Goal: Task Accomplishment & Management: Use online tool/utility

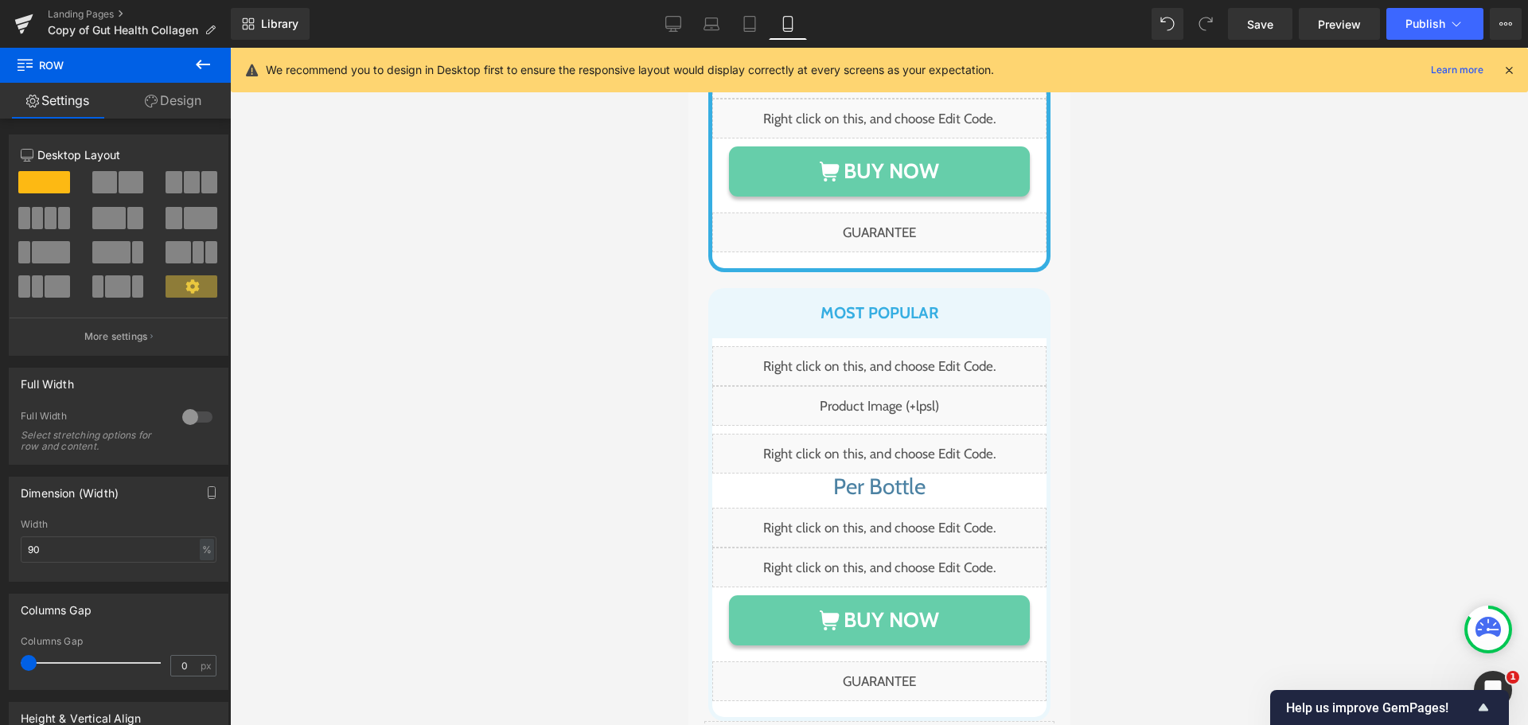
scroll to position [12396, 0]
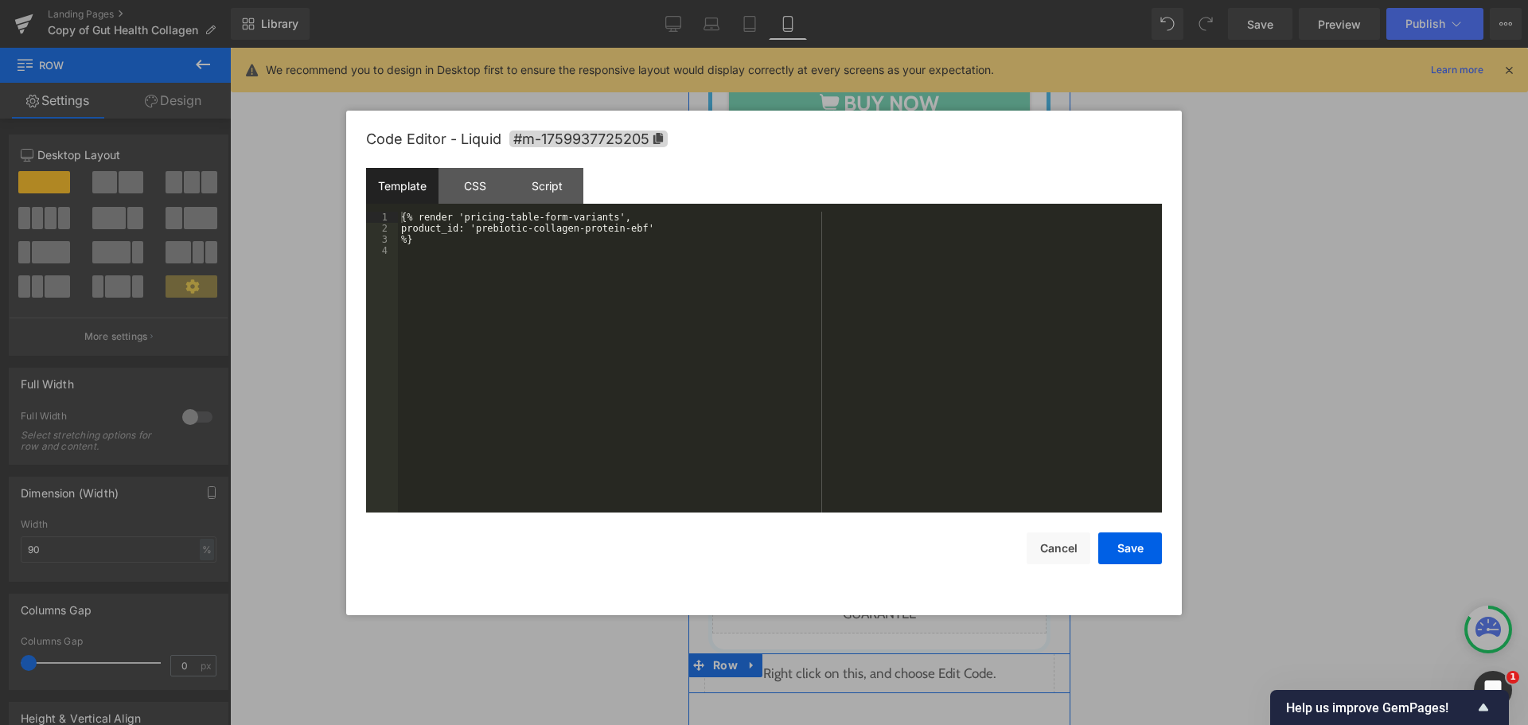
click at [891, 654] on div "Liquid" at bounding box center [879, 674] width 350 height 40
click at [490, 176] on div "CSS" at bounding box center [475, 186] width 72 height 36
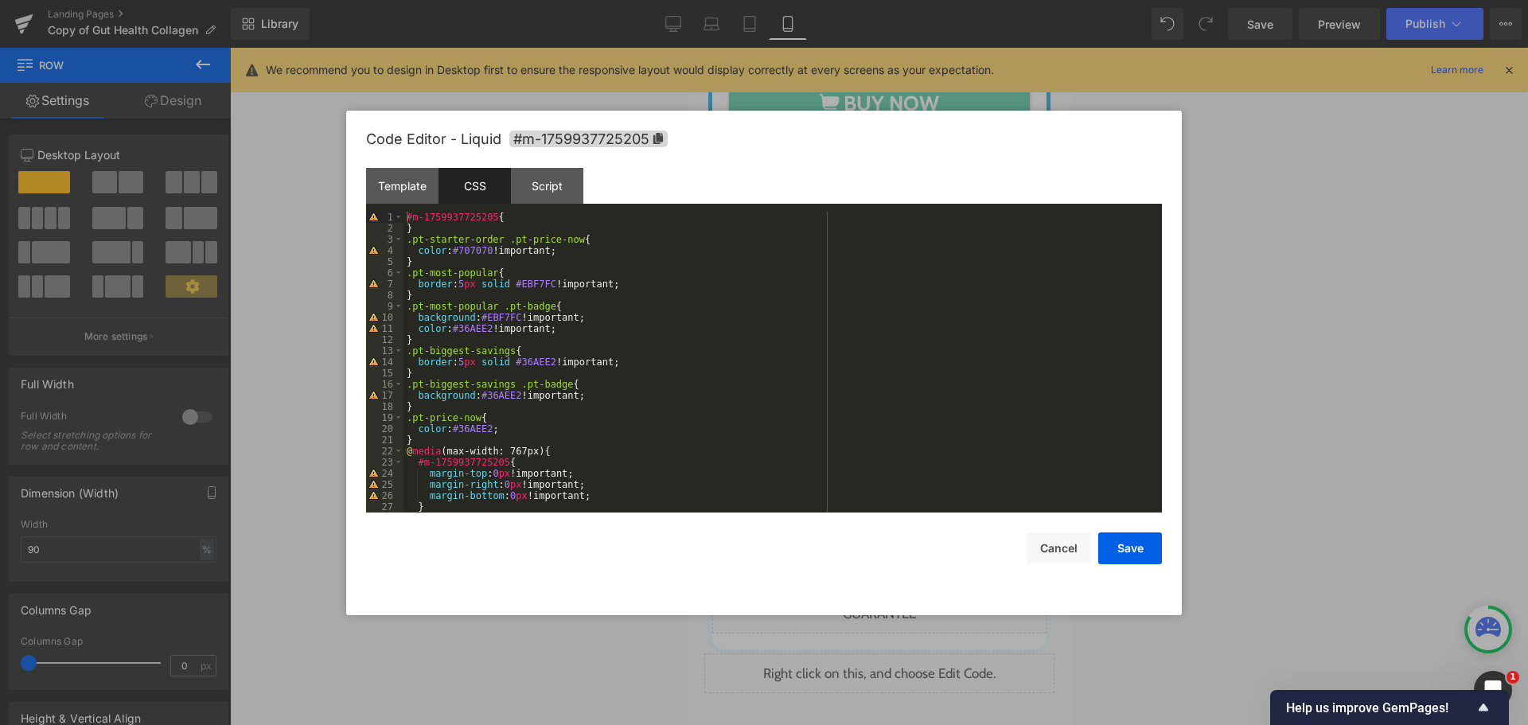
click at [506, 353] on div "#m-1759937725205 { } .pt-starter-order .pt-price-now { color : #707070 !importa…" at bounding box center [780, 373] width 752 height 323
click at [505, 384] on div "#m-1759937725205 { } .pt-starter-order .pt-price-now { color : #707070 !importa…" at bounding box center [780, 373] width 752 height 323
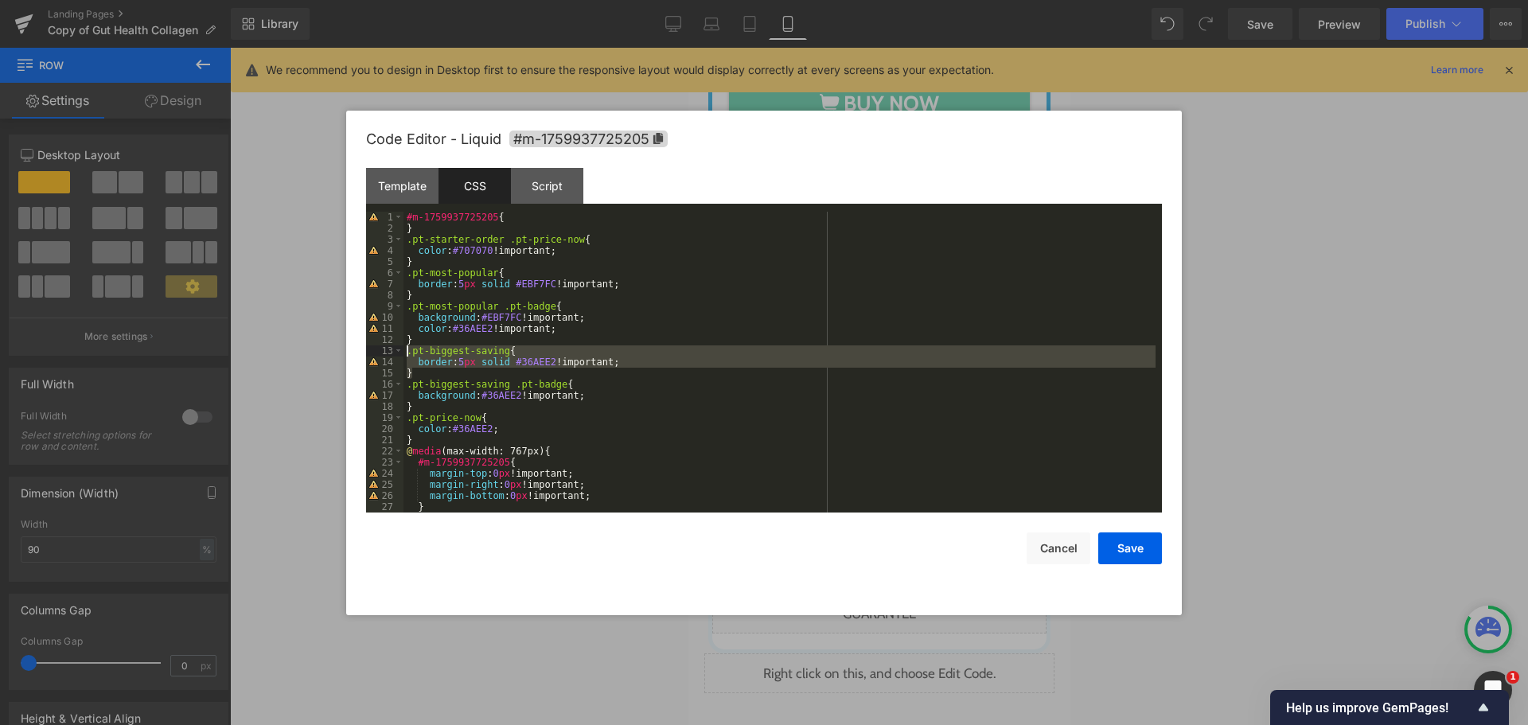
drag, startPoint x: 424, startPoint y: 371, endPoint x: 408, endPoint y: 355, distance: 23.1
click at [408, 355] on div "#m-1759937725205 { } .pt-starter-order .pt-price-now { color : #707070 !importa…" at bounding box center [780, 373] width 752 height 323
click at [419, 372] on div "#m-1759937725205 { } .pt-starter-order .pt-price-now { color : #707070 !importa…" at bounding box center [780, 362] width 752 height 301
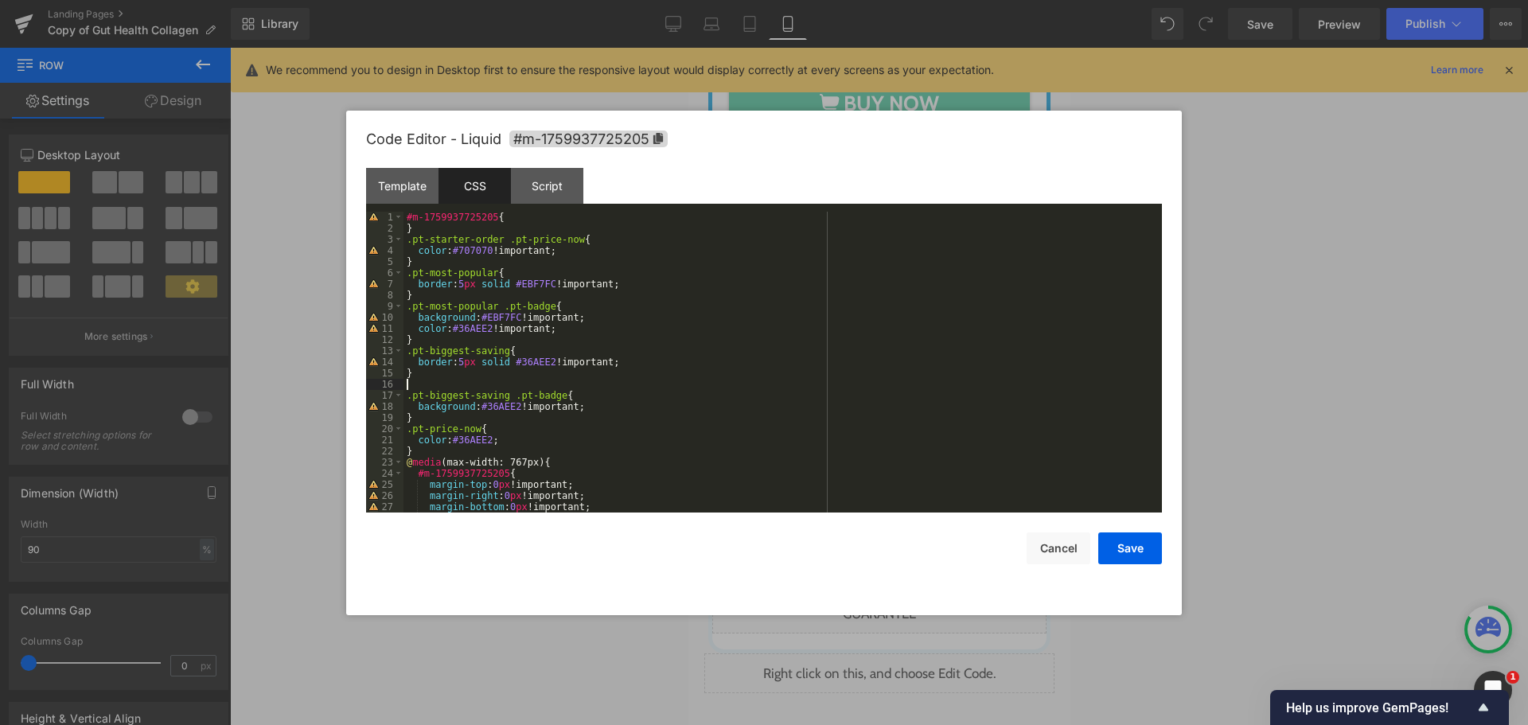
paste textarea
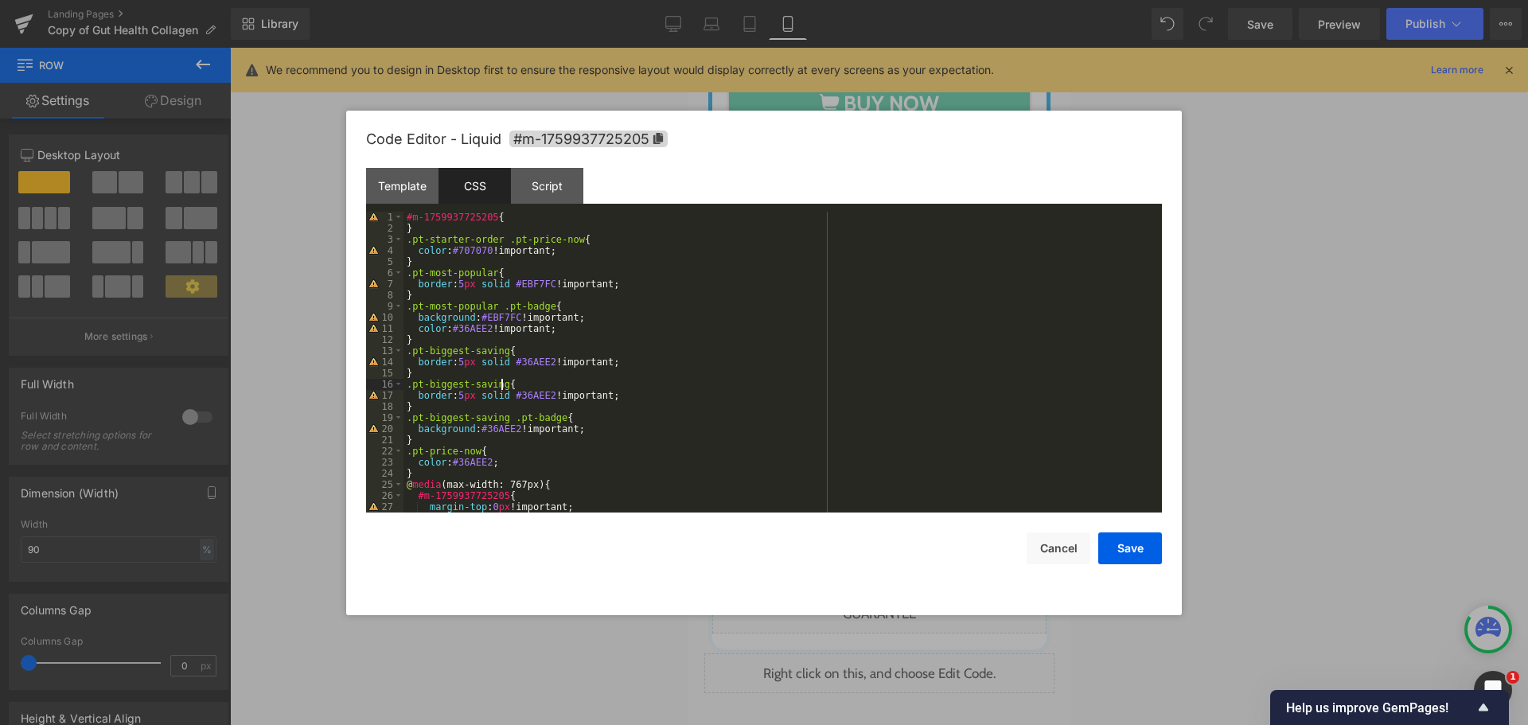
click at [501, 385] on div "#m-1759937725205 { } .pt-starter-order .pt-price-now { color : #707070 !importa…" at bounding box center [780, 373] width 752 height 323
paste textarea
drag, startPoint x: 508, startPoint y: 393, endPoint x: 417, endPoint y: 400, distance: 91.0
click at [417, 400] on div "#m-1759937725205 { } .pt-starter-order .pt-price-now { color : #707070 !importa…" at bounding box center [780, 373] width 752 height 323
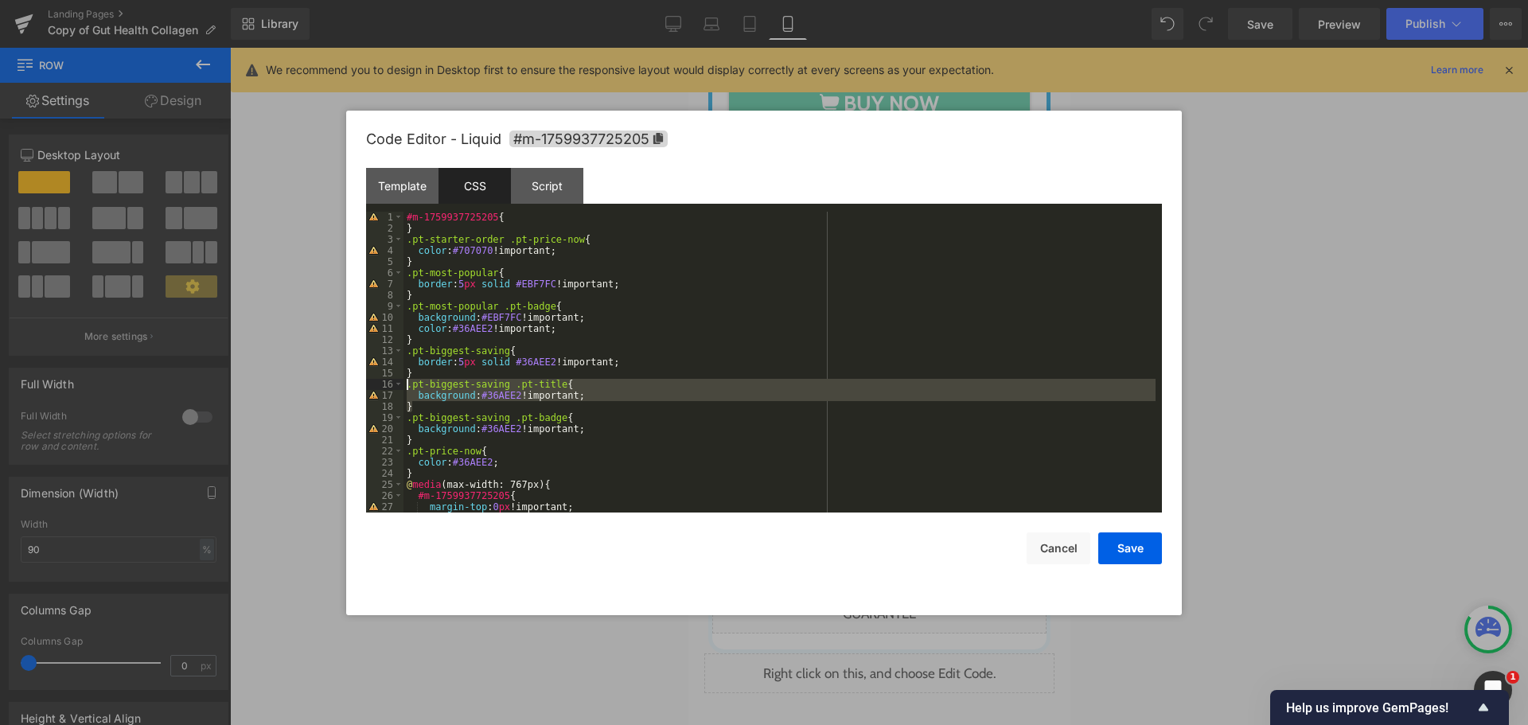
drag, startPoint x: 419, startPoint y: 408, endPoint x: 405, endPoint y: 385, distance: 26.1
click at [405, 385] on div "#m-1759937725205 { } .pt-starter-order .pt-price-now { color : #707070 !importa…" at bounding box center [780, 373] width 752 height 323
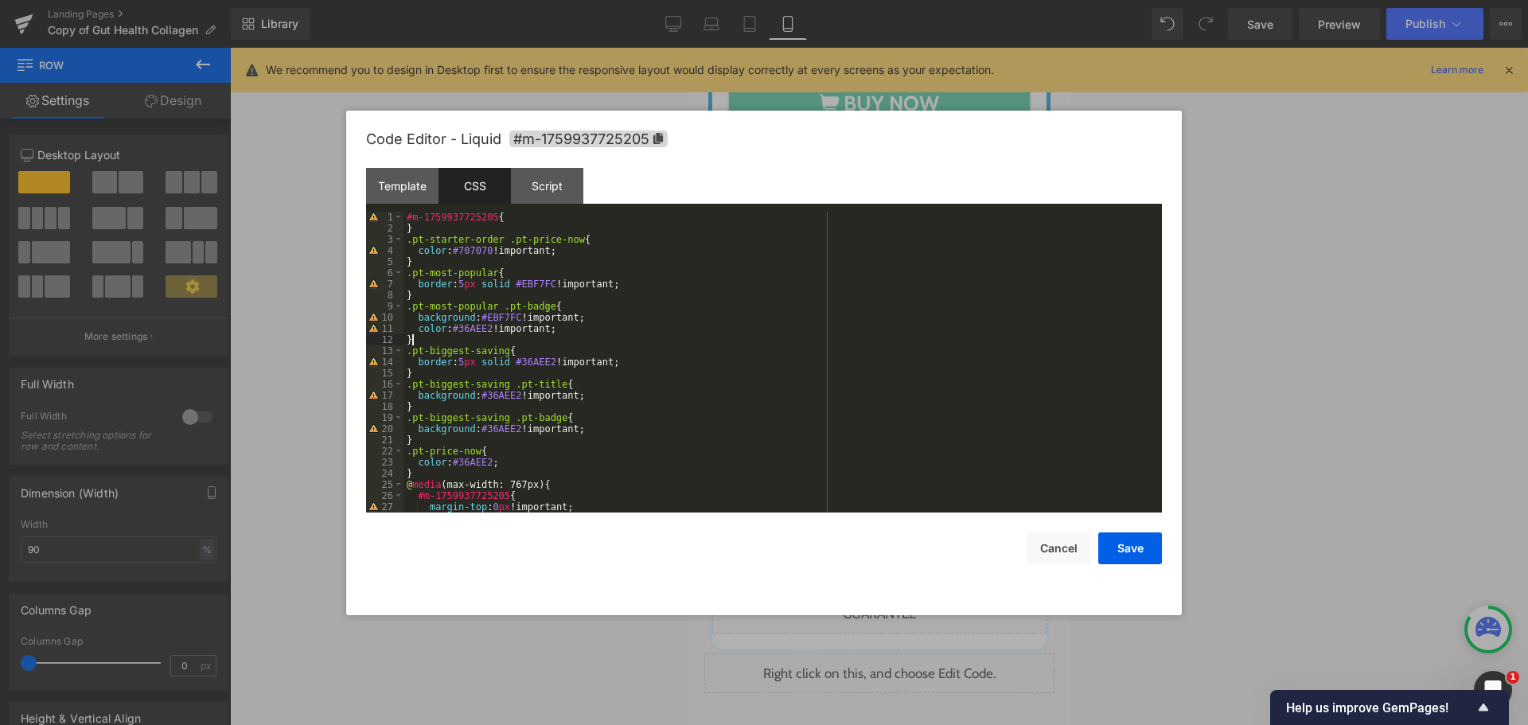
click at [455, 342] on div "#m-1759937725205 { } .pt-starter-order .pt-price-now { color : #707070 !importa…" at bounding box center [780, 373] width 752 height 323
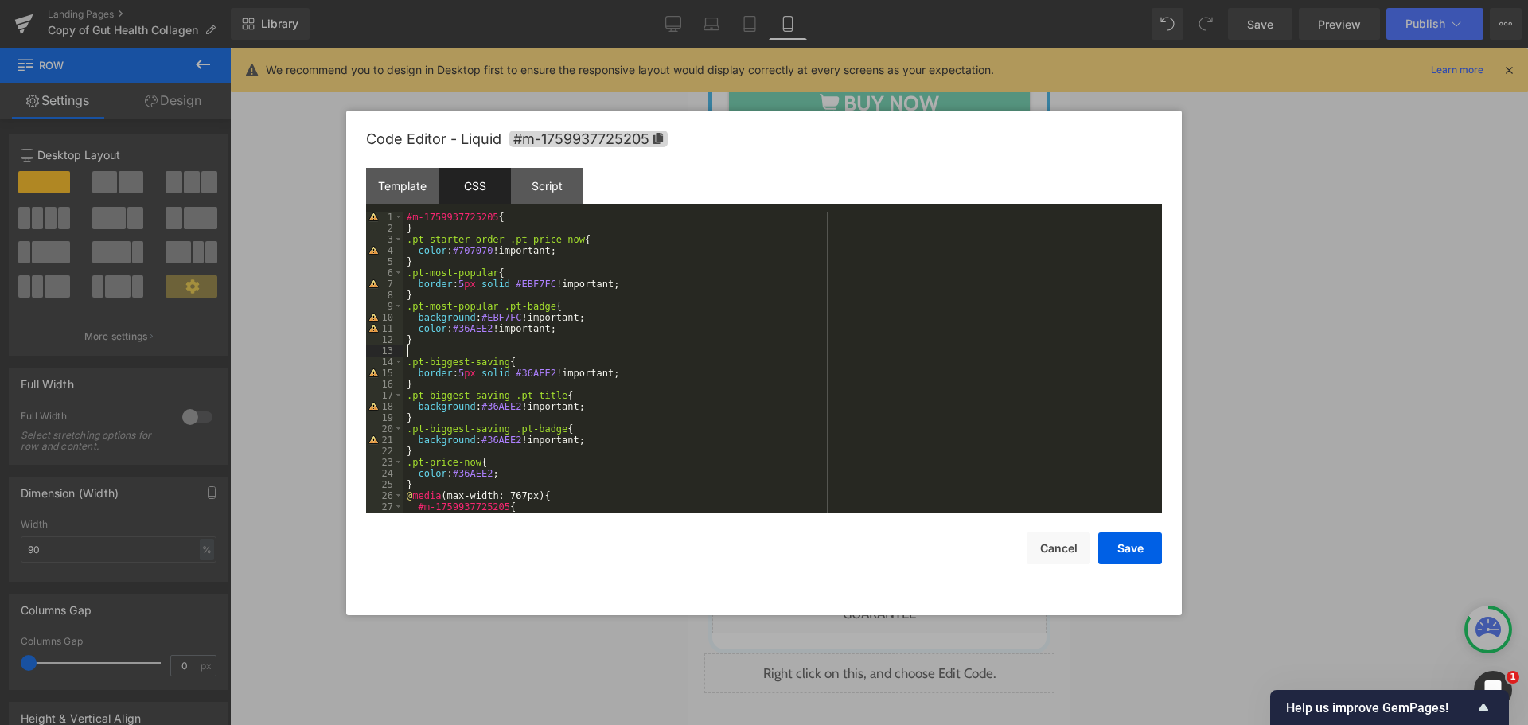
click at [467, 295] on div "#m-1759937725205 { } .pt-starter-order .pt-price-now { color : #707070 !importa…" at bounding box center [780, 373] width 752 height 323
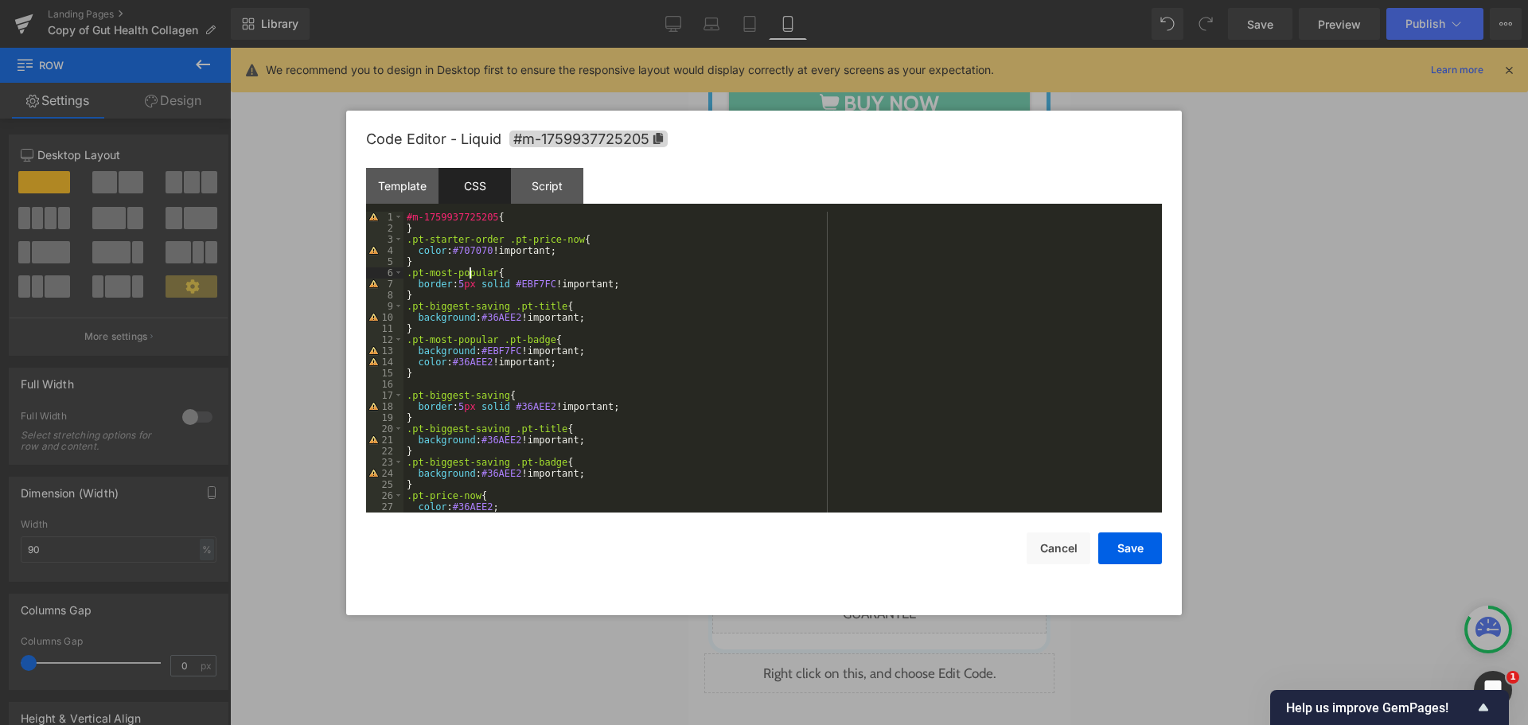
click at [469, 277] on div "#m-1759937725205 { } .pt-starter-order .pt-price-now { color : #707070 !importa…" at bounding box center [780, 373] width 752 height 323
drag, startPoint x: 427, startPoint y: 272, endPoint x: 490, endPoint y: 274, distance: 62.9
click at [490, 274] on div "#m-1759937725205 { } .pt-starter-order .pt-price-now { color : #707070 !importa…" at bounding box center [780, 373] width 752 height 323
drag, startPoint x: 503, startPoint y: 307, endPoint x: 428, endPoint y: 306, distance: 74.8
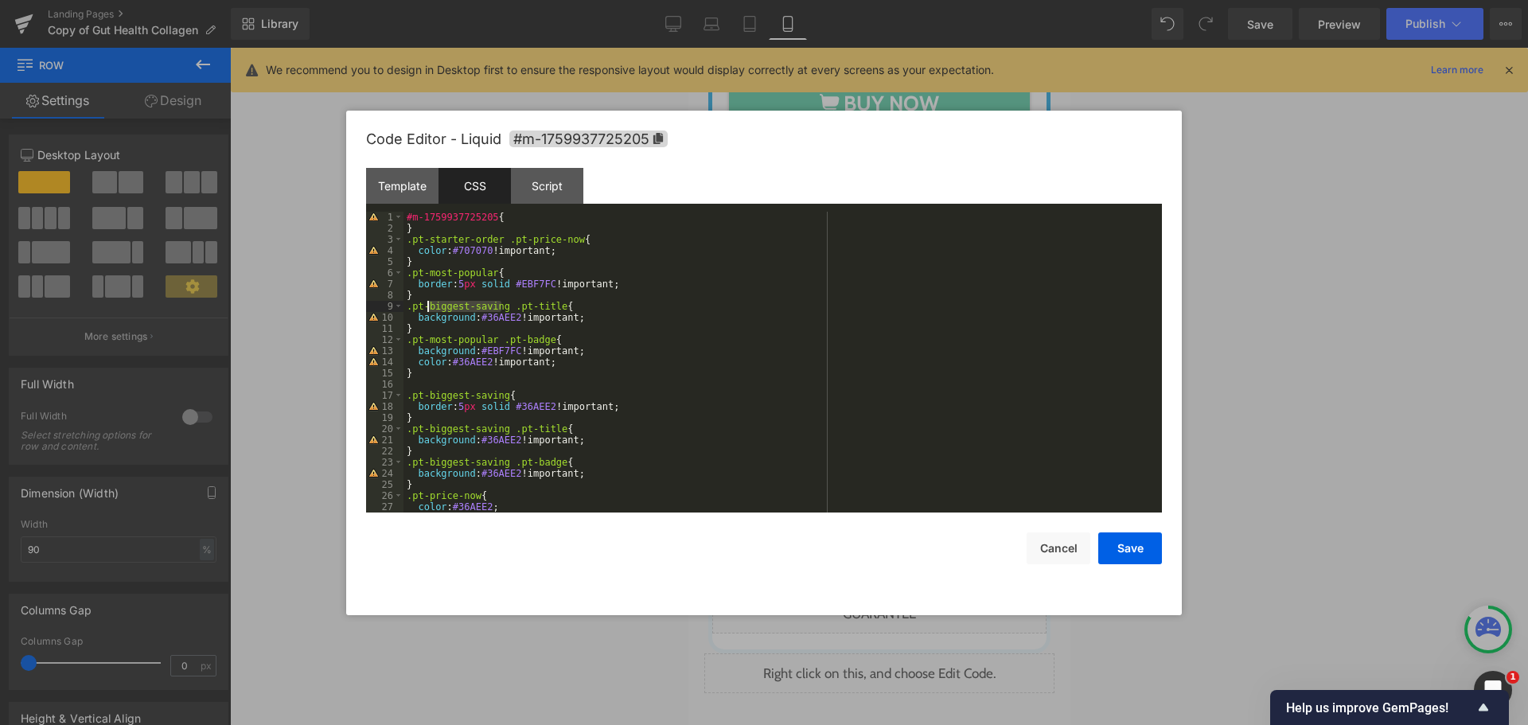
click at [428, 306] on div "#m-1759937725205 { } .pt-starter-order .pt-price-now { color : #707070 !importa…" at bounding box center [780, 373] width 752 height 323
click at [534, 287] on div "#m-1759937725205 { } .pt-starter-order .pt-price-now { color : #707070 !importa…" at bounding box center [780, 373] width 752 height 323
click at [498, 320] on div "#m-1759937725205 { } .pt-starter-order .pt-price-now { color : #707070 !importa…" at bounding box center [780, 373] width 752 height 323
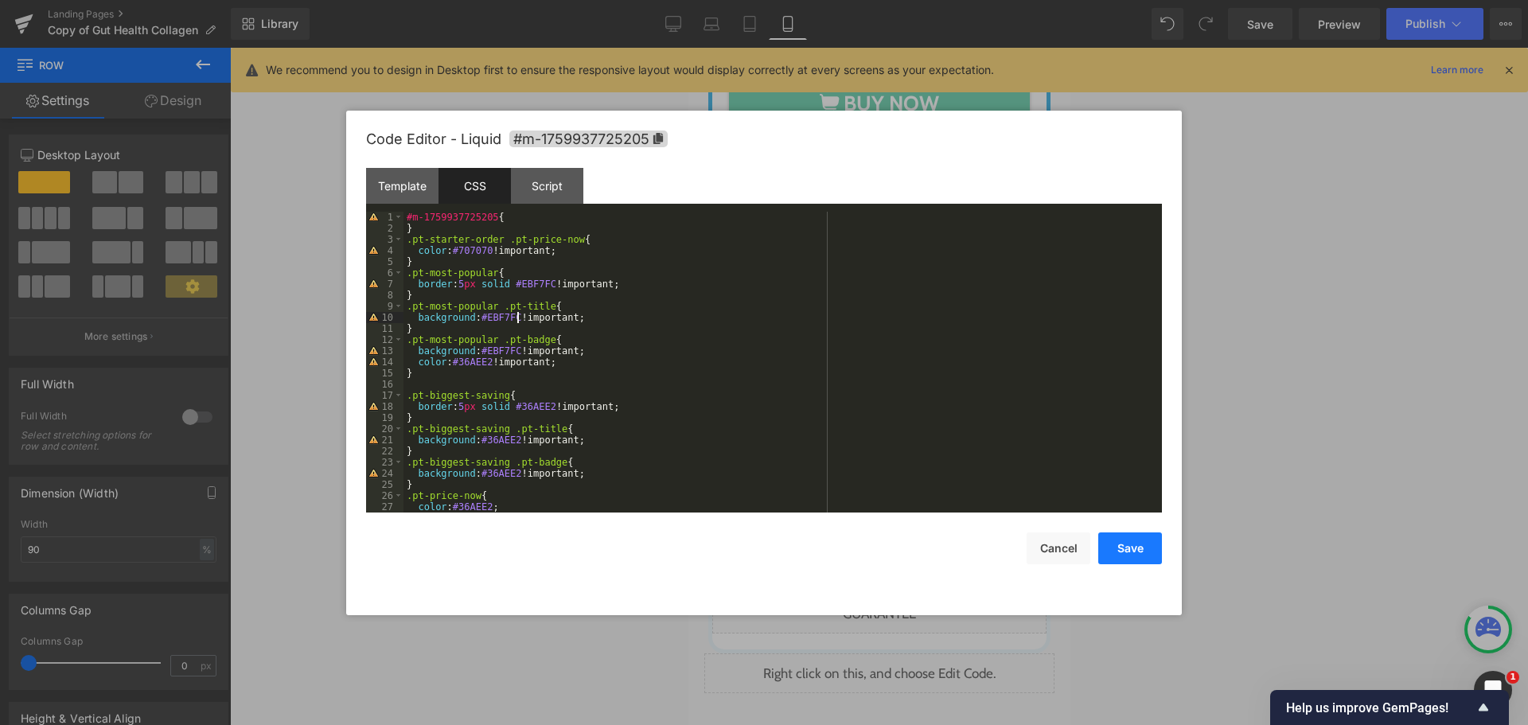
click at [1139, 545] on button "Save" at bounding box center [1131, 549] width 64 height 32
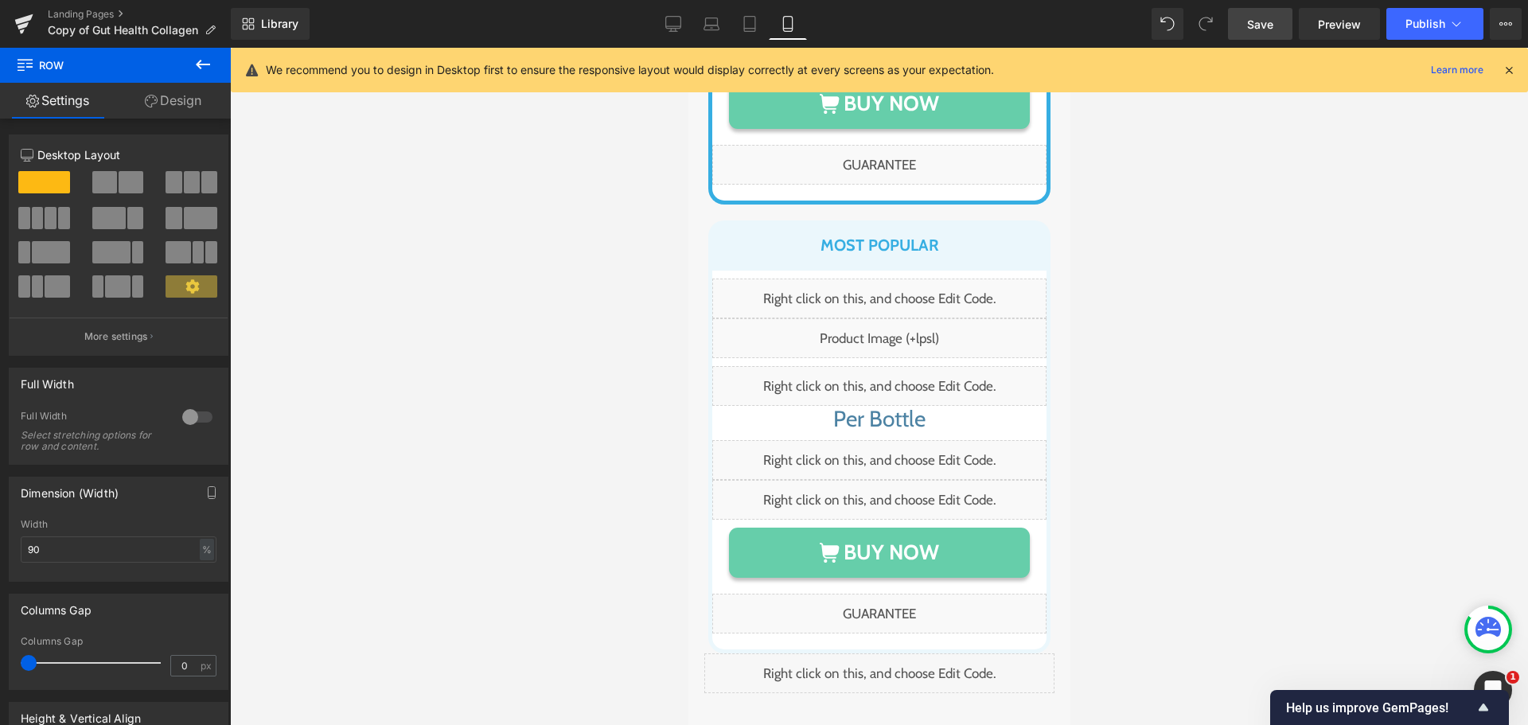
click at [1270, 32] on span "Save" at bounding box center [1260, 24] width 26 height 17
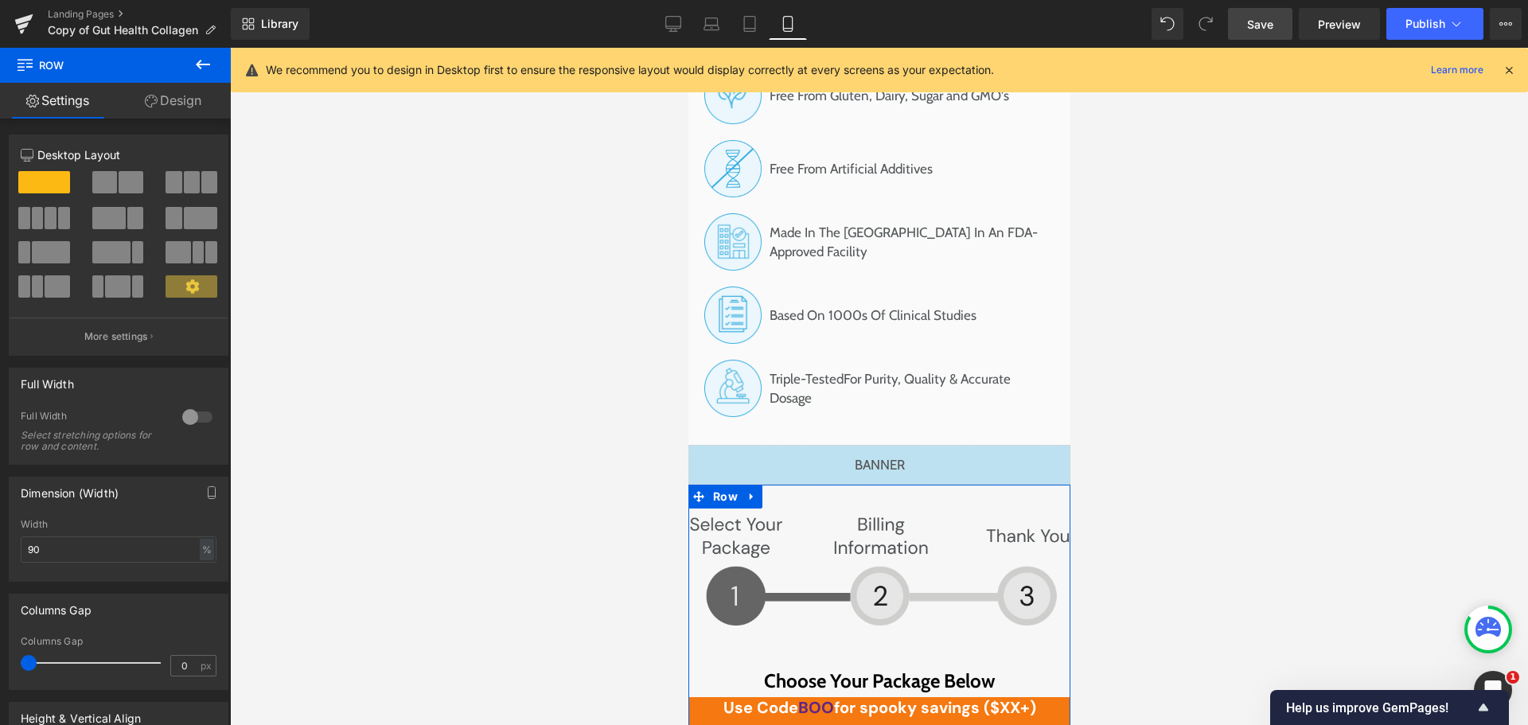
scroll to position [10964, 0]
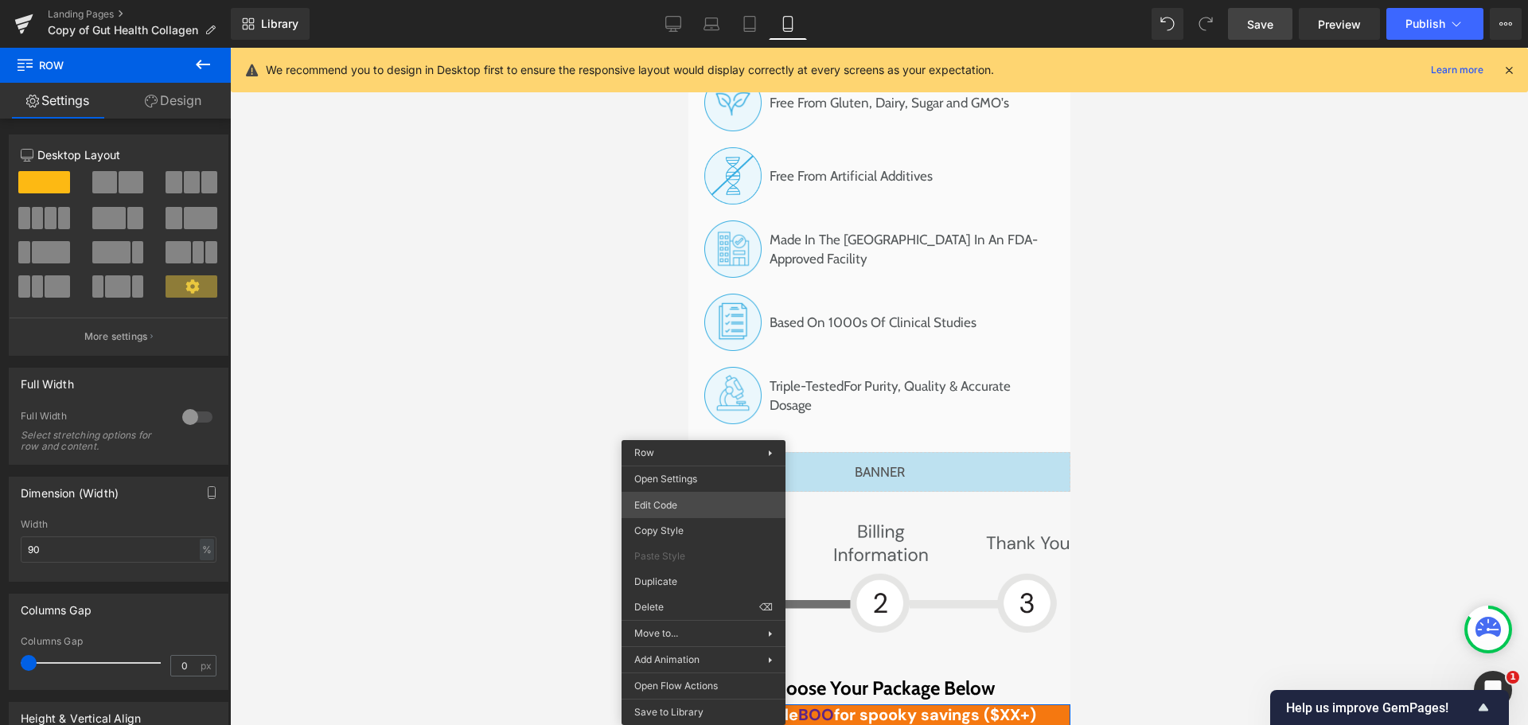
click at [680, 0] on div "Row You are previewing how the will restyle your page. You can not edit Element…" at bounding box center [764, 0] width 1528 height 0
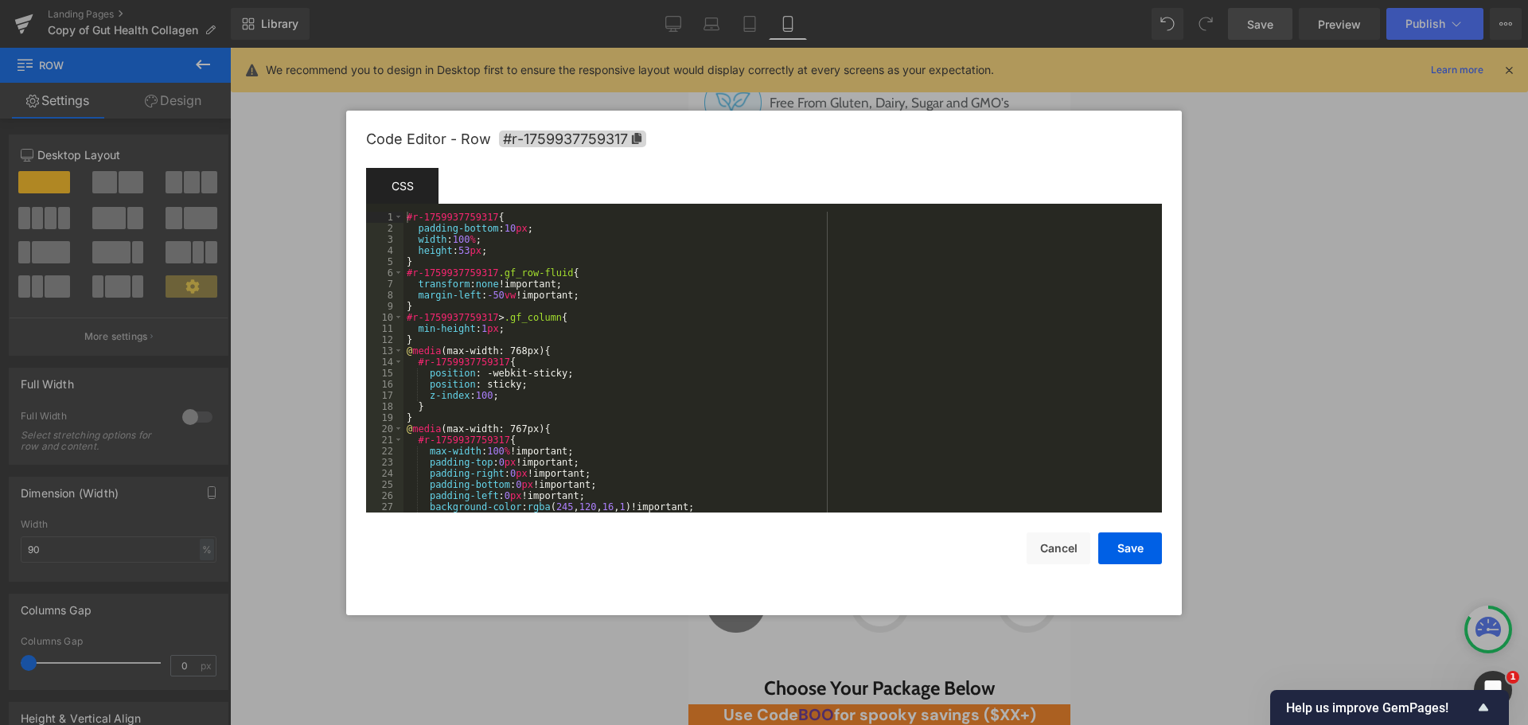
click at [502, 254] on div "#r-1759937759317 { padding-bottom : 10 px ; width : 100 % ; height : 53 px ; } …" at bounding box center [780, 373] width 752 height 323
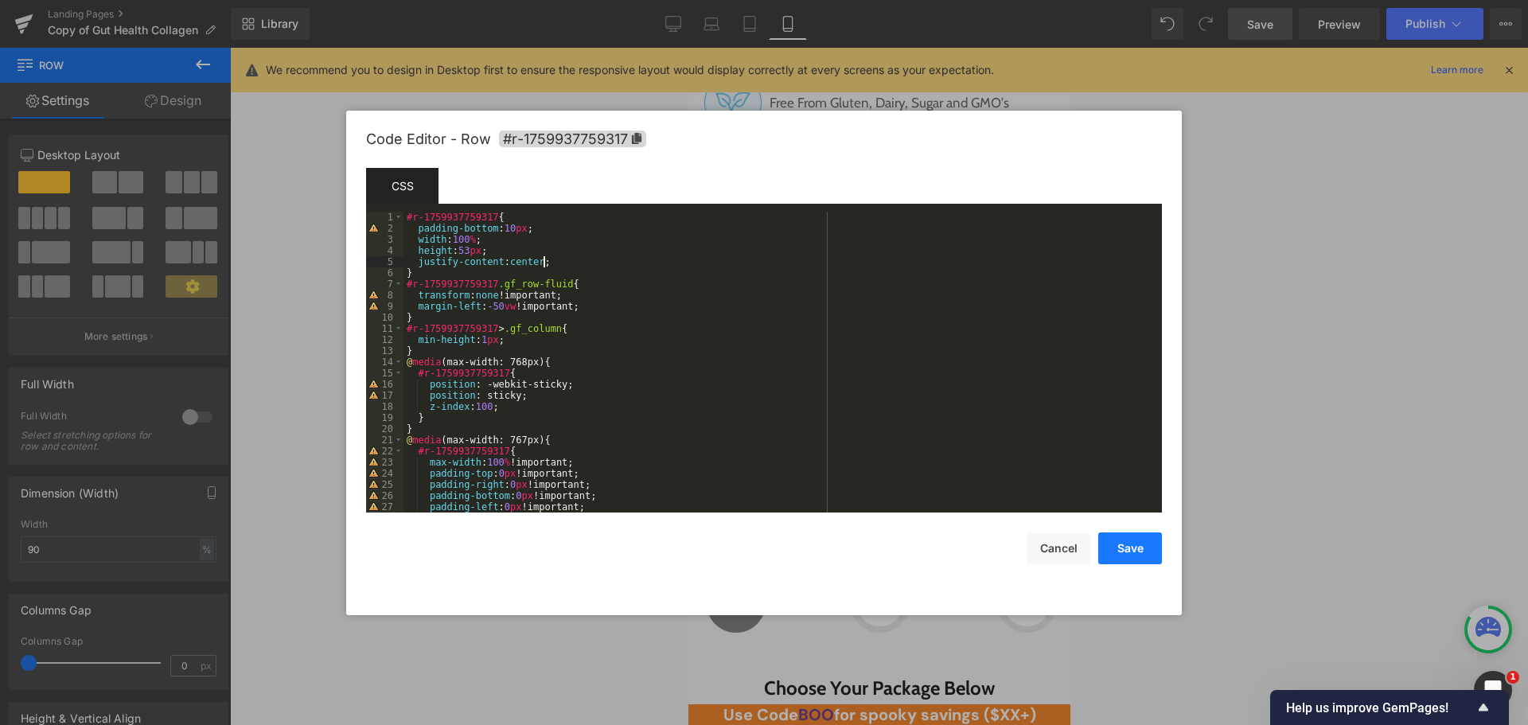
click at [1114, 548] on button "Save" at bounding box center [1131, 549] width 64 height 32
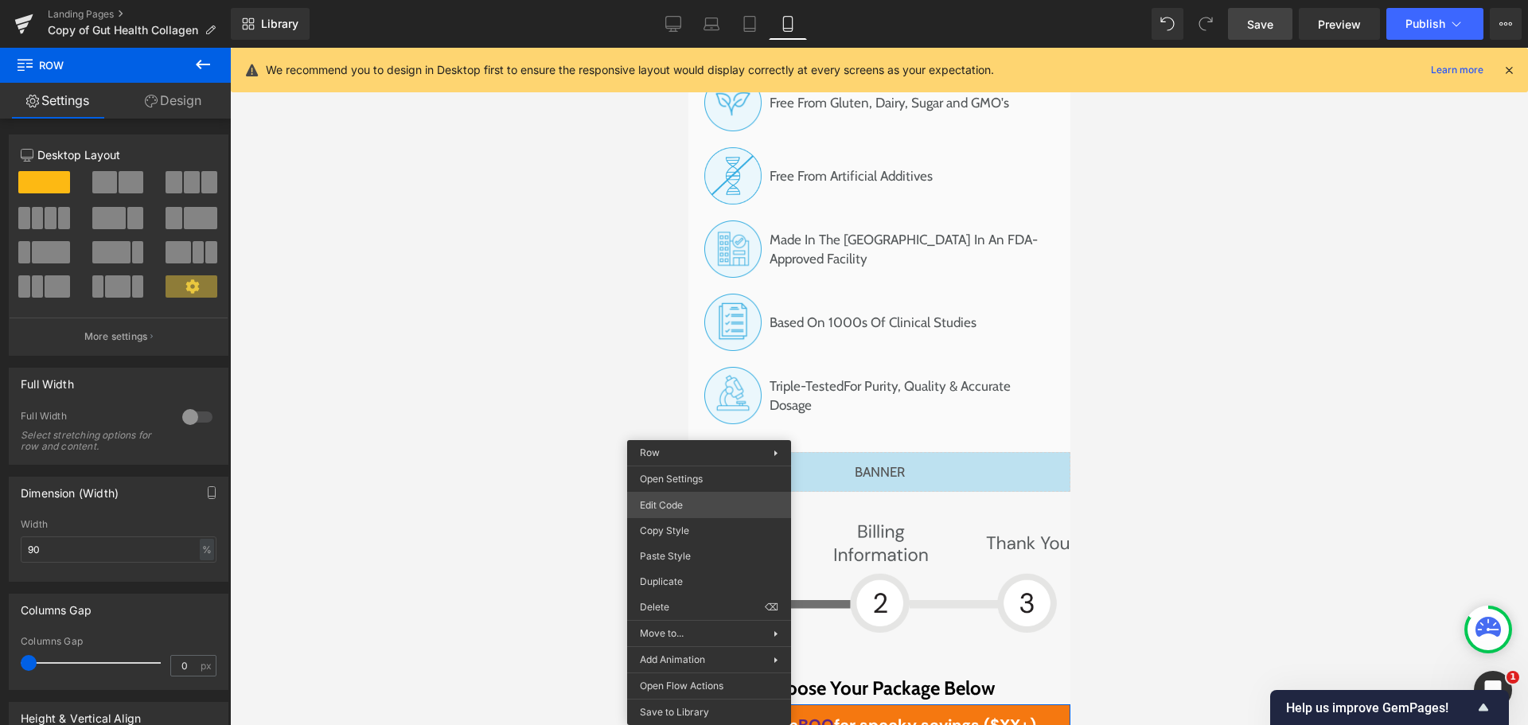
click at [696, 0] on div "Row You are previewing how the will restyle your page. You can not edit Element…" at bounding box center [764, 0] width 1528 height 0
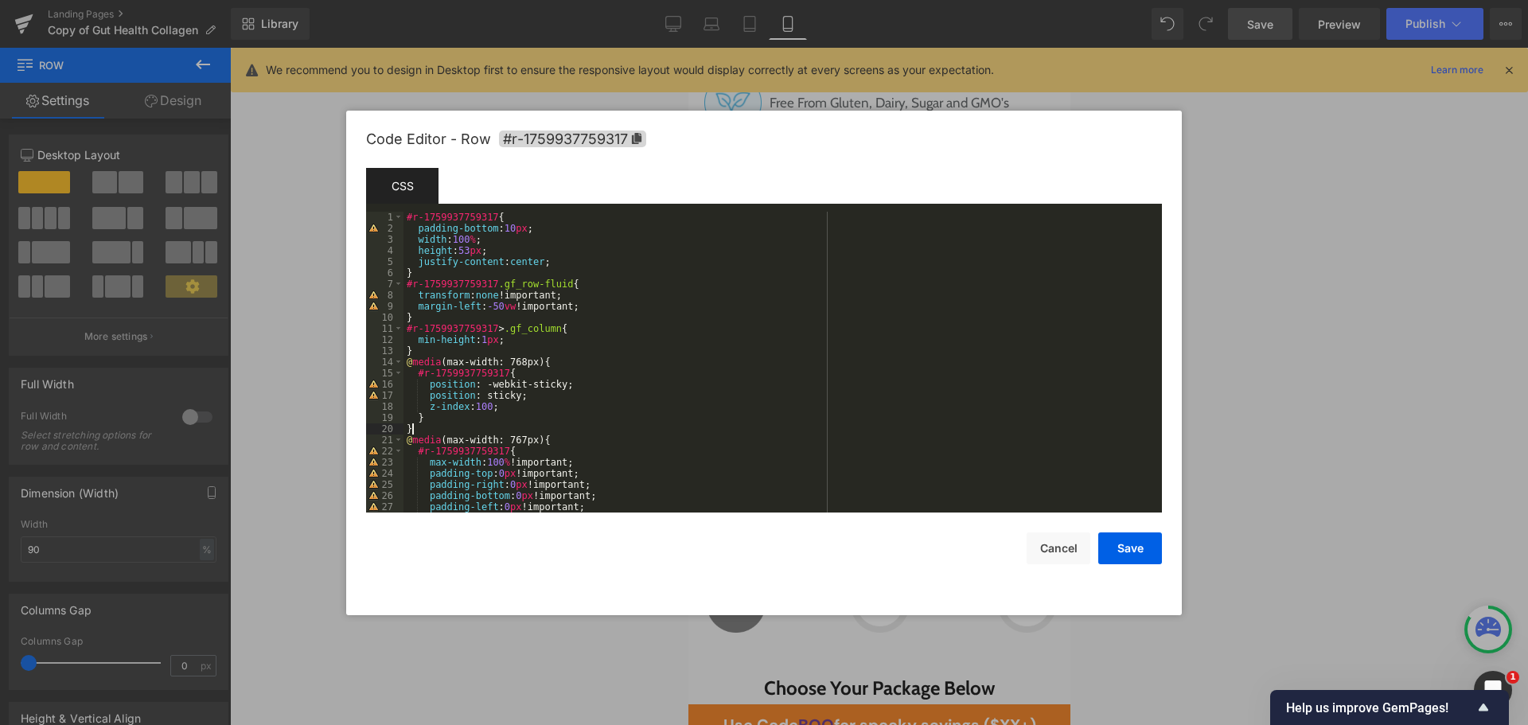
click at [525, 430] on div "#r-1759937759317 { padding-bottom : 10 px ; width : 100 % ; height : 53 px ; ju…" at bounding box center [780, 373] width 752 height 323
click at [531, 412] on div "#r-1759937759317 { padding-bottom : 10 px ; width : 100 % ; height : 53 px ; ju…" at bounding box center [780, 373] width 752 height 323
click at [535, 405] on div "#r-1759937759317 { padding-bottom : 10 px ; width : 100 % ; height : 53 px ; ju…" at bounding box center [780, 373] width 752 height 323
click at [1145, 568] on div "Code Editor - Row #r-1759937759317 Template CSS Script 1 2 3 4 5 6 7 8 9 10 11 …" at bounding box center [764, 363] width 796 height 505
click at [1138, 548] on button "Save" at bounding box center [1131, 549] width 64 height 32
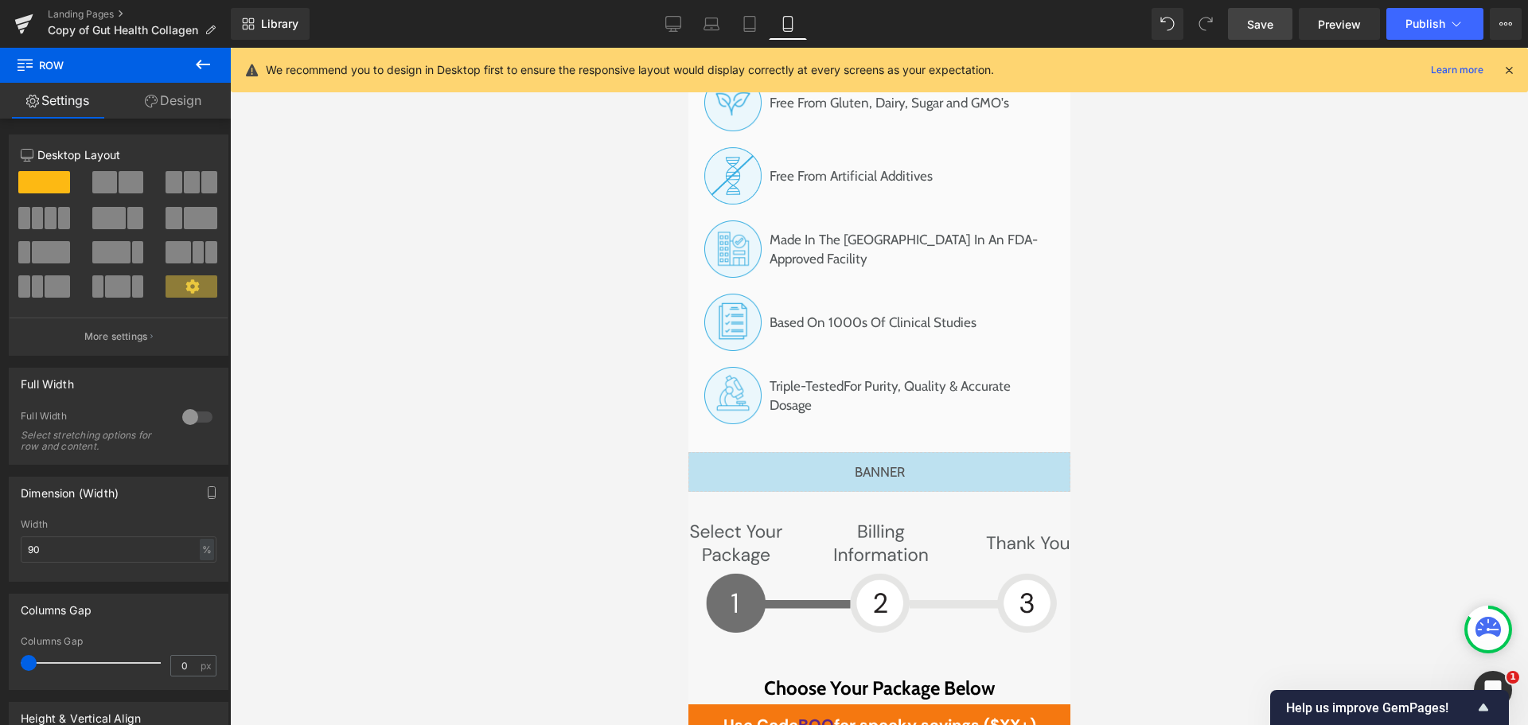
click at [1266, 26] on span "Save" at bounding box center [1260, 24] width 26 height 17
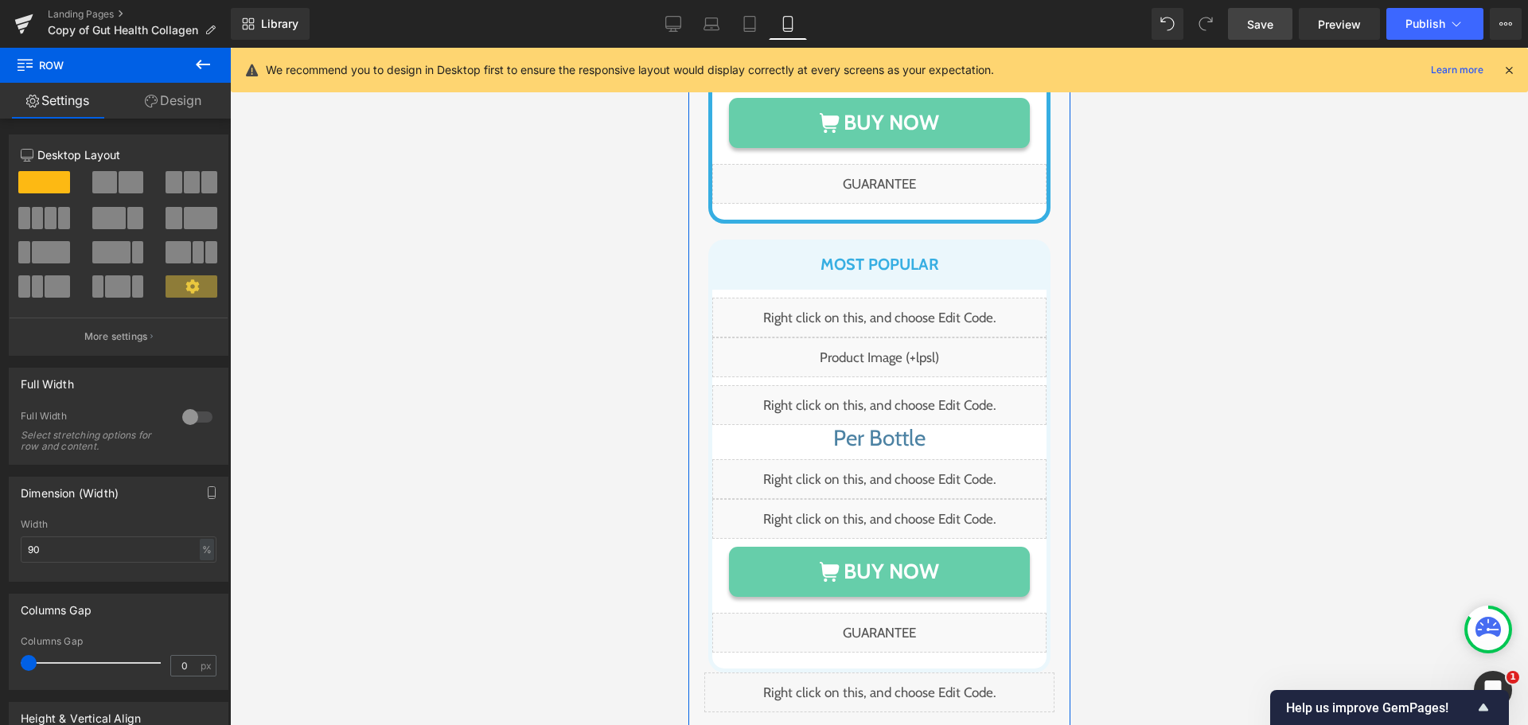
scroll to position [12396, 0]
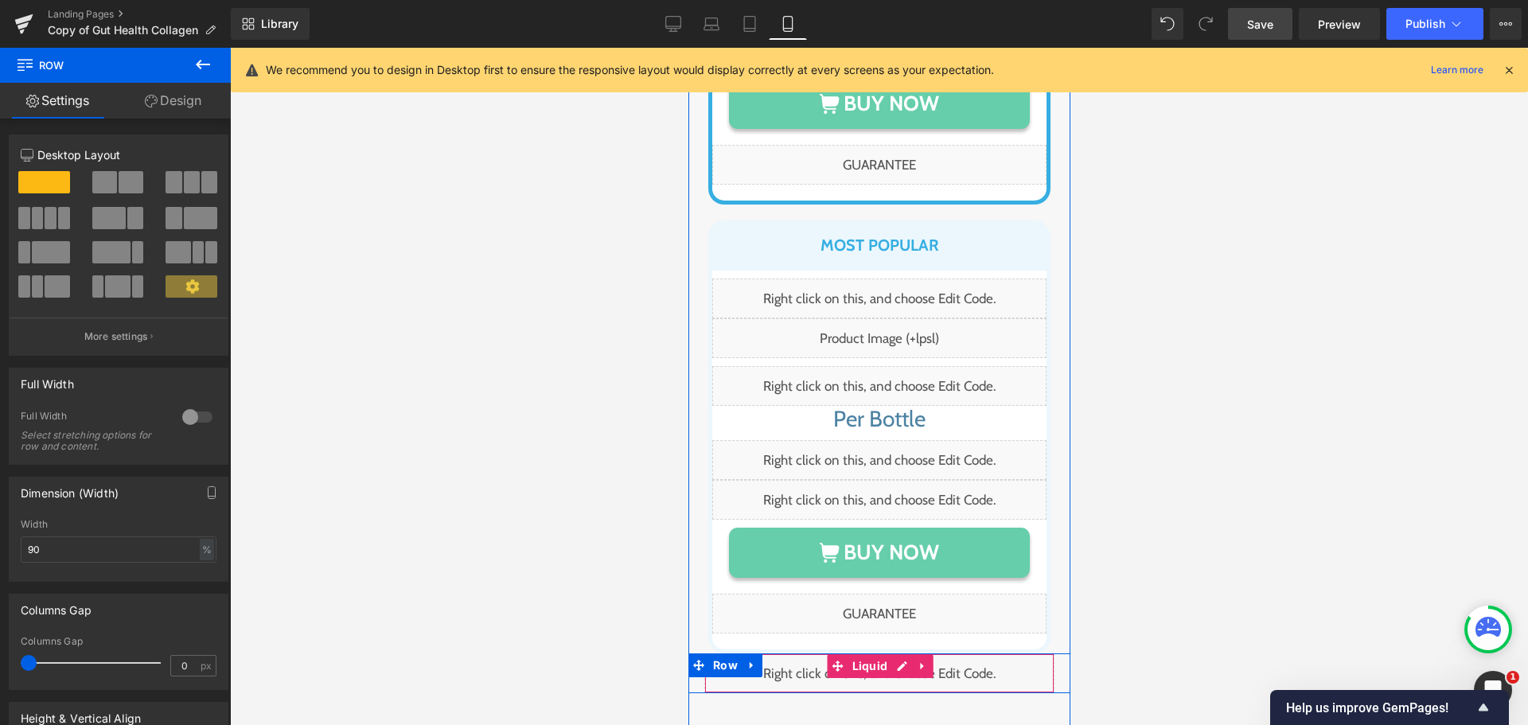
click at [894, 654] on div "Liquid" at bounding box center [879, 674] width 350 height 40
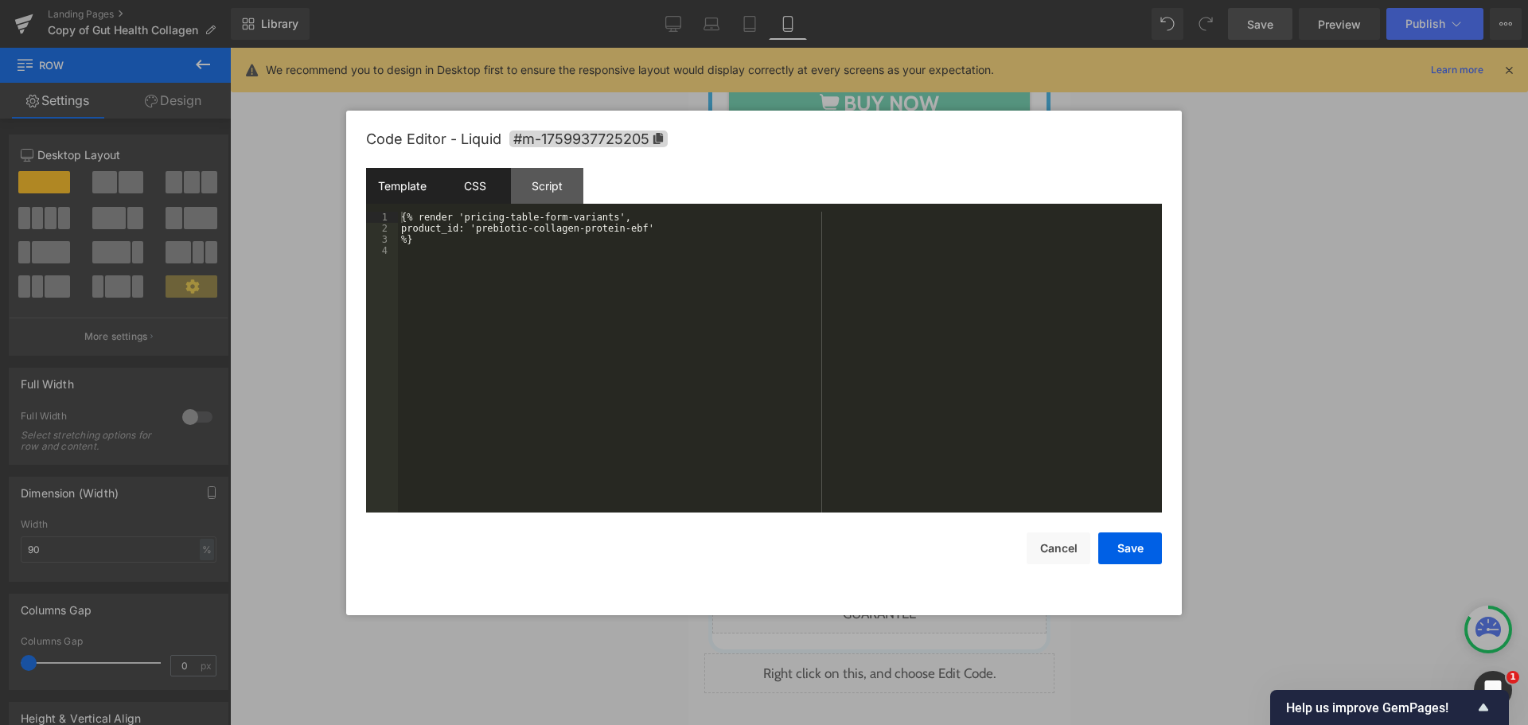
click at [470, 181] on div "CSS" at bounding box center [475, 186] width 72 height 36
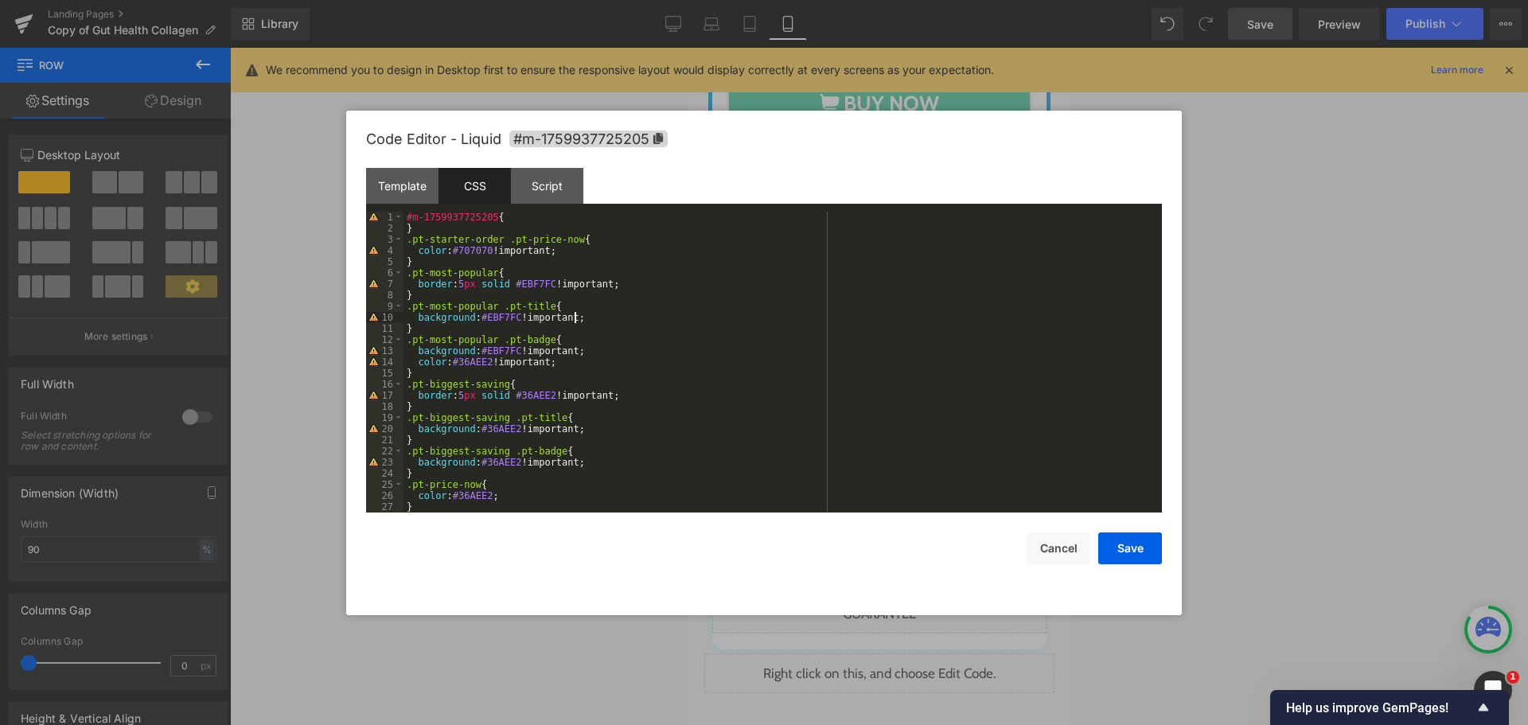
click at [595, 318] on div "#m-1759937725205 { } .pt-starter-order .pt-price-now { color : #707070 !importa…" at bounding box center [780, 373] width 752 height 323
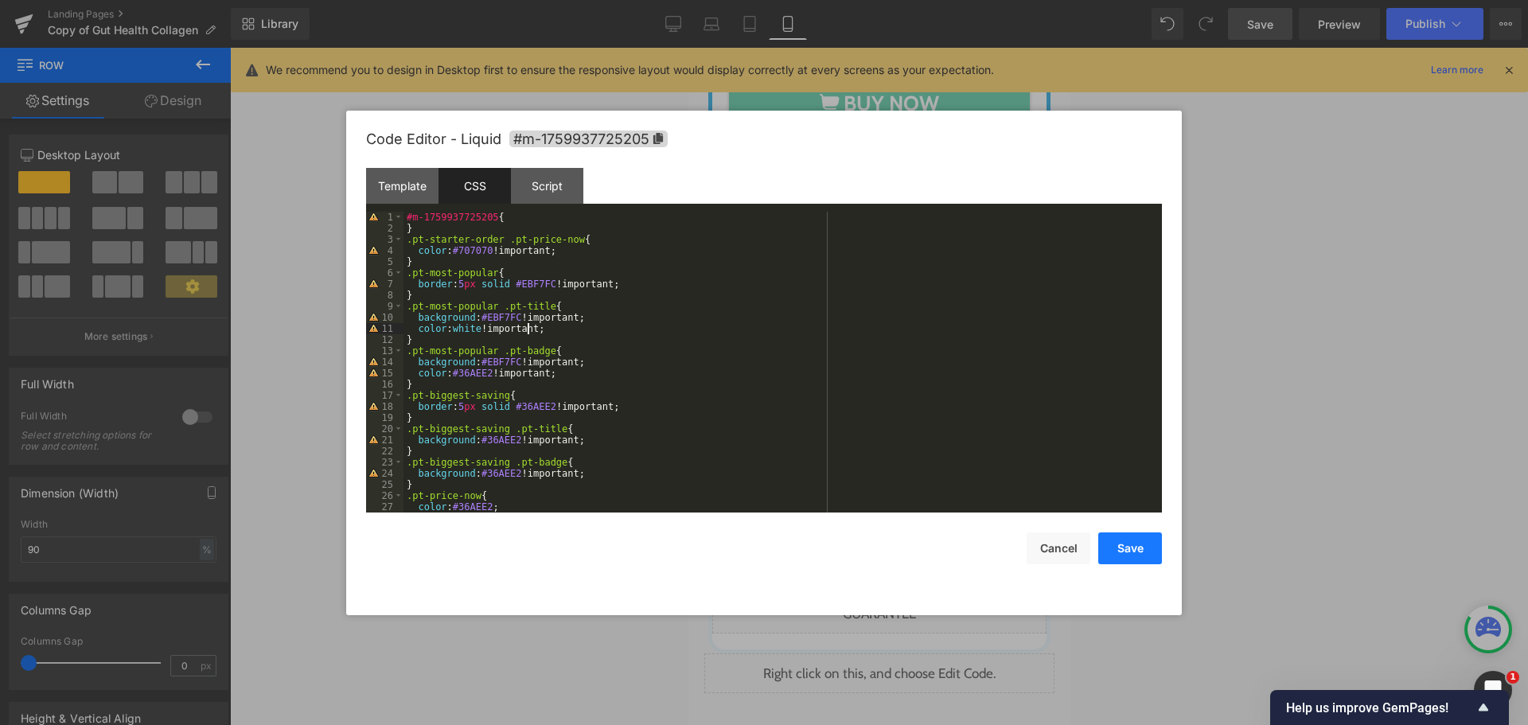
click at [1140, 547] on button "Save" at bounding box center [1131, 549] width 64 height 32
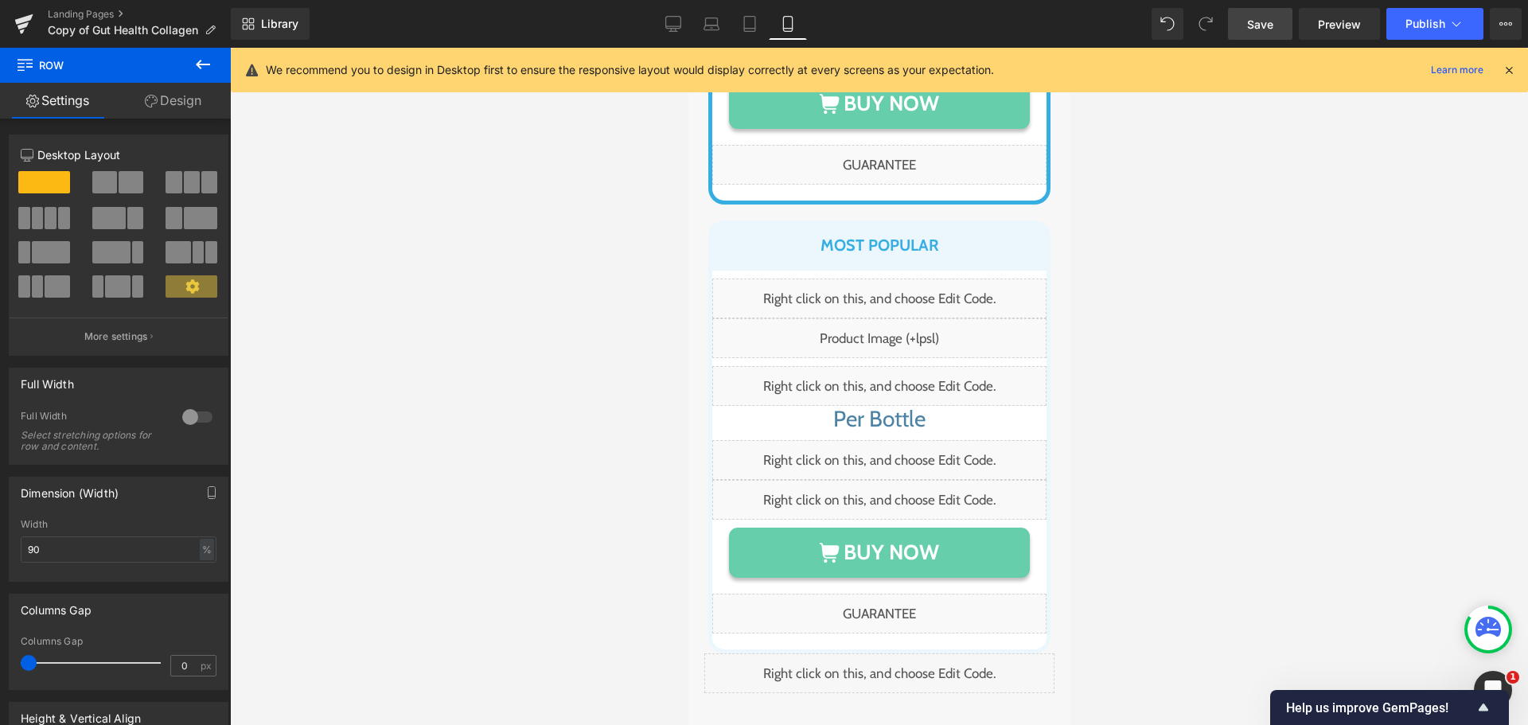
click at [1274, 10] on link "Save" at bounding box center [1260, 24] width 64 height 32
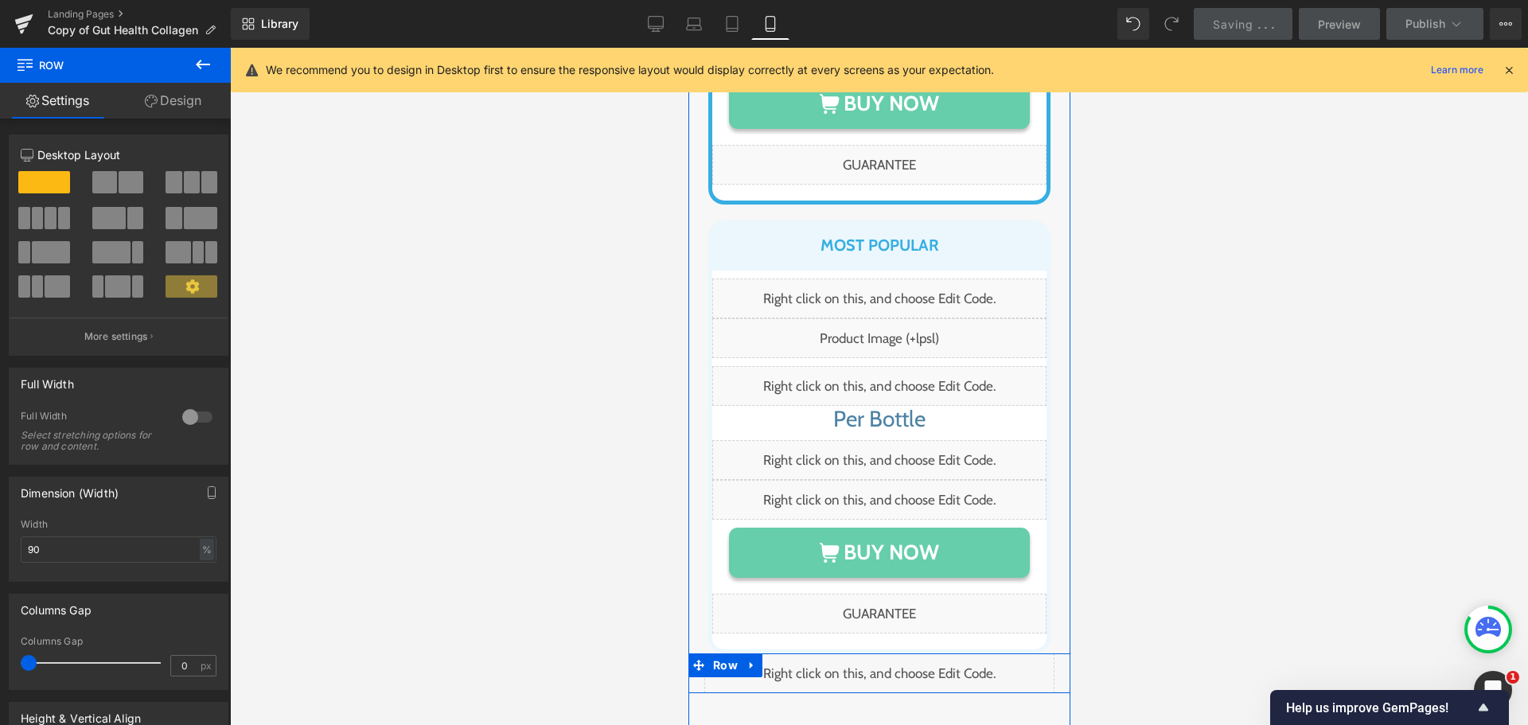
click at [887, 654] on div "Liquid" at bounding box center [879, 674] width 350 height 40
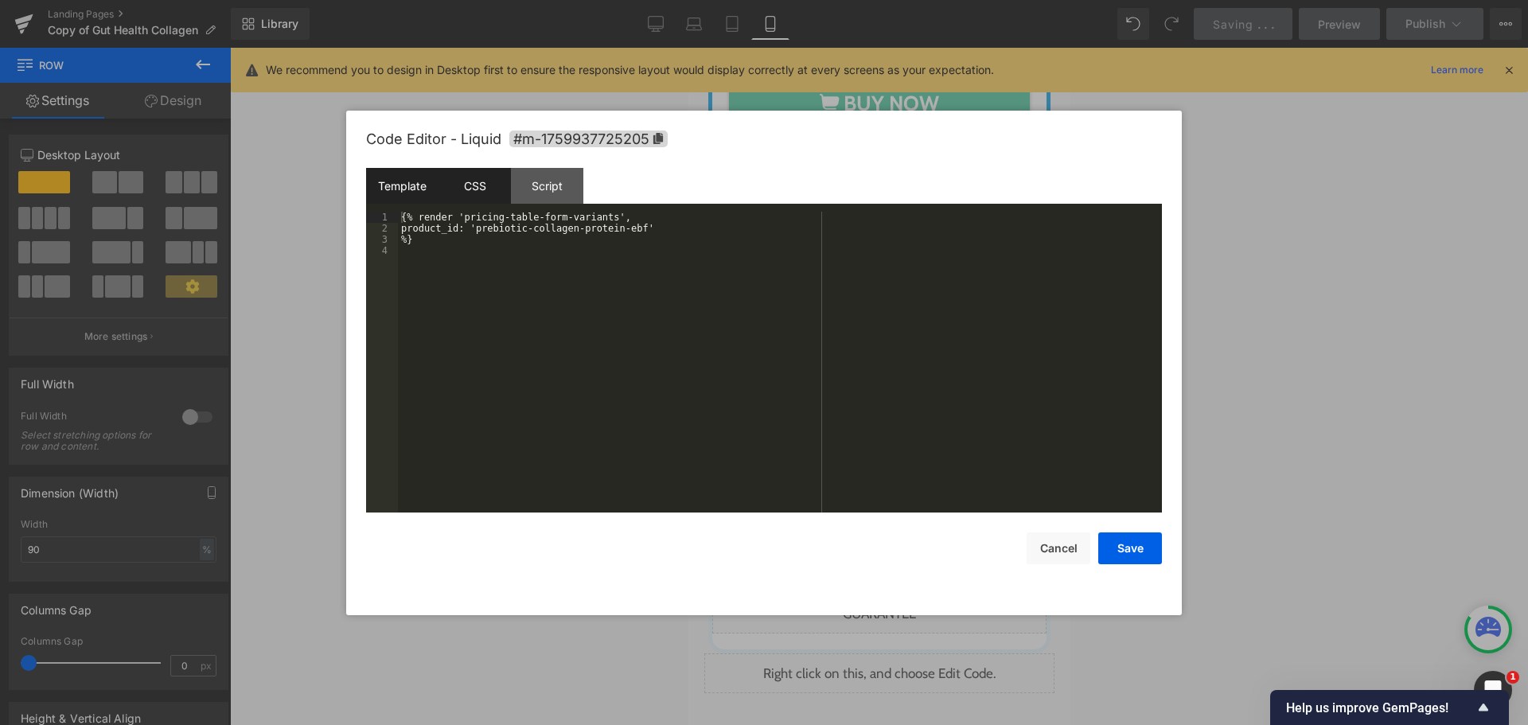
click at [477, 174] on div "CSS" at bounding box center [475, 186] width 72 height 36
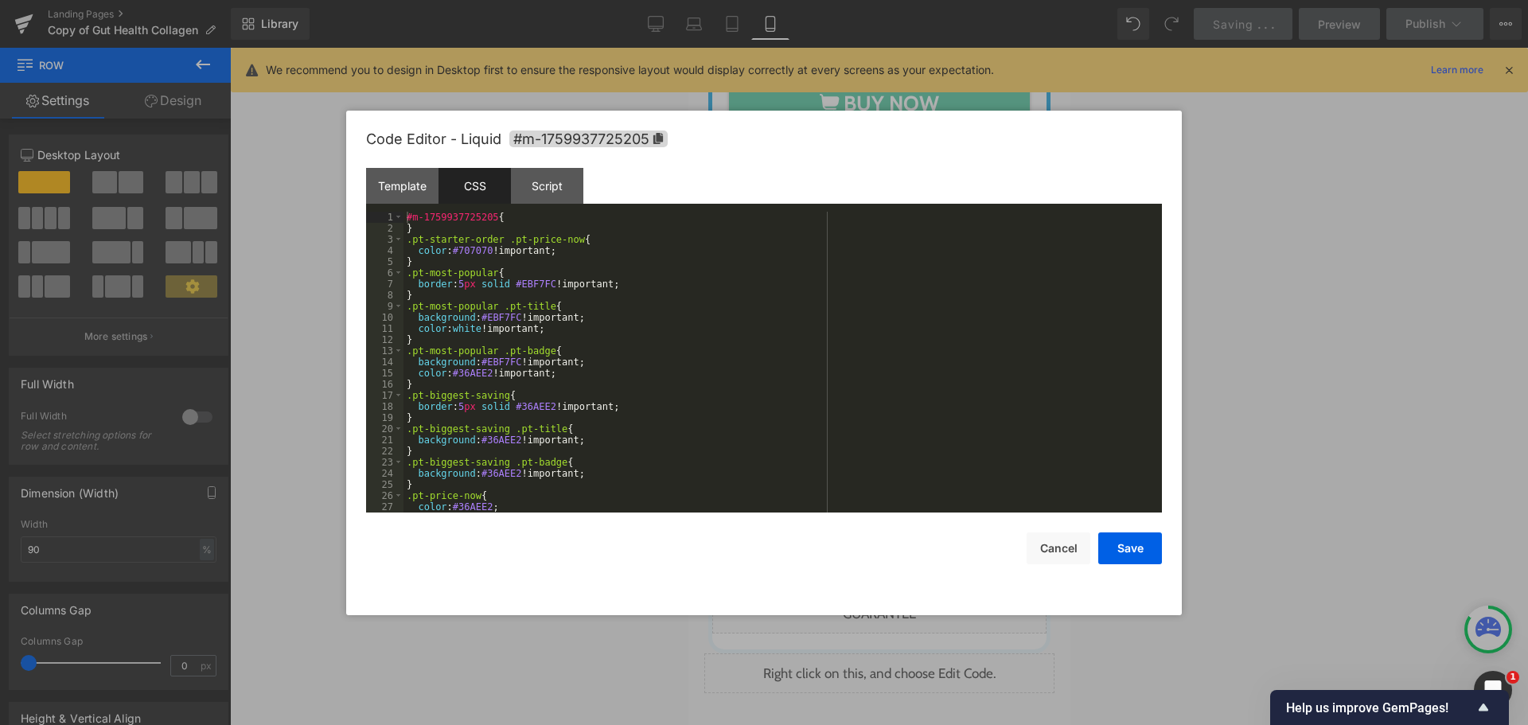
click at [538, 405] on div "#m-1759937725205 { } .pt-starter-order .pt-price-now { color : #707070 !importa…" at bounding box center [780, 373] width 752 height 323
click at [468, 331] on div "#m-1759937725205 { } .pt-starter-order .pt-price-now { color : #707070 !importa…" at bounding box center [780, 373] width 752 height 323
click at [1136, 547] on button "Save" at bounding box center [1131, 549] width 64 height 32
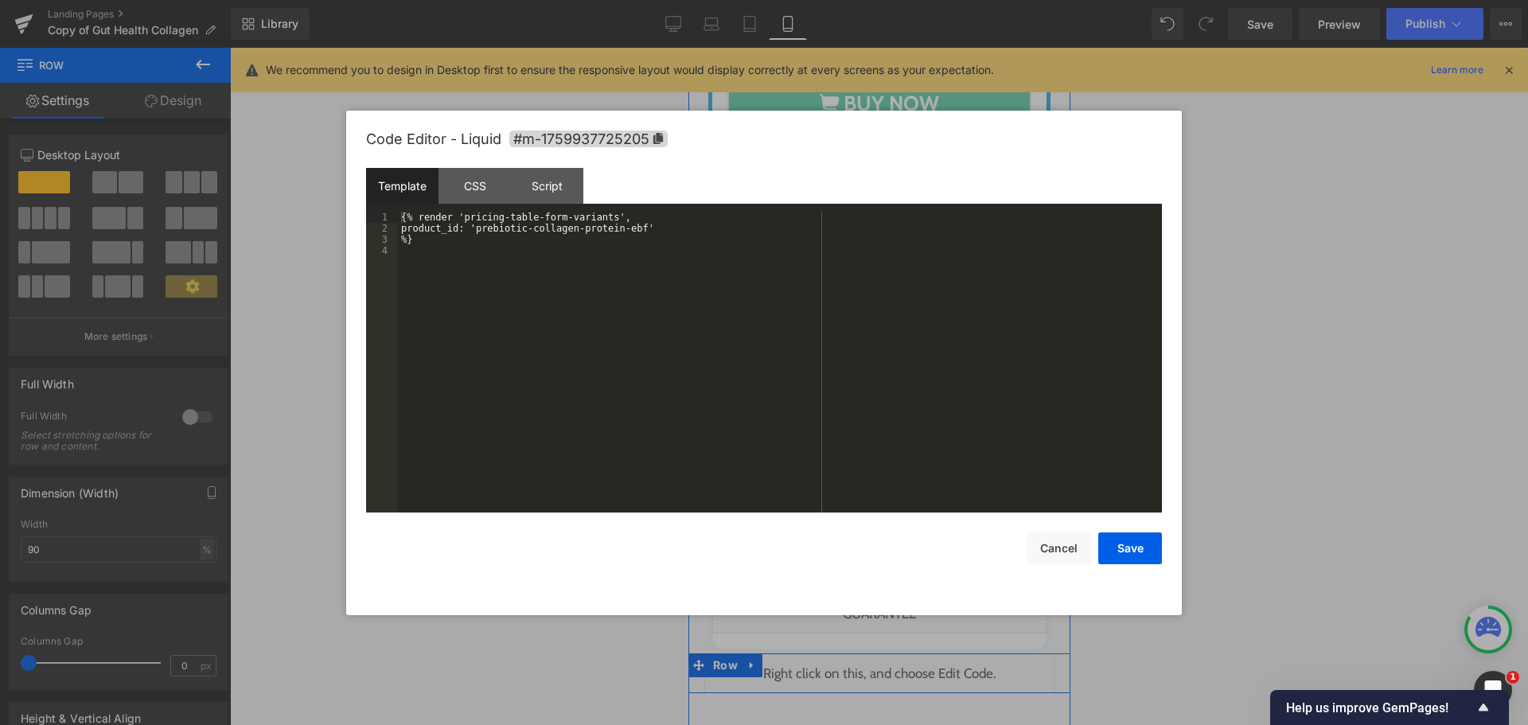
drag, startPoint x: 894, startPoint y: 453, endPoint x: 1581, endPoint y: 501, distance: 688.6
click at [894, 657] on link at bounding box center [897, 666] width 17 height 19
click at [450, 182] on div "CSS" at bounding box center [475, 186] width 72 height 36
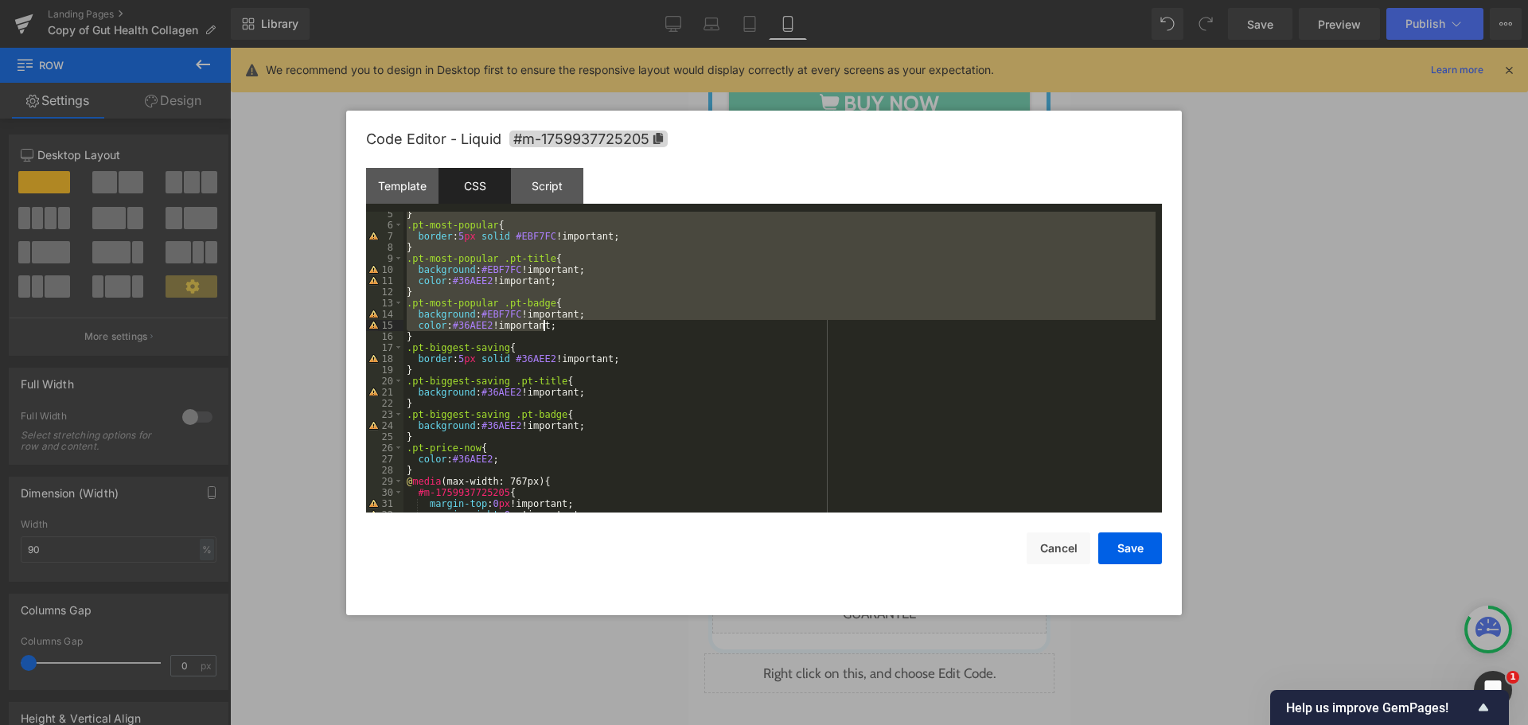
scroll to position [143, 0]
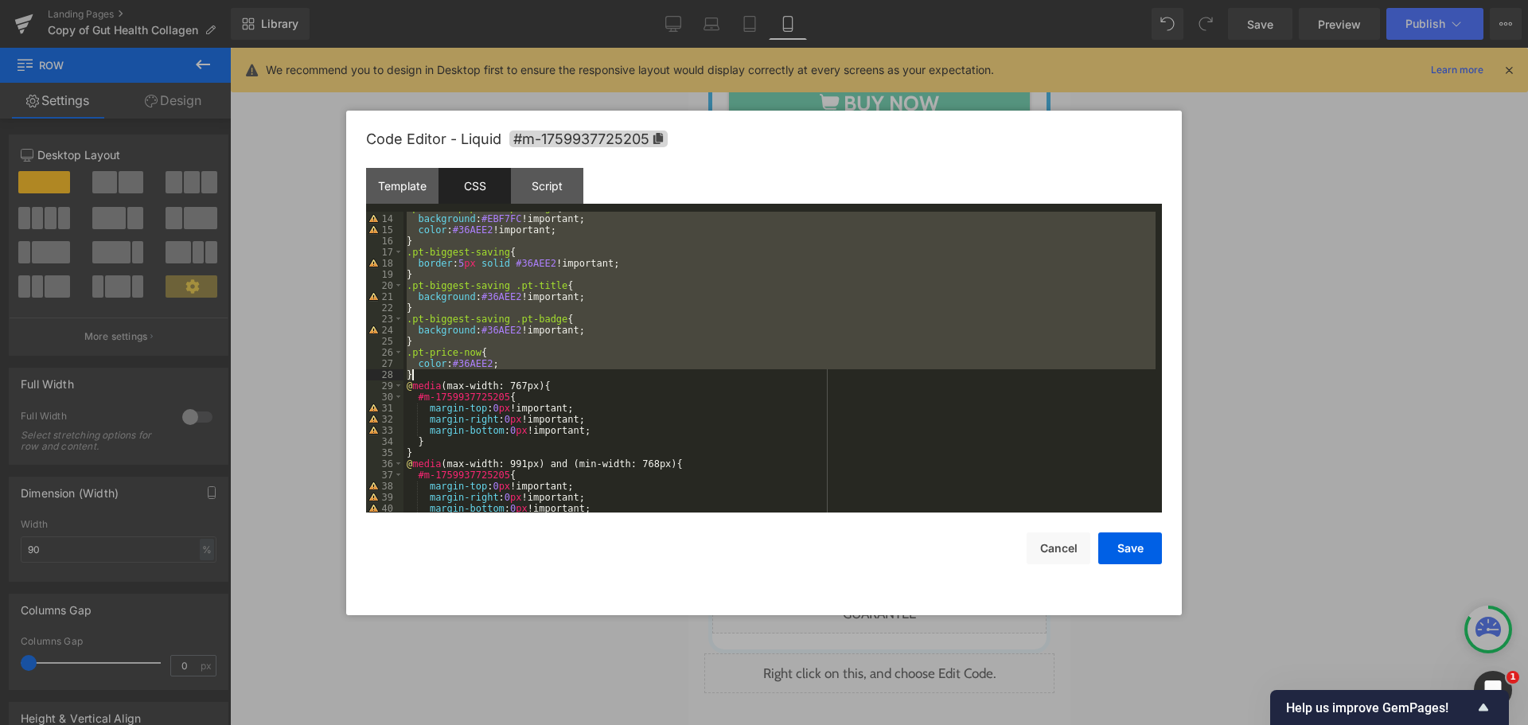
drag, startPoint x: 426, startPoint y: 233, endPoint x: 501, endPoint y: 373, distance: 158.5
click at [501, 373] on div ".pt-most-popular .pt-badge { background : #EBF7FC !important; color : #36AEE2 !…" at bounding box center [780, 363] width 752 height 323
click at [1265, 252] on div at bounding box center [764, 362] width 1528 height 725
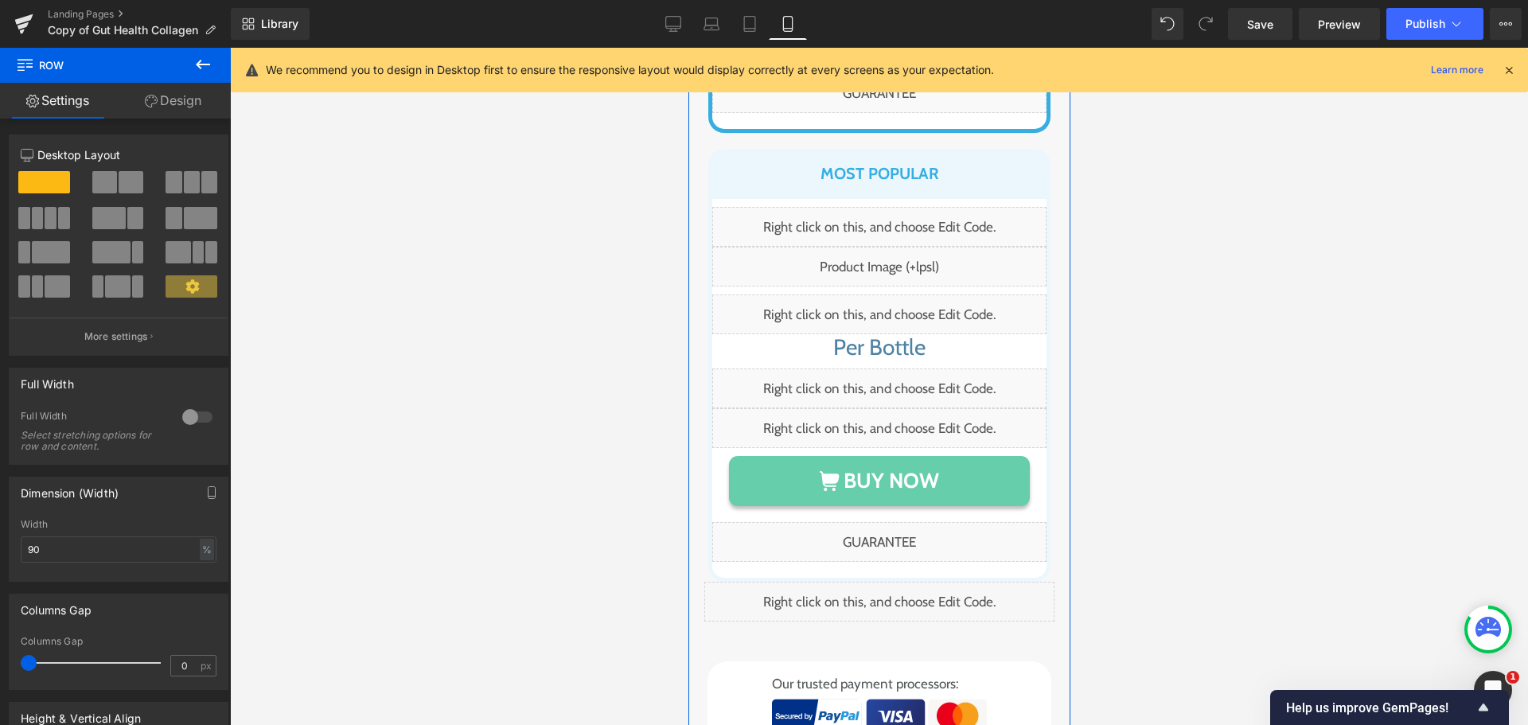
scroll to position [12476, 0]
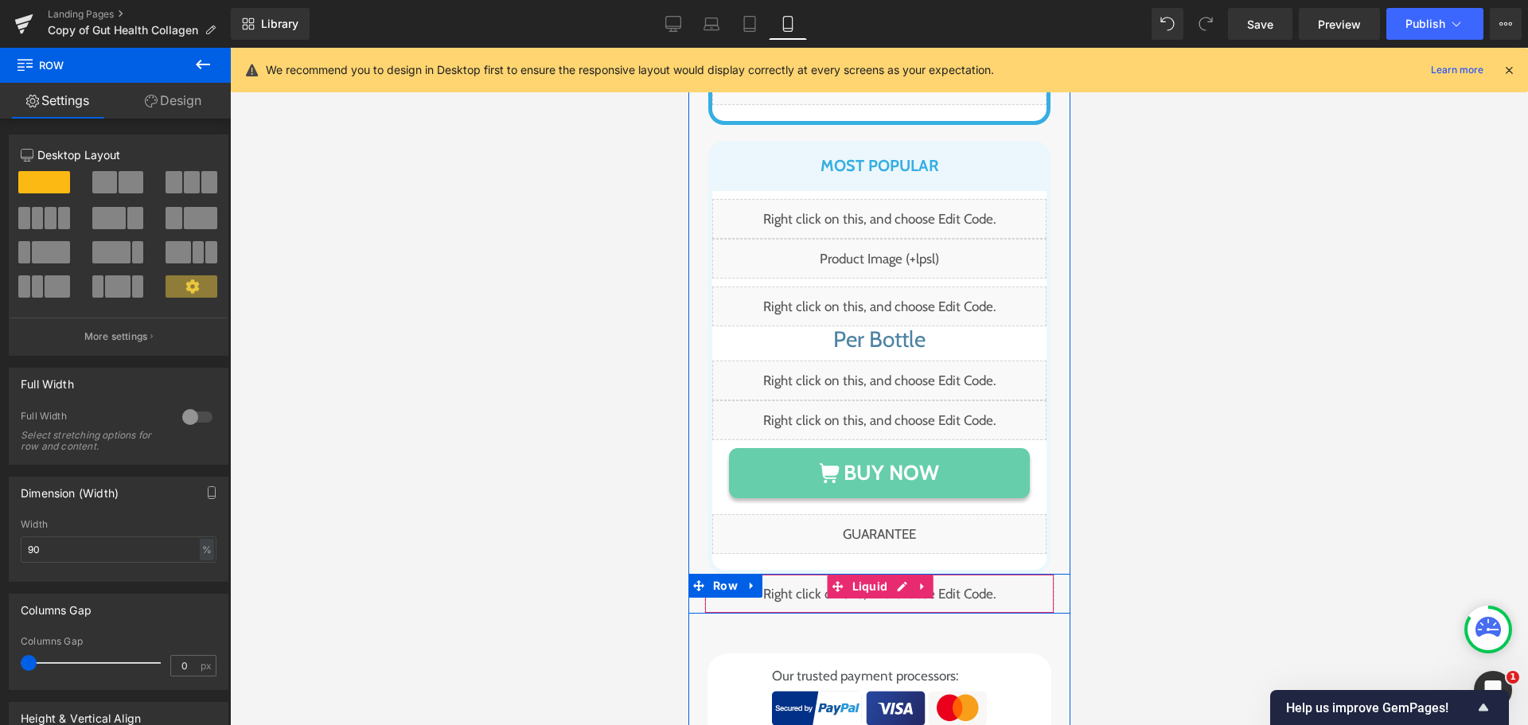
click at [900, 574] on div "Liquid" at bounding box center [879, 594] width 350 height 40
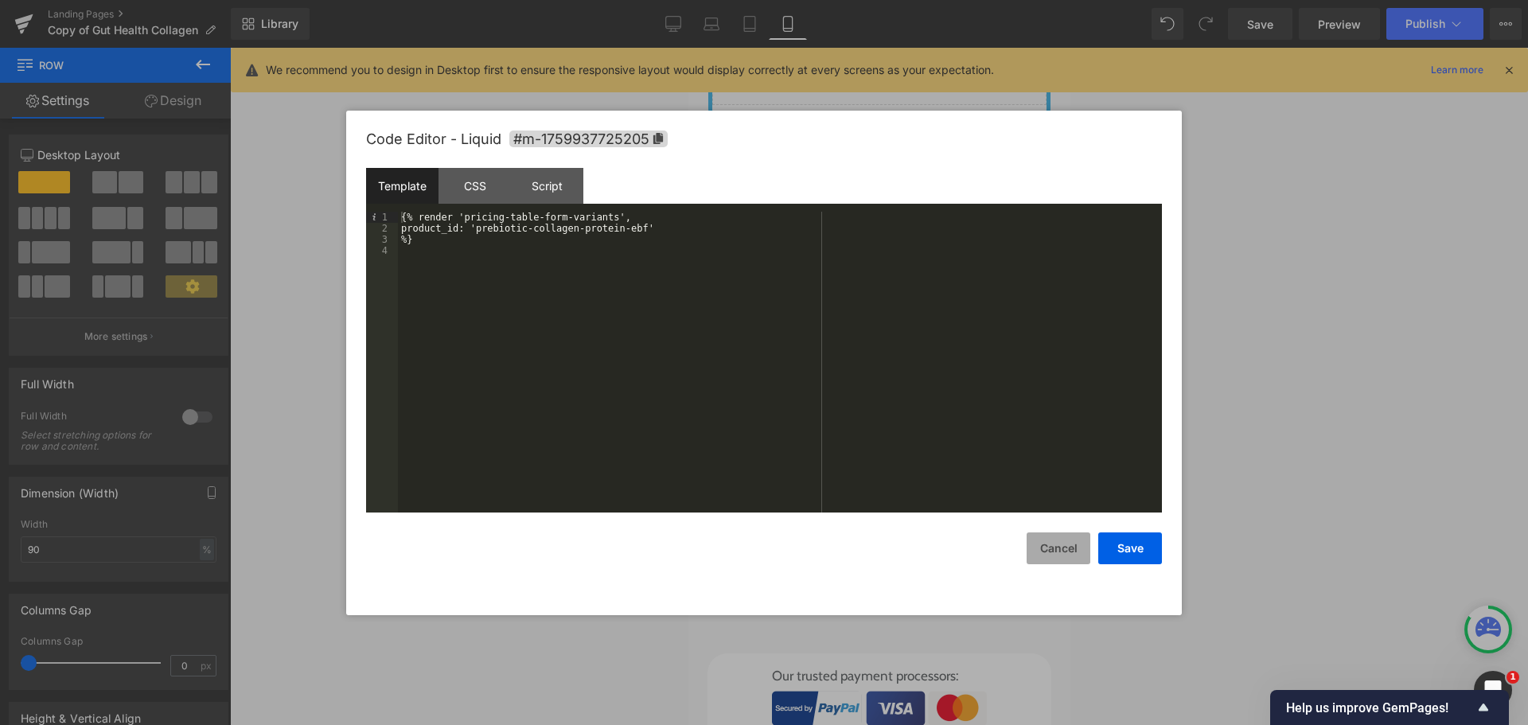
click at [1066, 552] on button "Cancel" at bounding box center [1059, 549] width 64 height 32
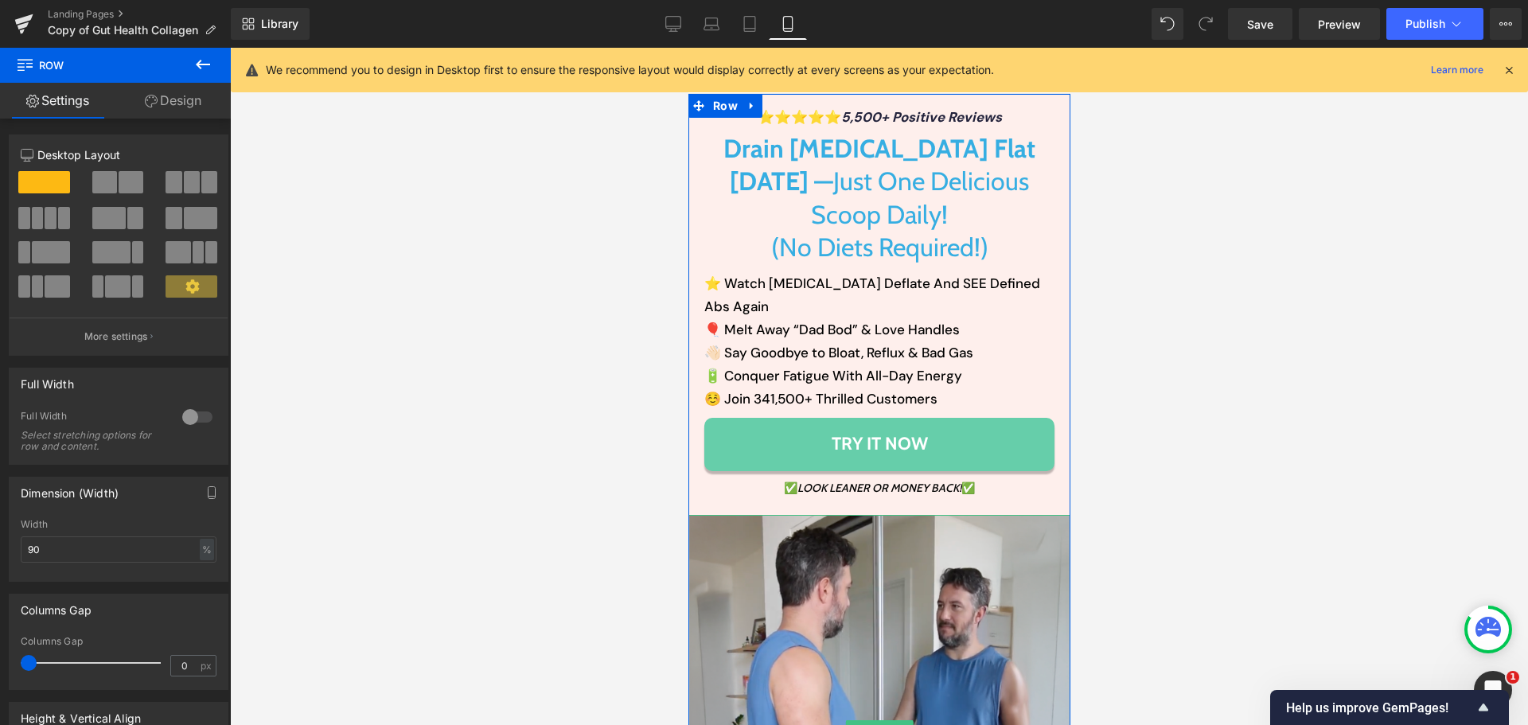
scroll to position [138, 0]
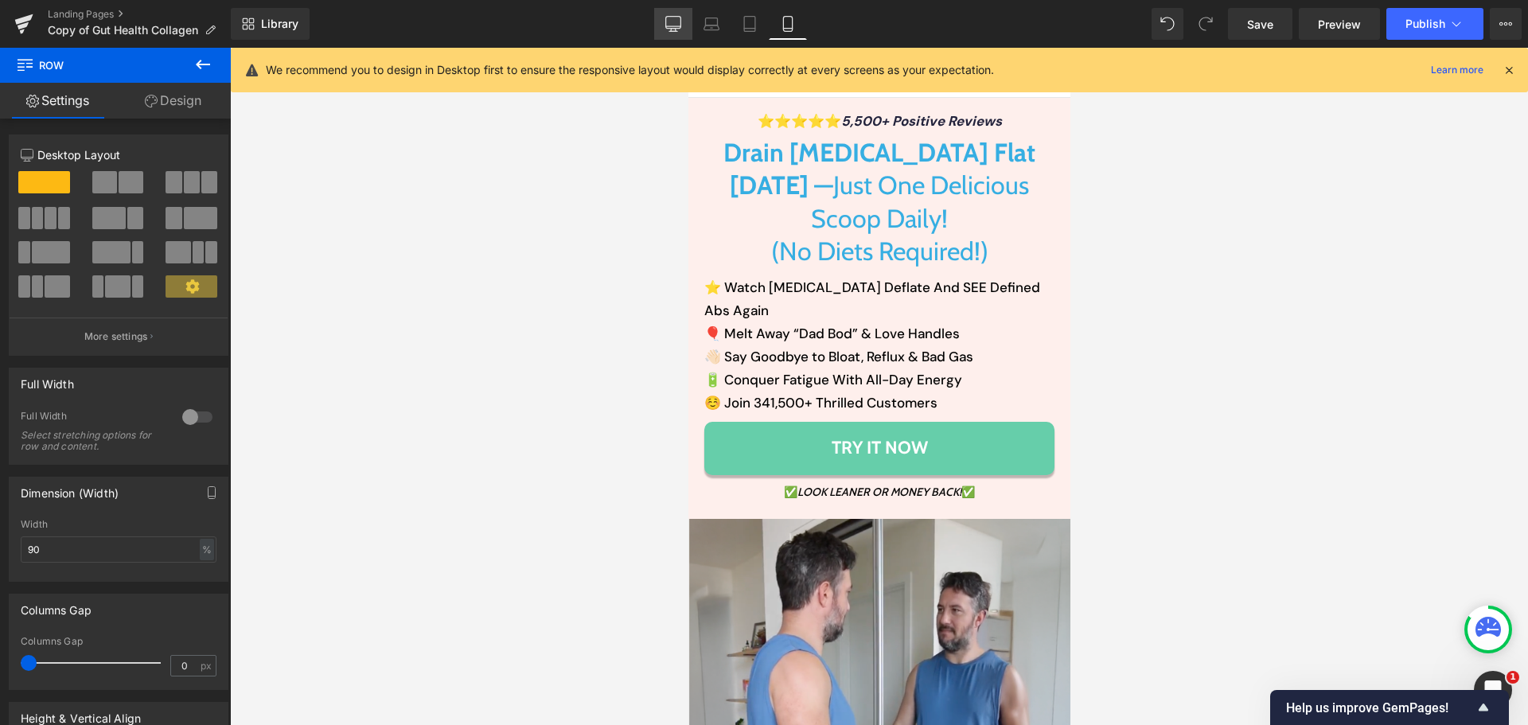
click at [662, 26] on link "Desktop" at bounding box center [673, 24] width 38 height 32
type input "1000"
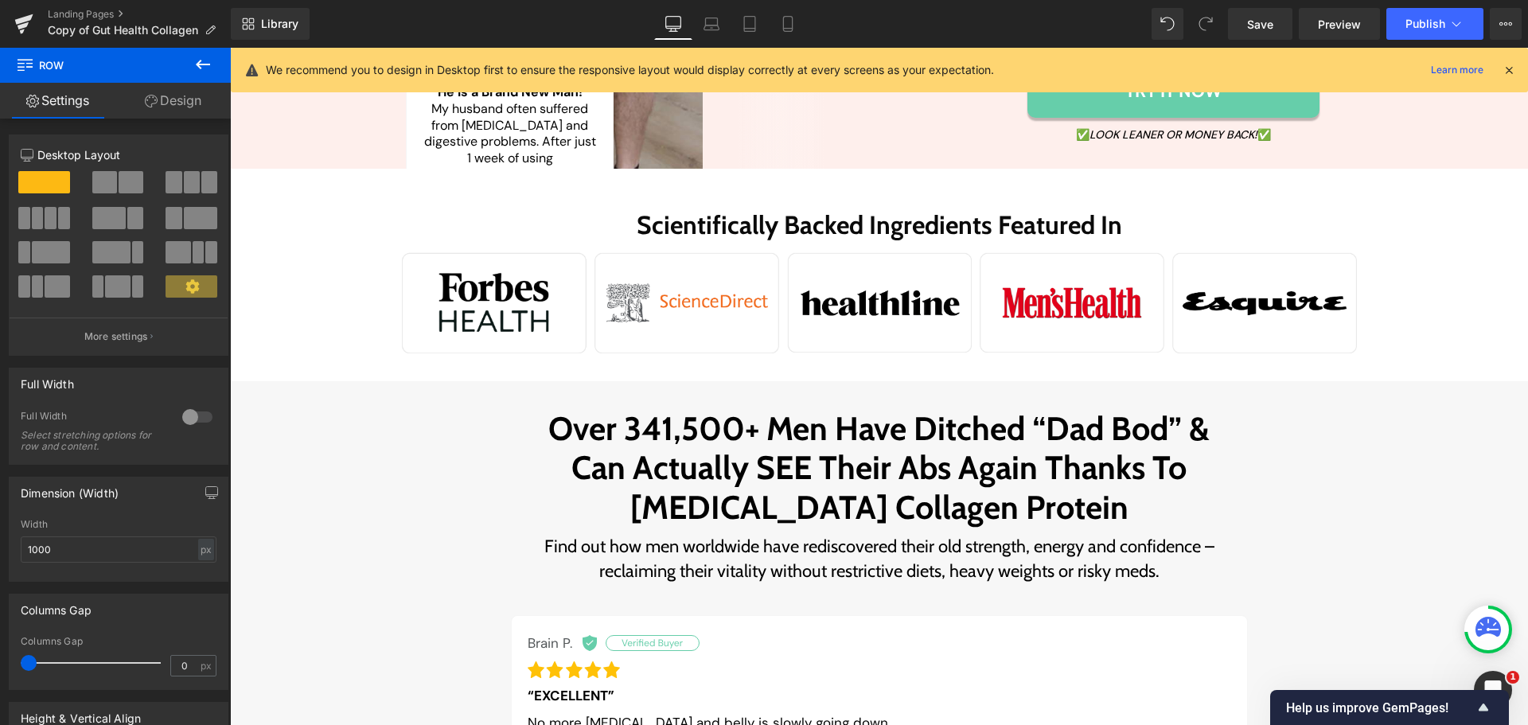
scroll to position [716, 0]
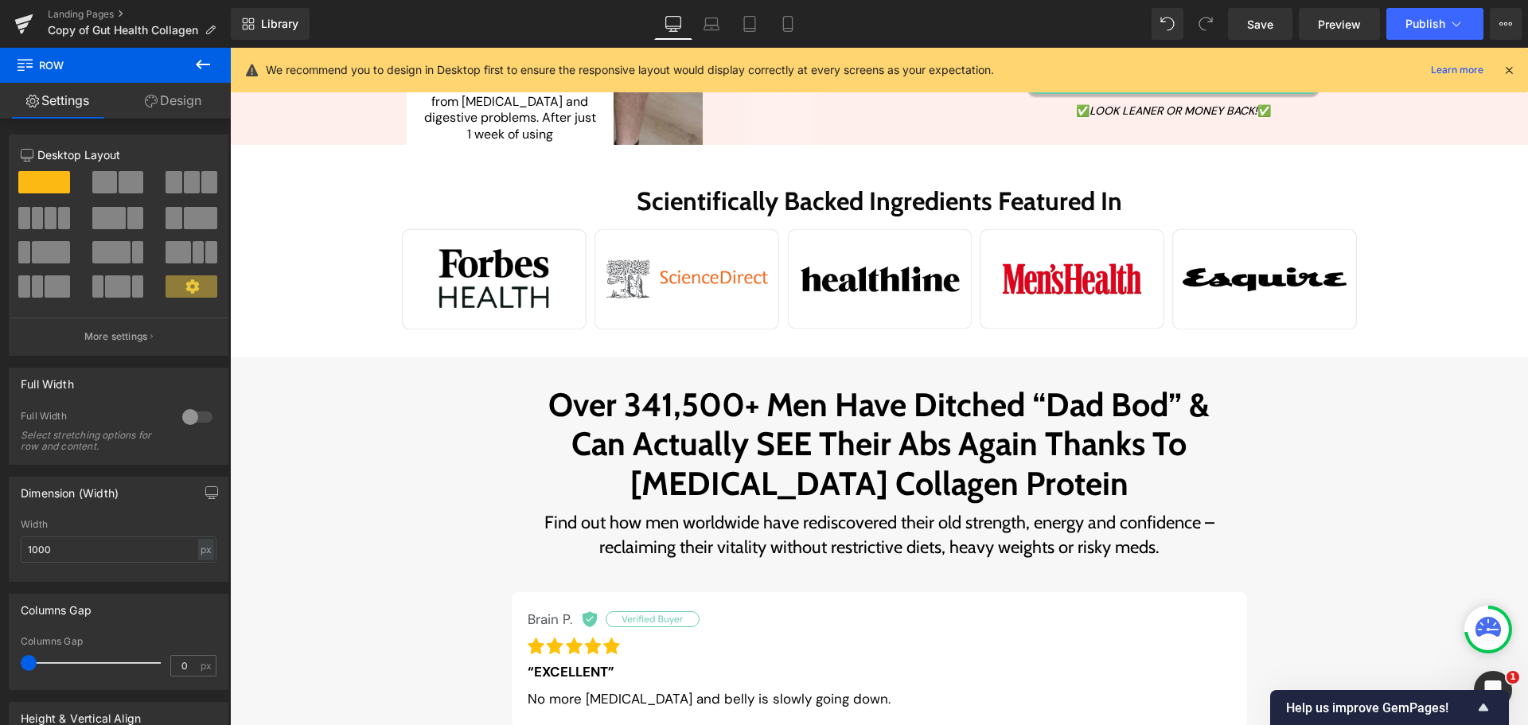
click at [207, 62] on icon at bounding box center [202, 64] width 19 height 19
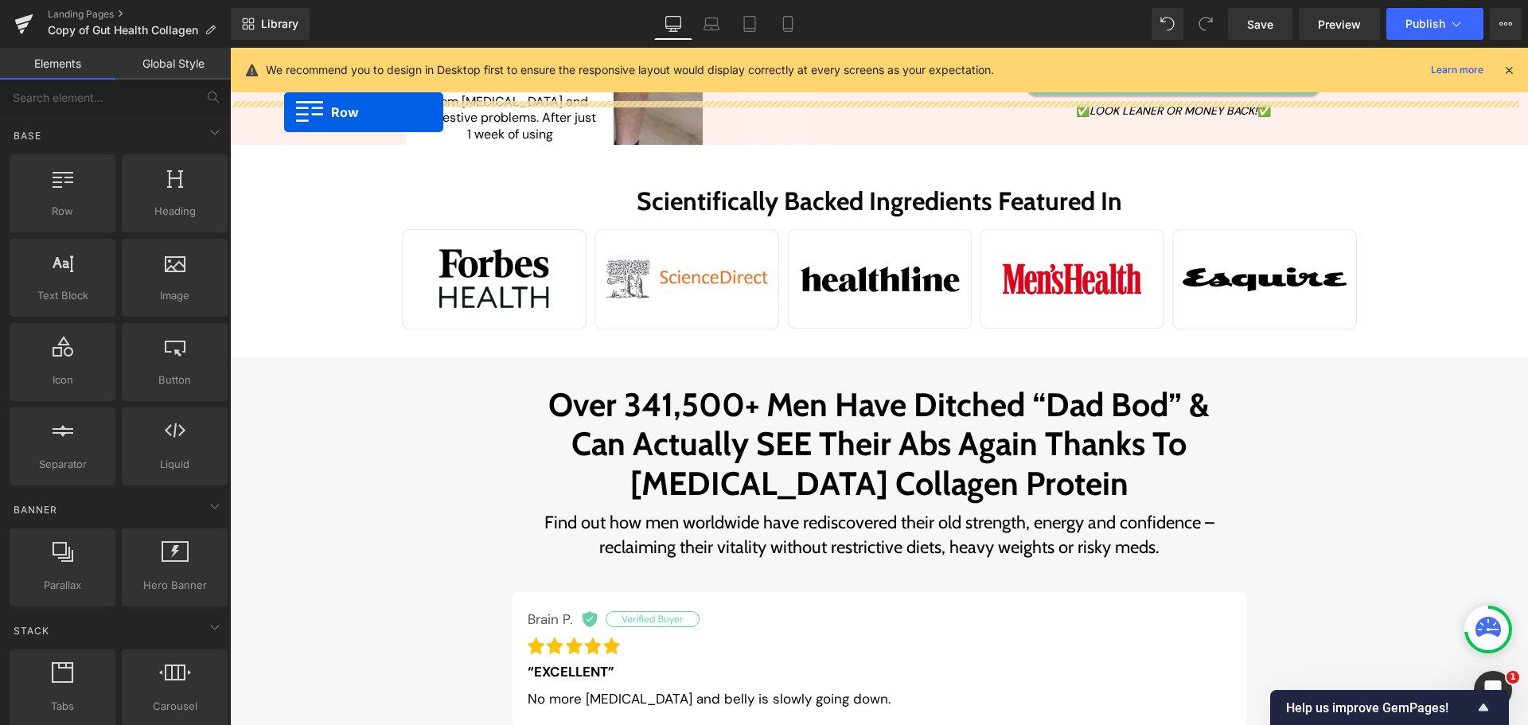
drag, startPoint x: 311, startPoint y: 235, endPoint x: 284, endPoint y: 112, distance: 125.5
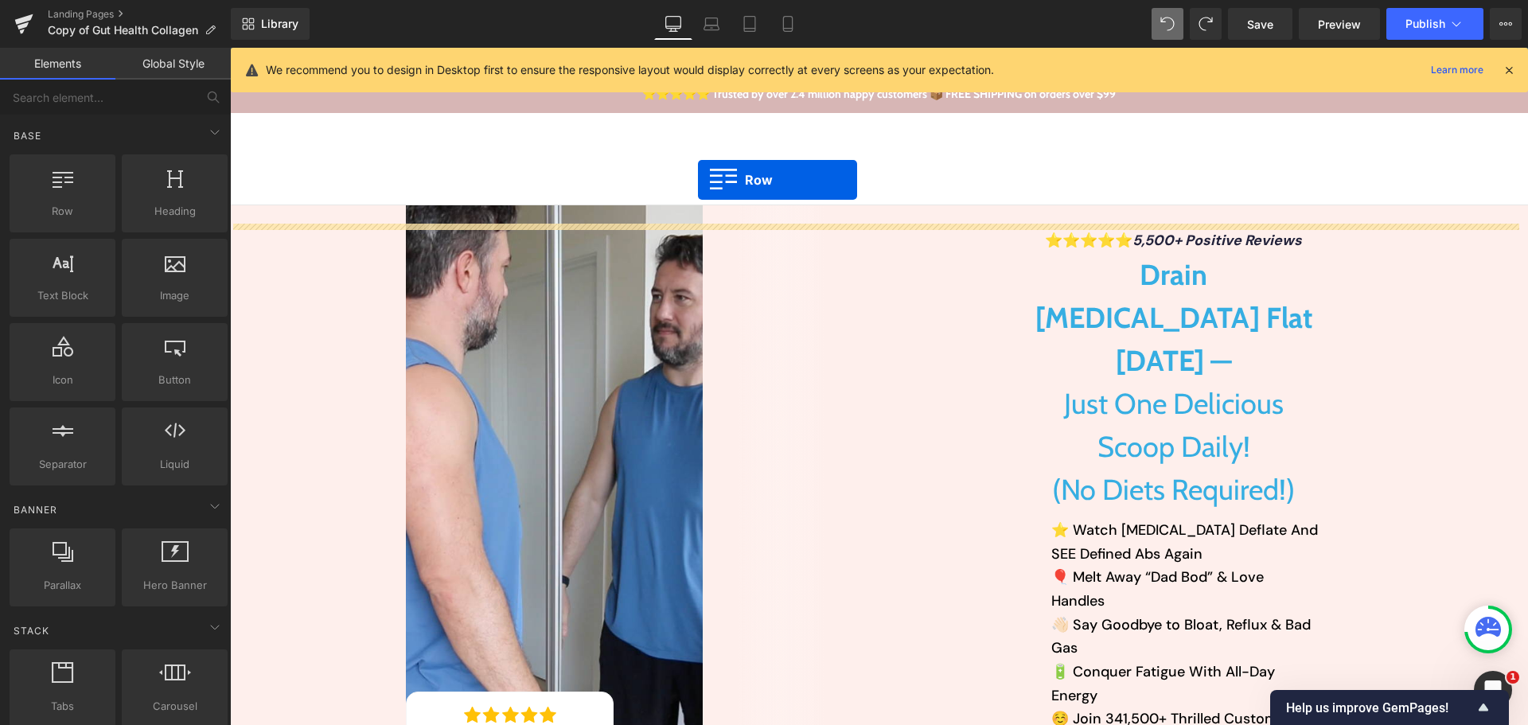
scroll to position [0, 0]
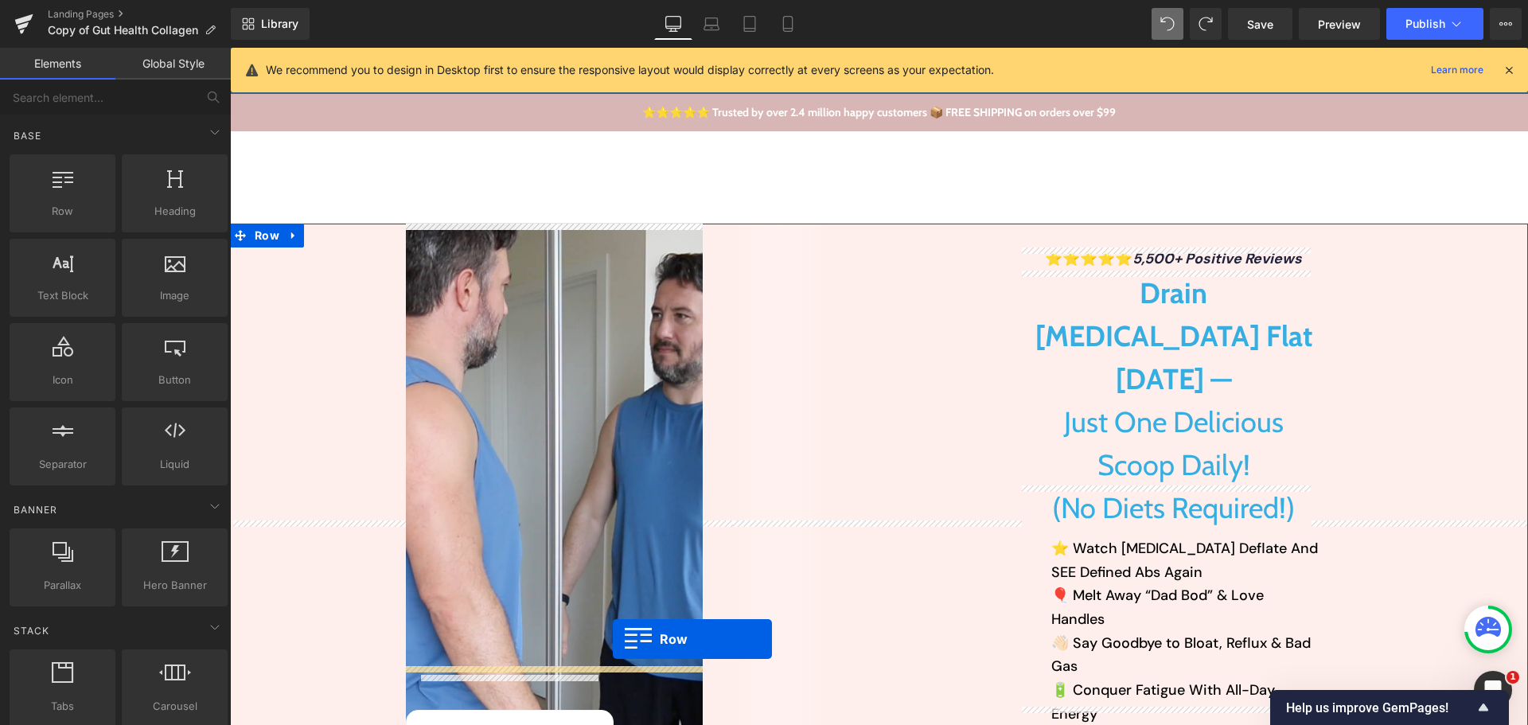
drag, startPoint x: 303, startPoint y: 231, endPoint x: 613, endPoint y: 639, distance: 512.5
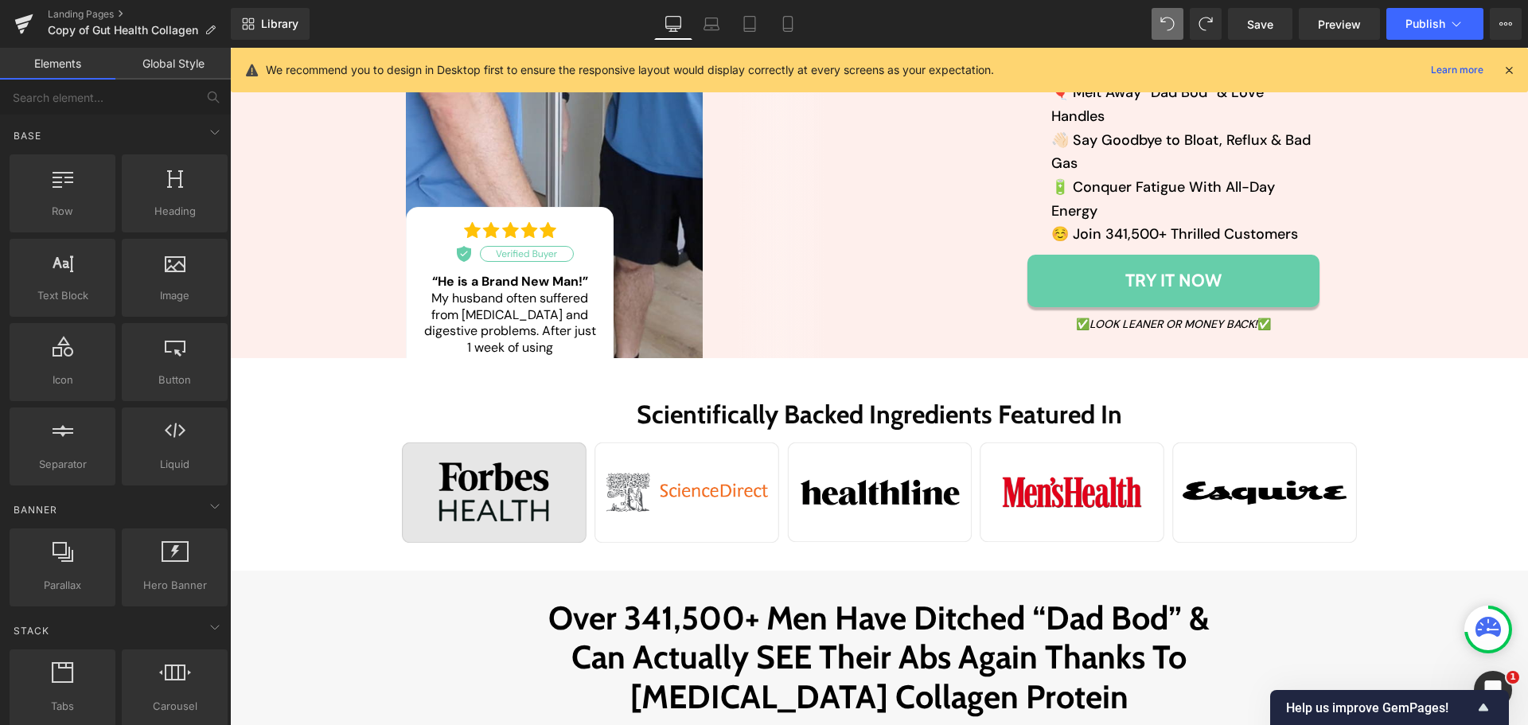
scroll to position [478, 0]
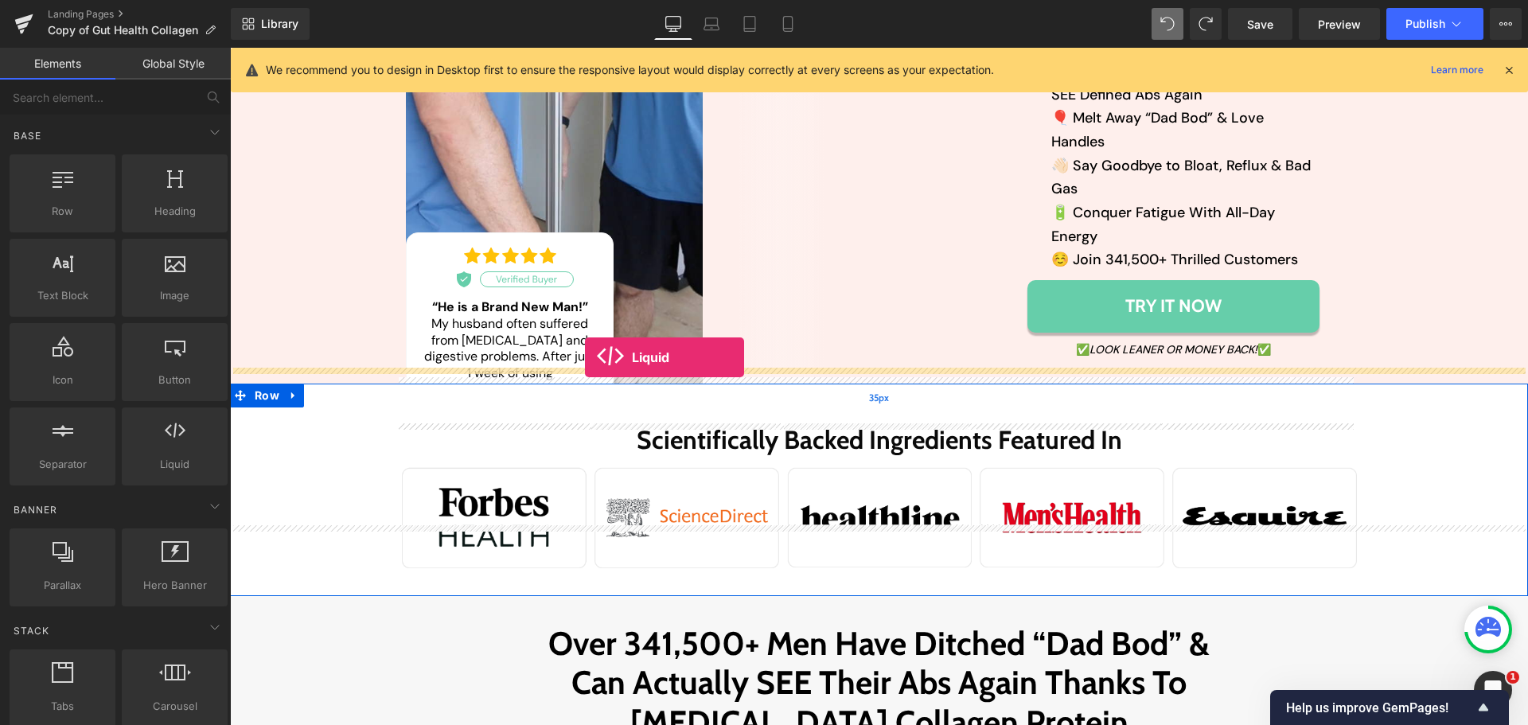
drag, startPoint x: 411, startPoint y: 505, endPoint x: 585, endPoint y: 357, distance: 228.7
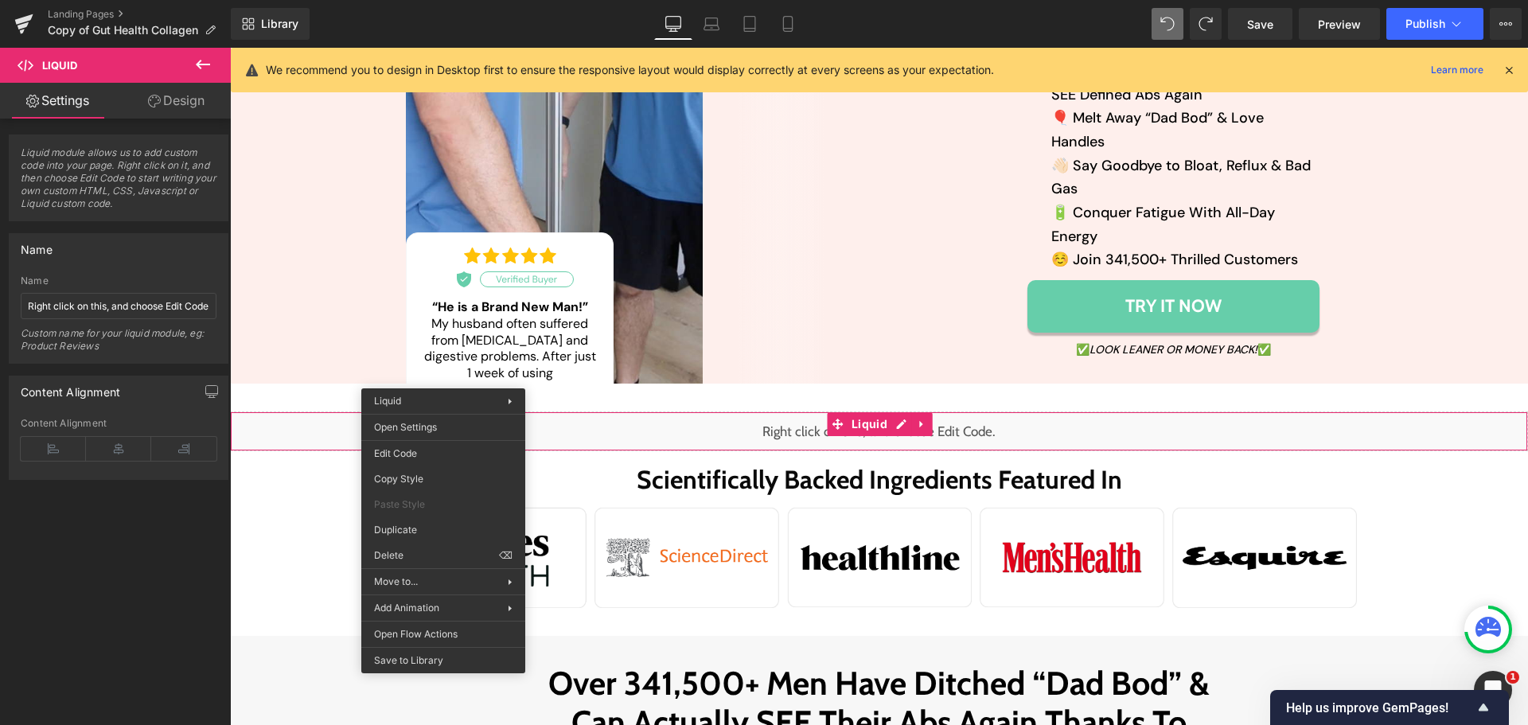
click at [199, 68] on icon at bounding box center [202, 64] width 19 height 19
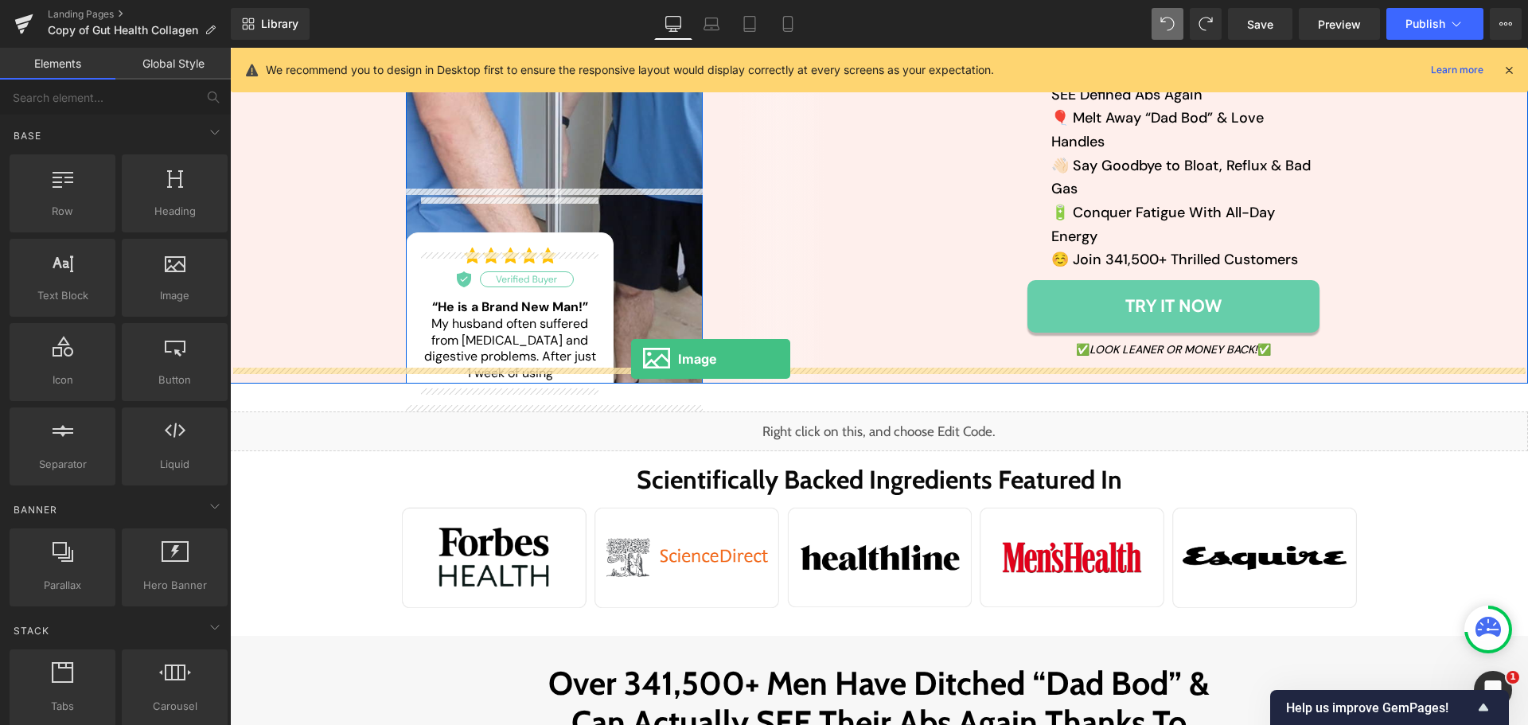
drag, startPoint x: 390, startPoint y: 338, endPoint x: 631, endPoint y: 359, distance: 242.1
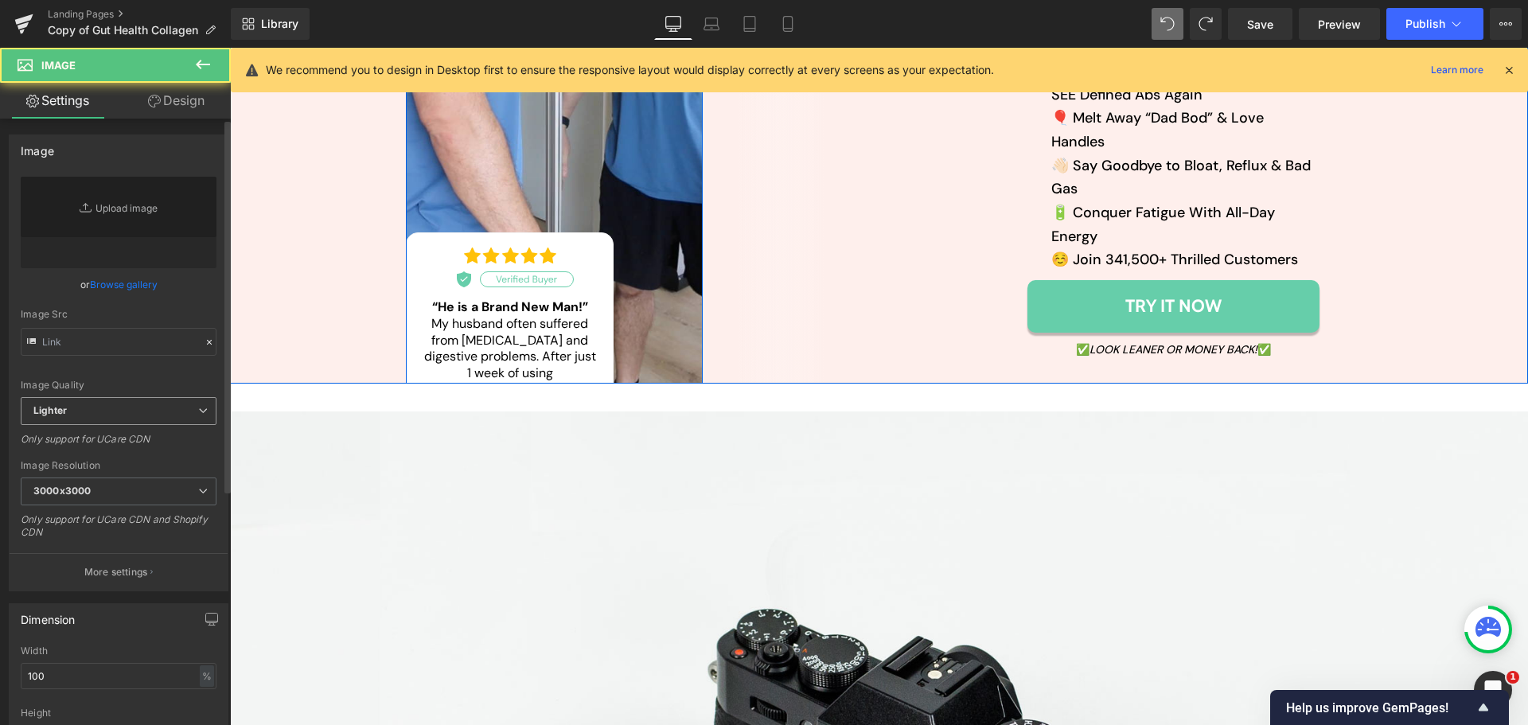
type input "//[DOMAIN_NAME][URL]"
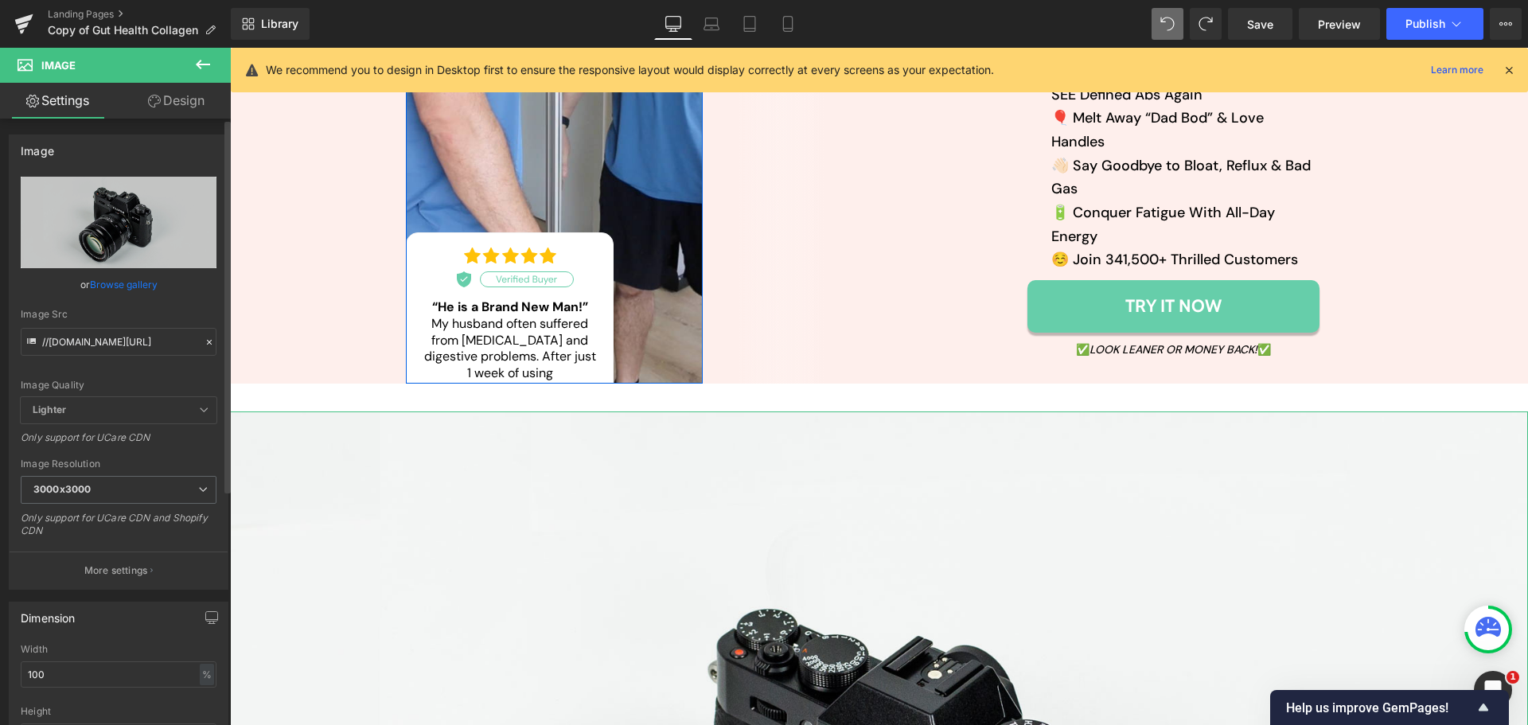
click at [150, 281] on link "Browse gallery" at bounding box center [124, 285] width 68 height 28
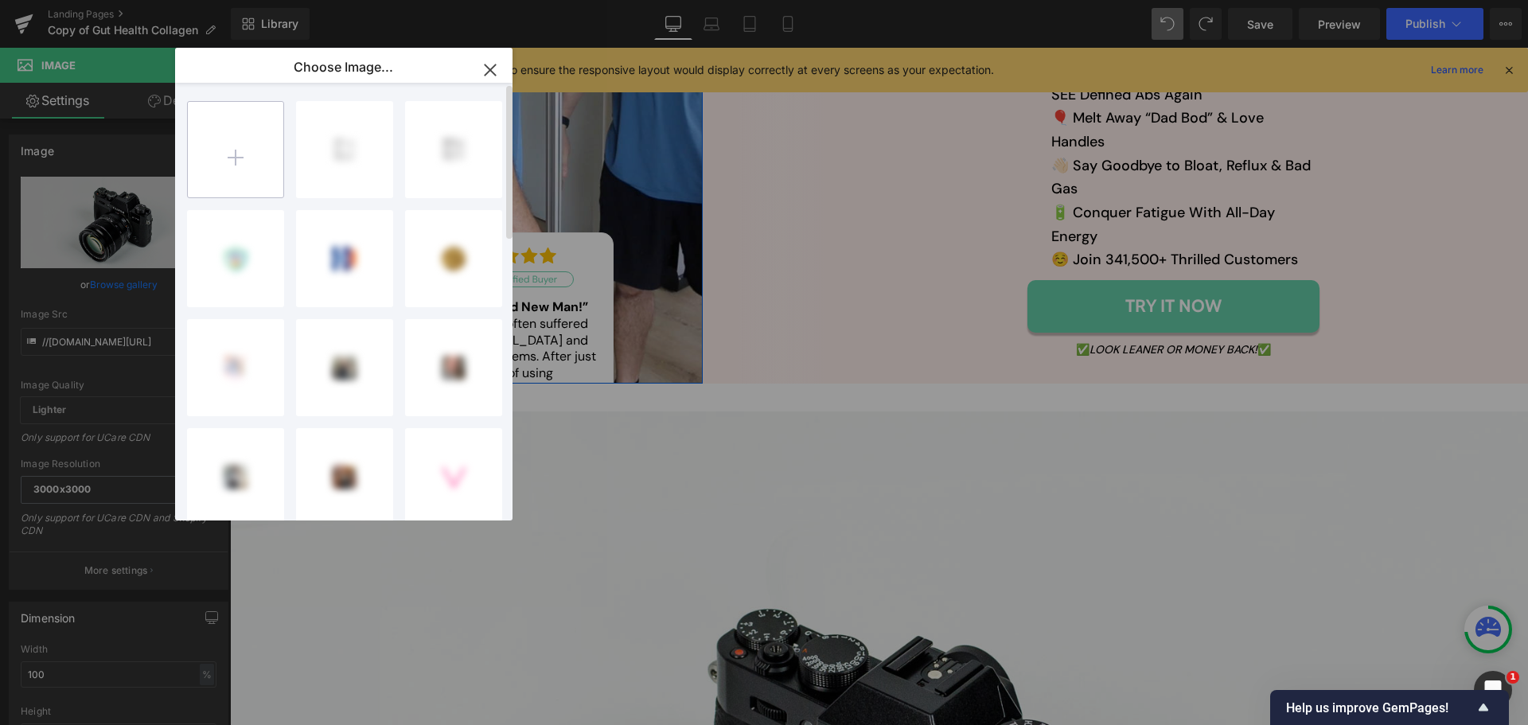
click at [251, 163] on input "file" at bounding box center [236, 150] width 96 height 96
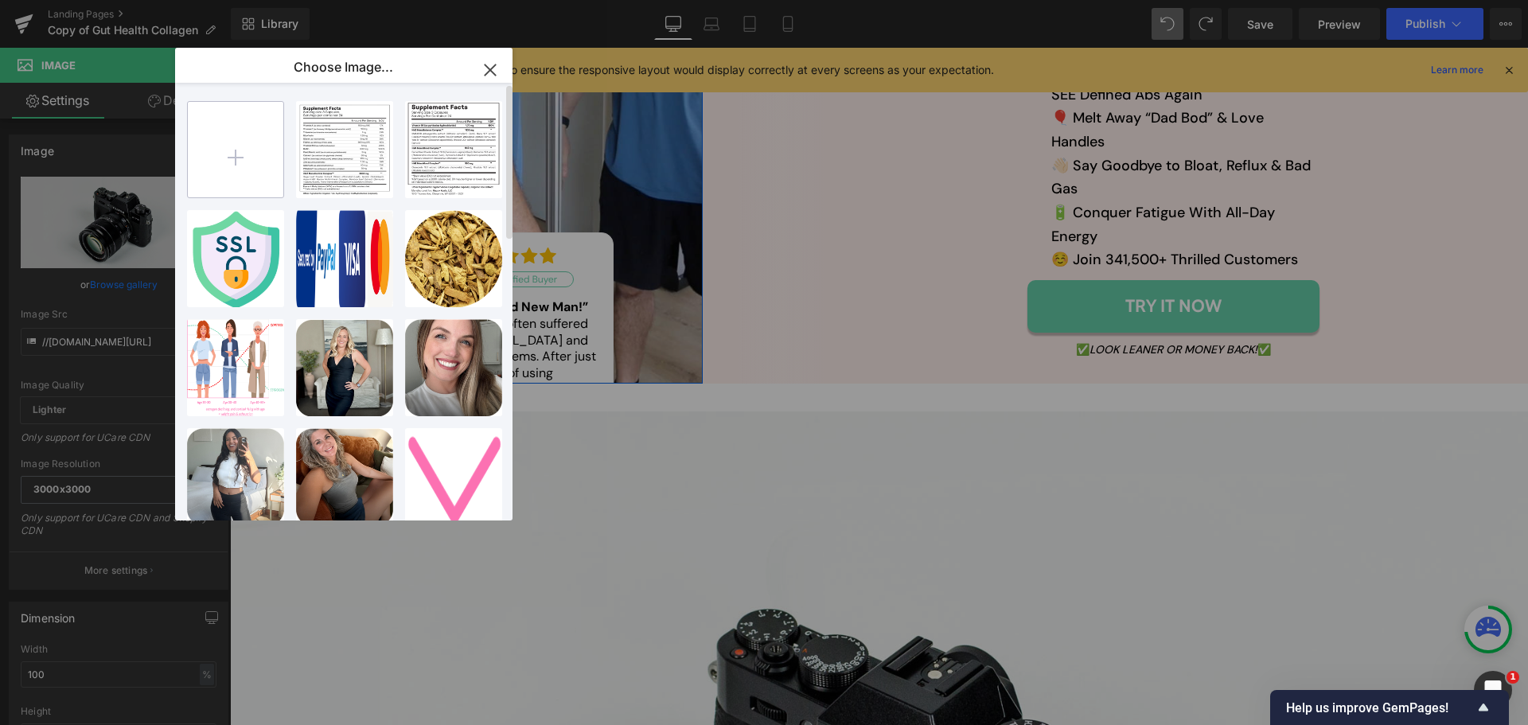
click at [236, 155] on input "file" at bounding box center [236, 150] width 96 height 96
type input "C:\fakepath\Group 1000003150.svg"
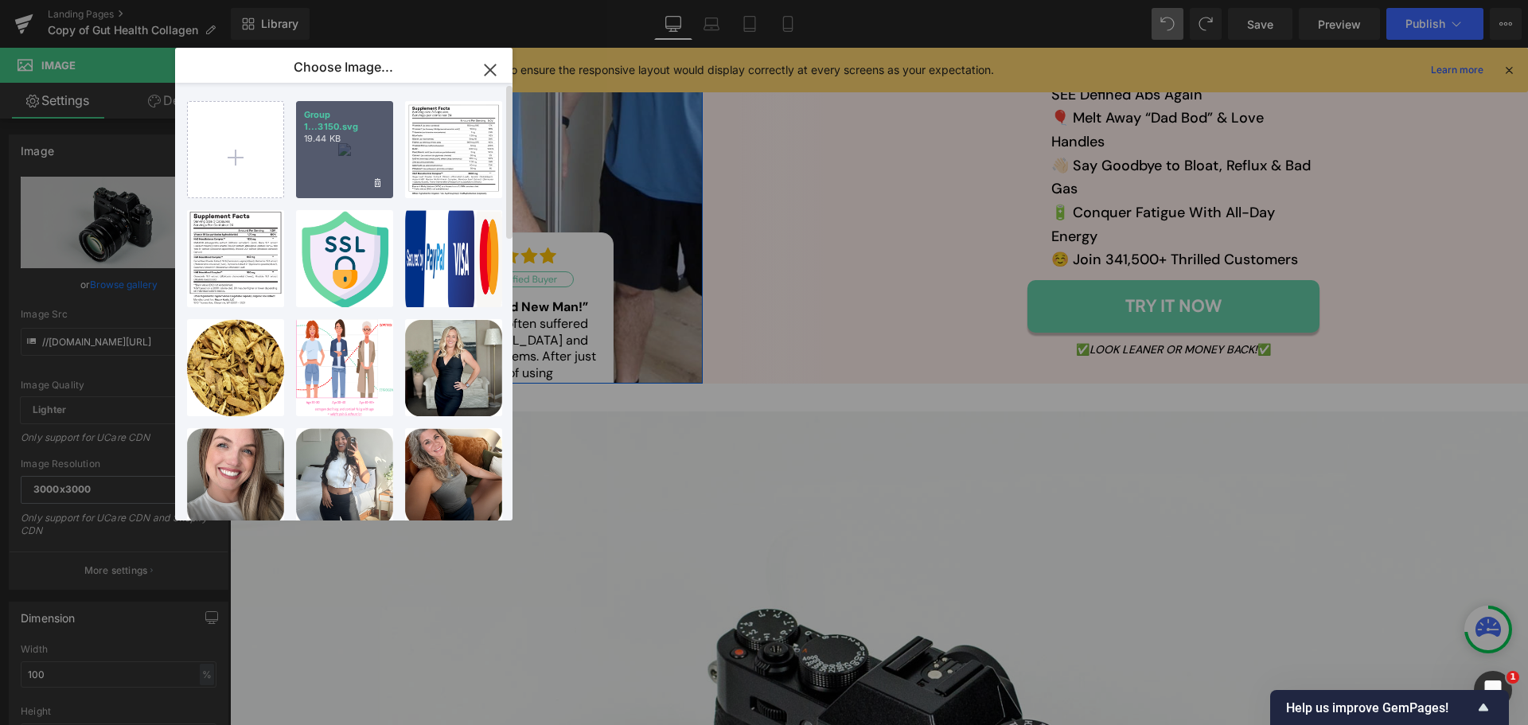
click at [349, 179] on div "Group 1...3150.svg 19.44 KB" at bounding box center [344, 149] width 97 height 97
type input "[URL][DOMAIN_NAME]"
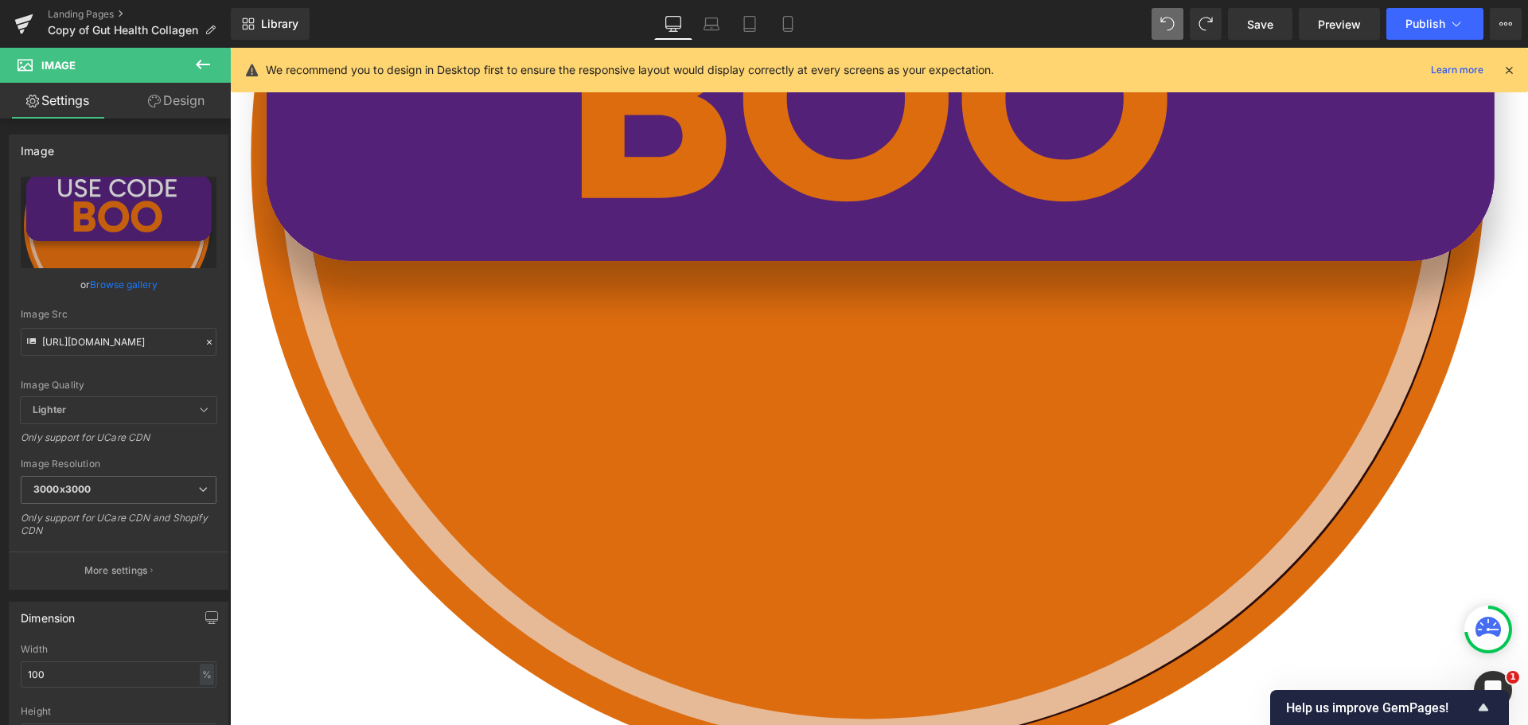
scroll to position [1353, 0]
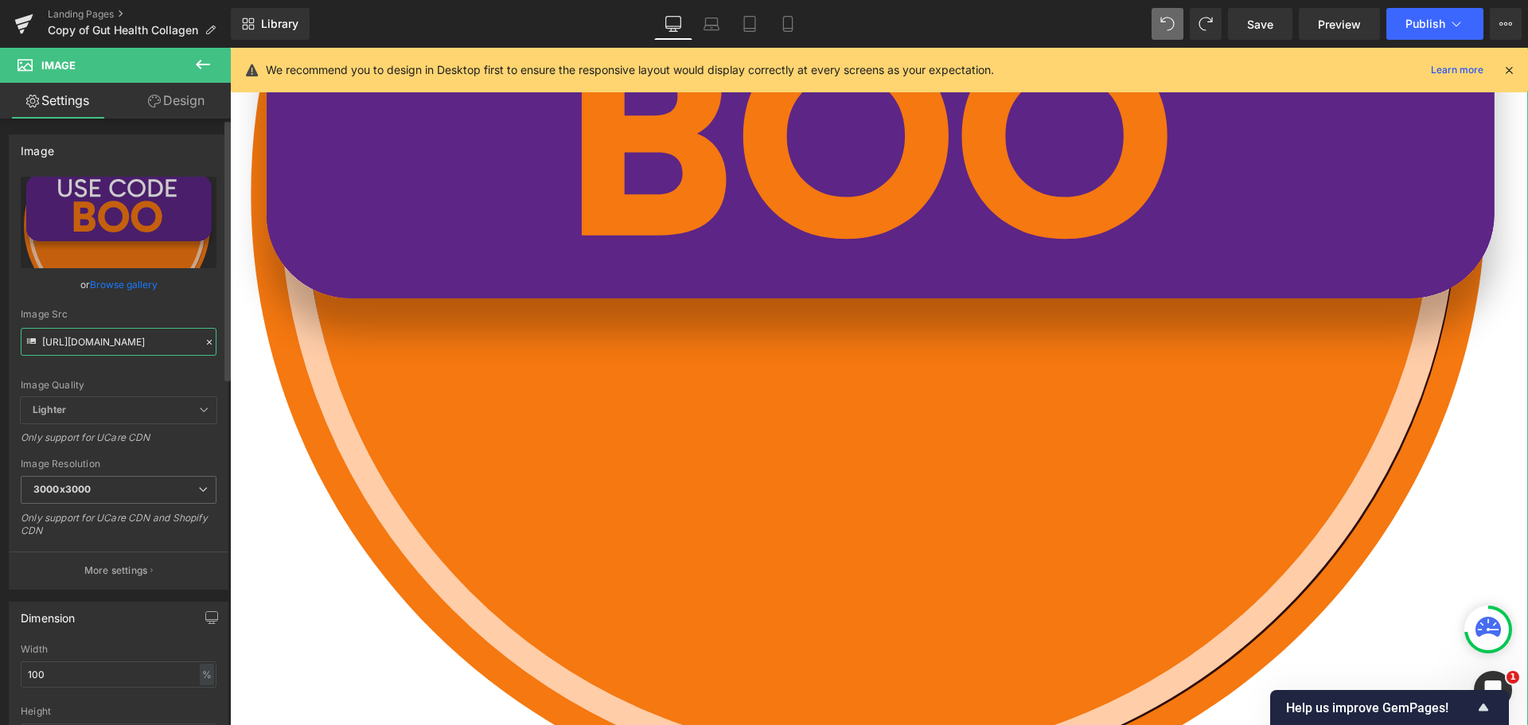
click at [127, 344] on input "[URL][DOMAIN_NAME]" at bounding box center [119, 342] width 196 height 28
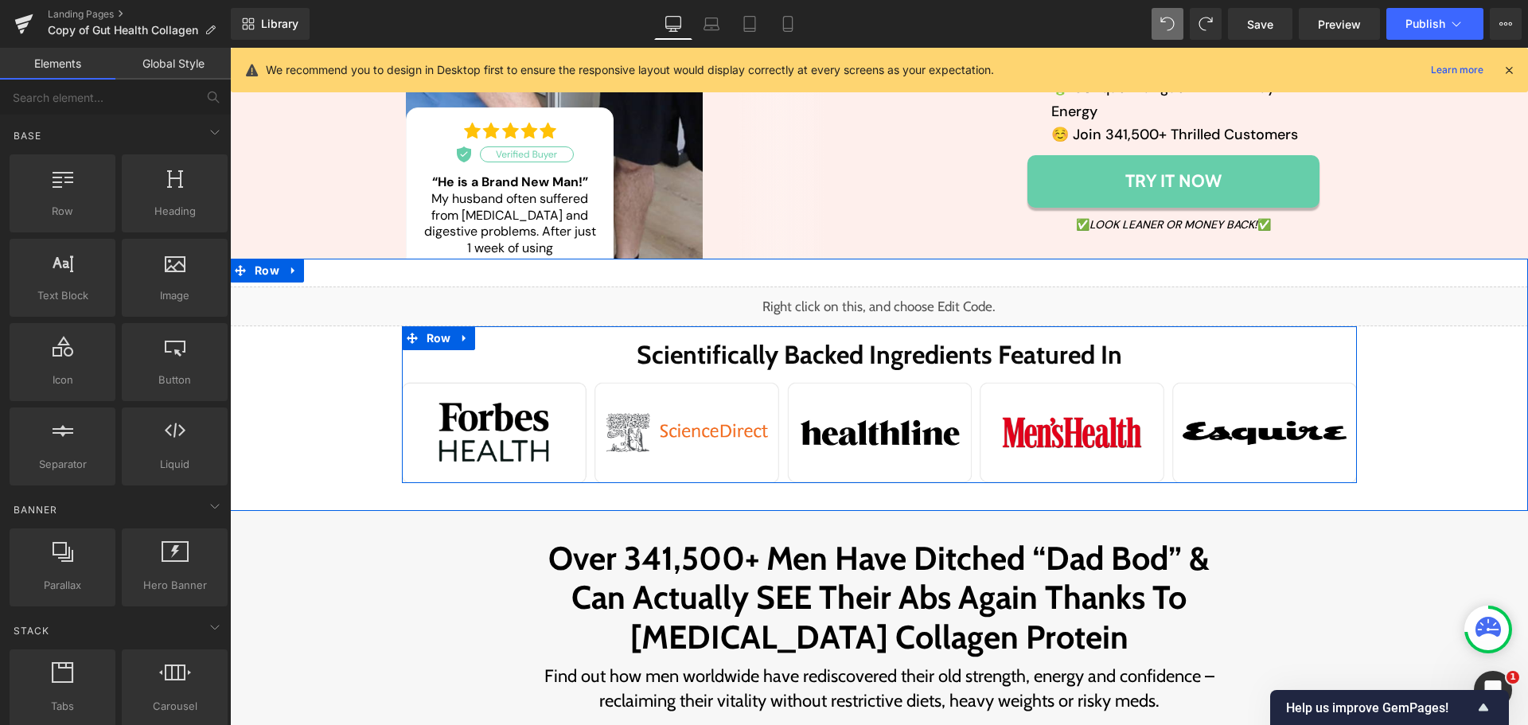
scroll to position [557, 0]
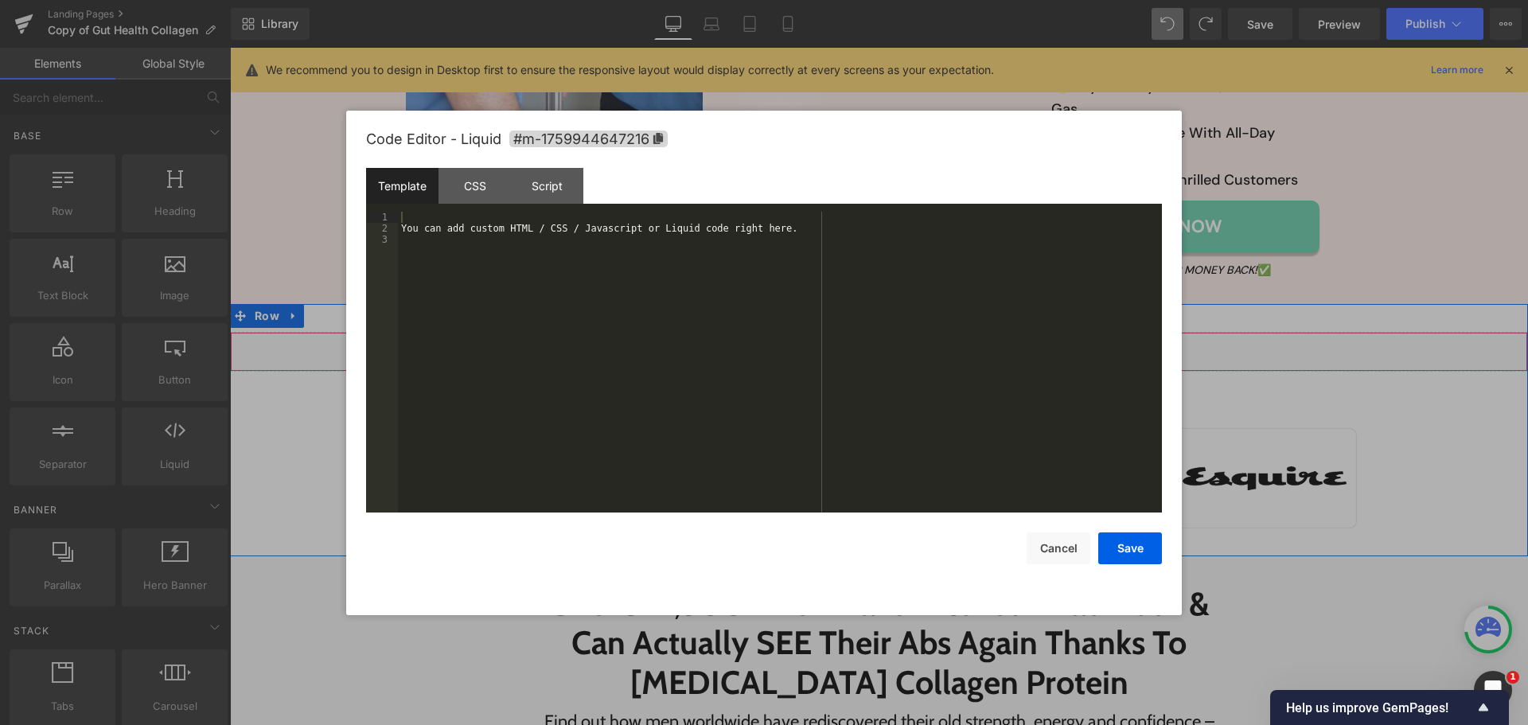
click at [903, 332] on div "Liquid" at bounding box center [879, 352] width 1298 height 40
click at [700, 259] on div "You can add custom HTML / CSS / Javascript or Liquid code right here." at bounding box center [780, 373] width 764 height 323
paste textarea
click at [1133, 533] on button "Save" at bounding box center [1131, 549] width 64 height 32
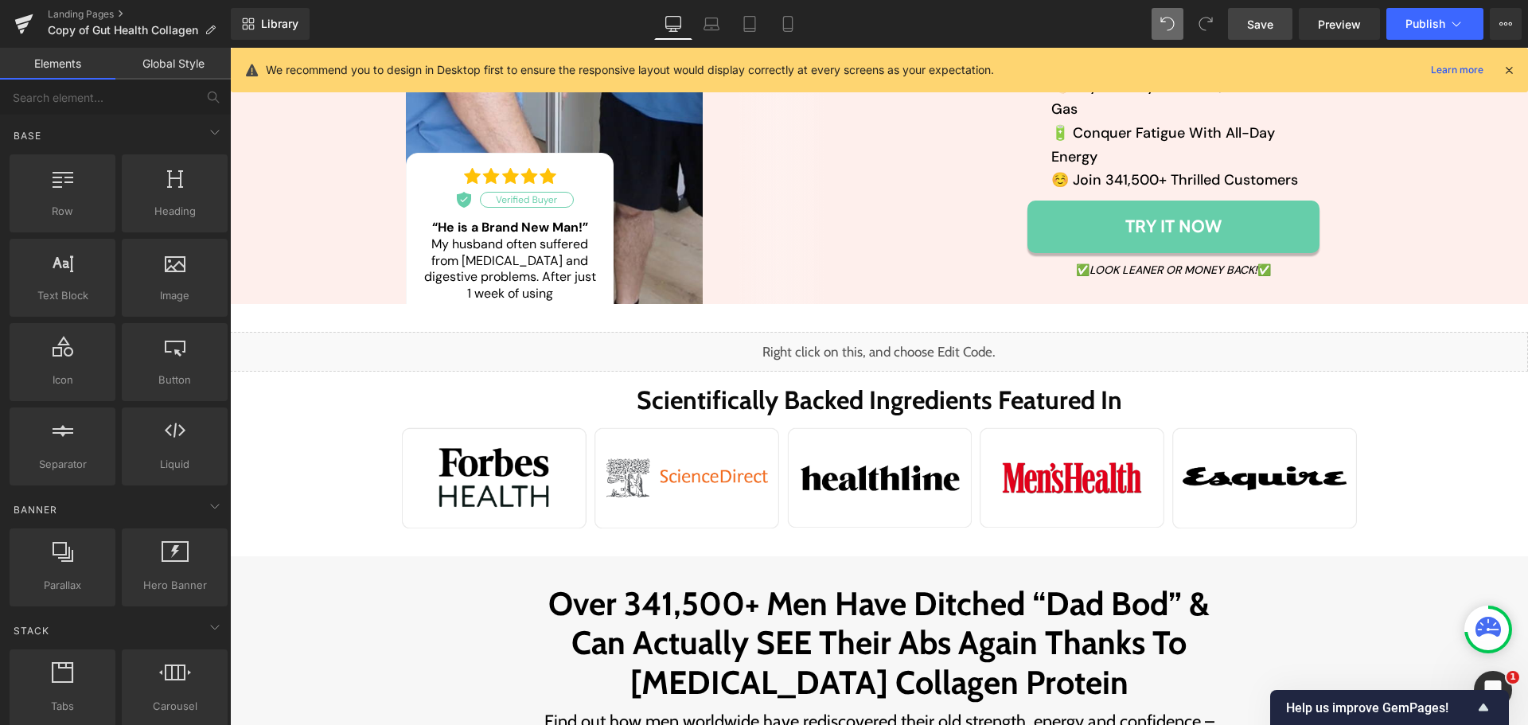
click at [1270, 16] on span "Save" at bounding box center [1260, 24] width 26 height 17
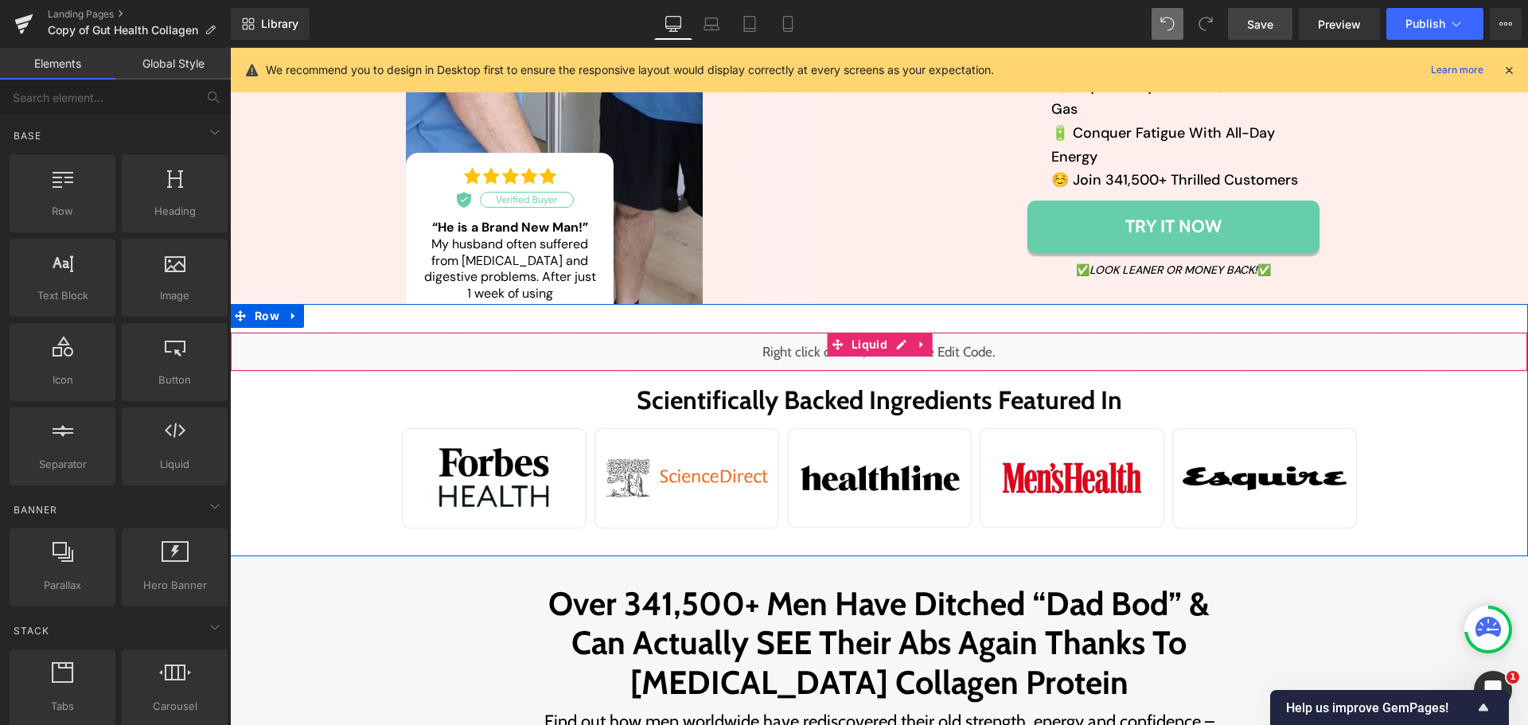
click at [899, 332] on div "Liquid" at bounding box center [879, 352] width 1298 height 40
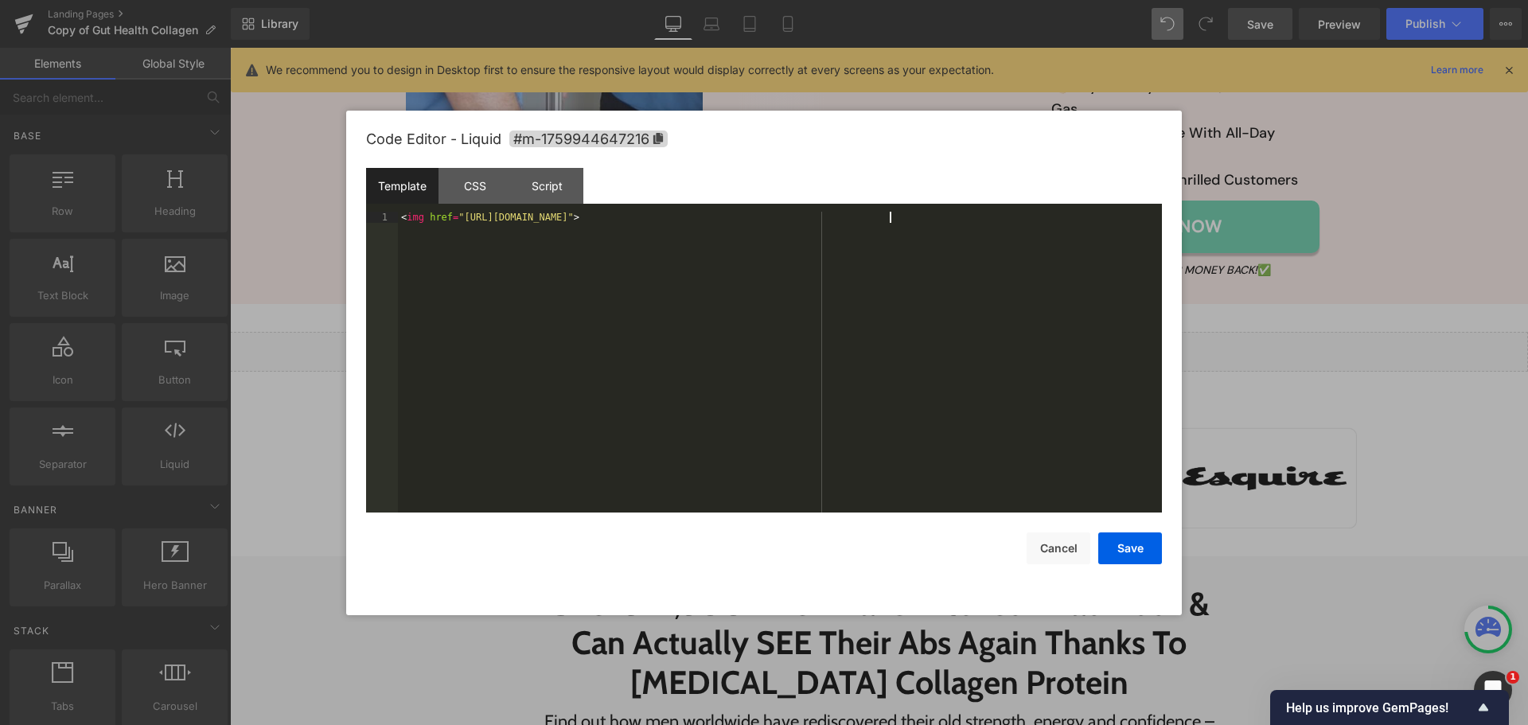
click at [661, 338] on div "< img href = "[URL][DOMAIN_NAME]" >" at bounding box center [780, 373] width 764 height 323
click at [795, 318] on div "< img href = "[URL][DOMAIN_NAME]" >" at bounding box center [780, 362] width 764 height 301
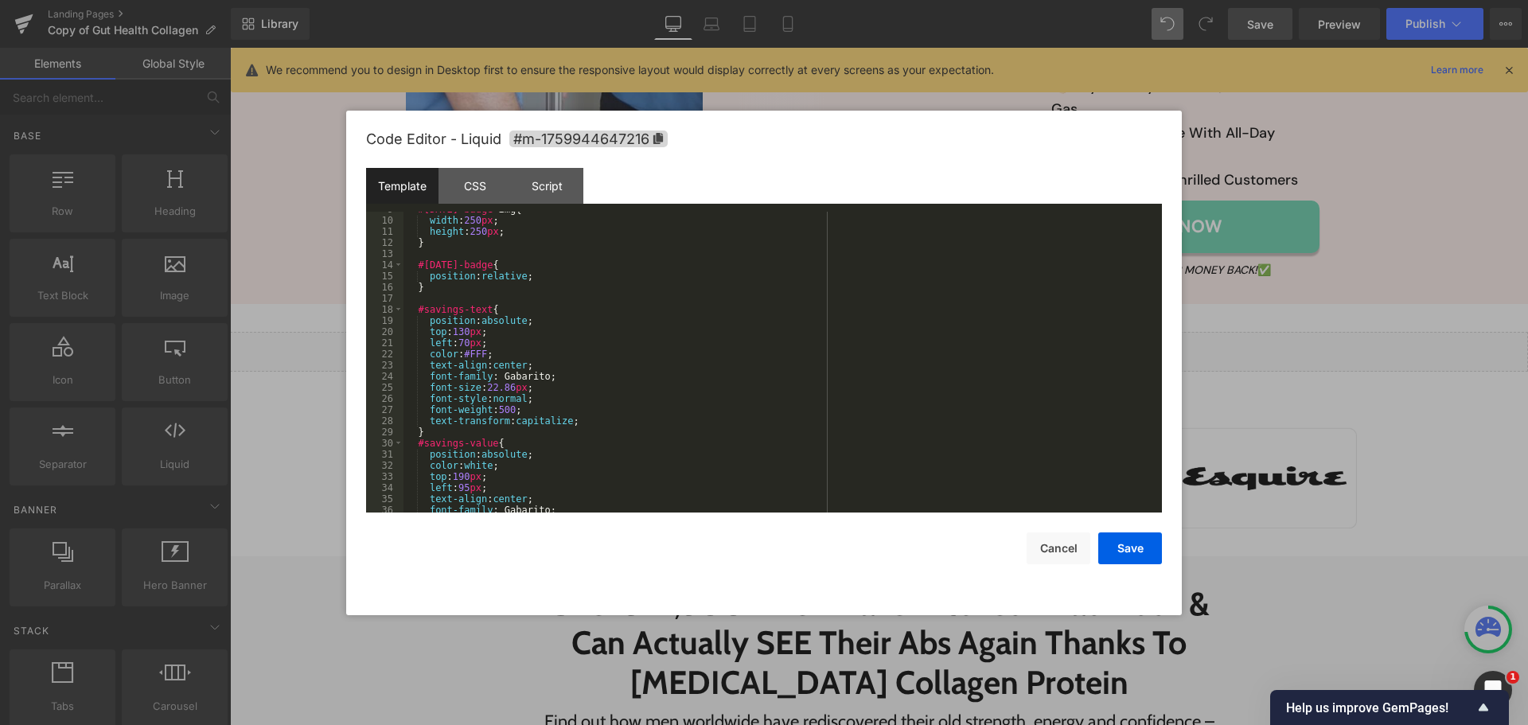
scroll to position [0, 0]
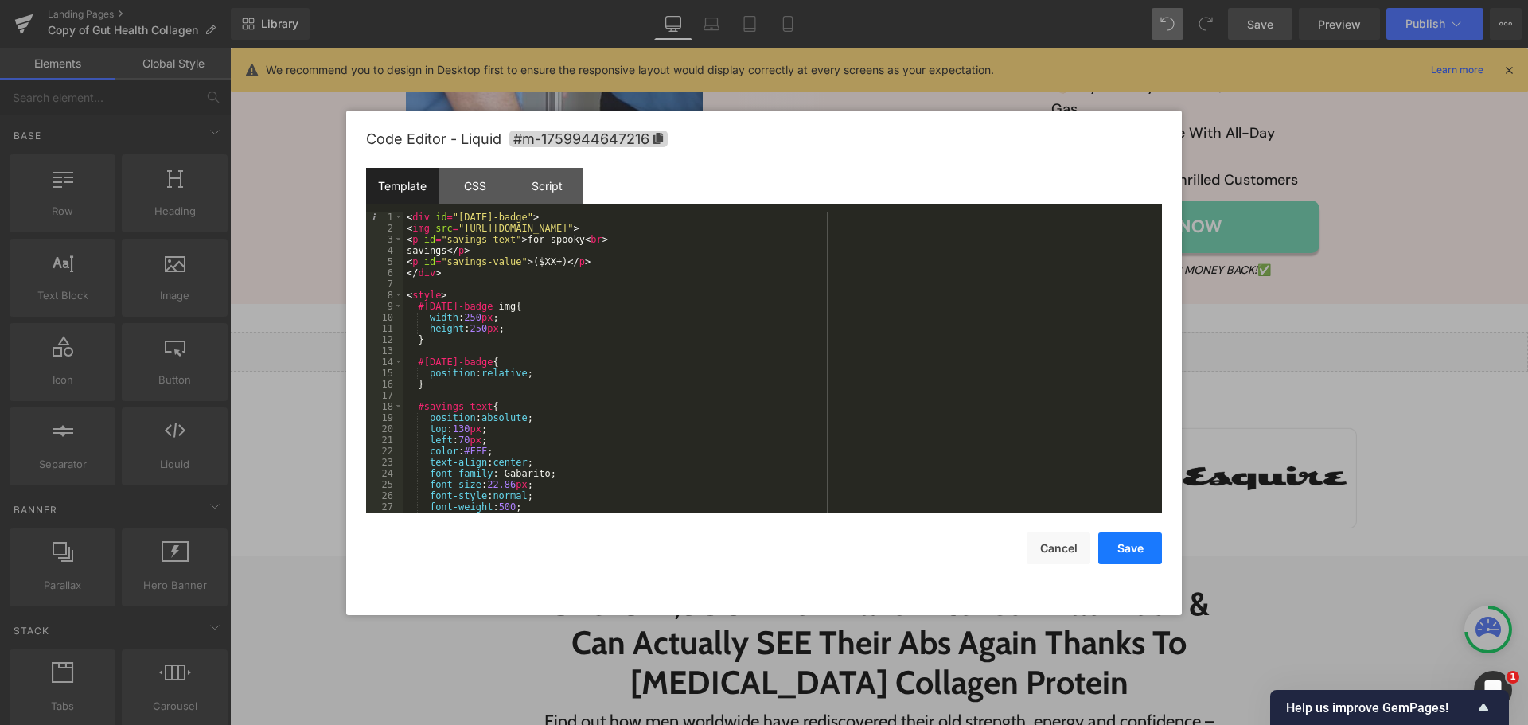
click at [1130, 545] on button "Save" at bounding box center [1131, 549] width 64 height 32
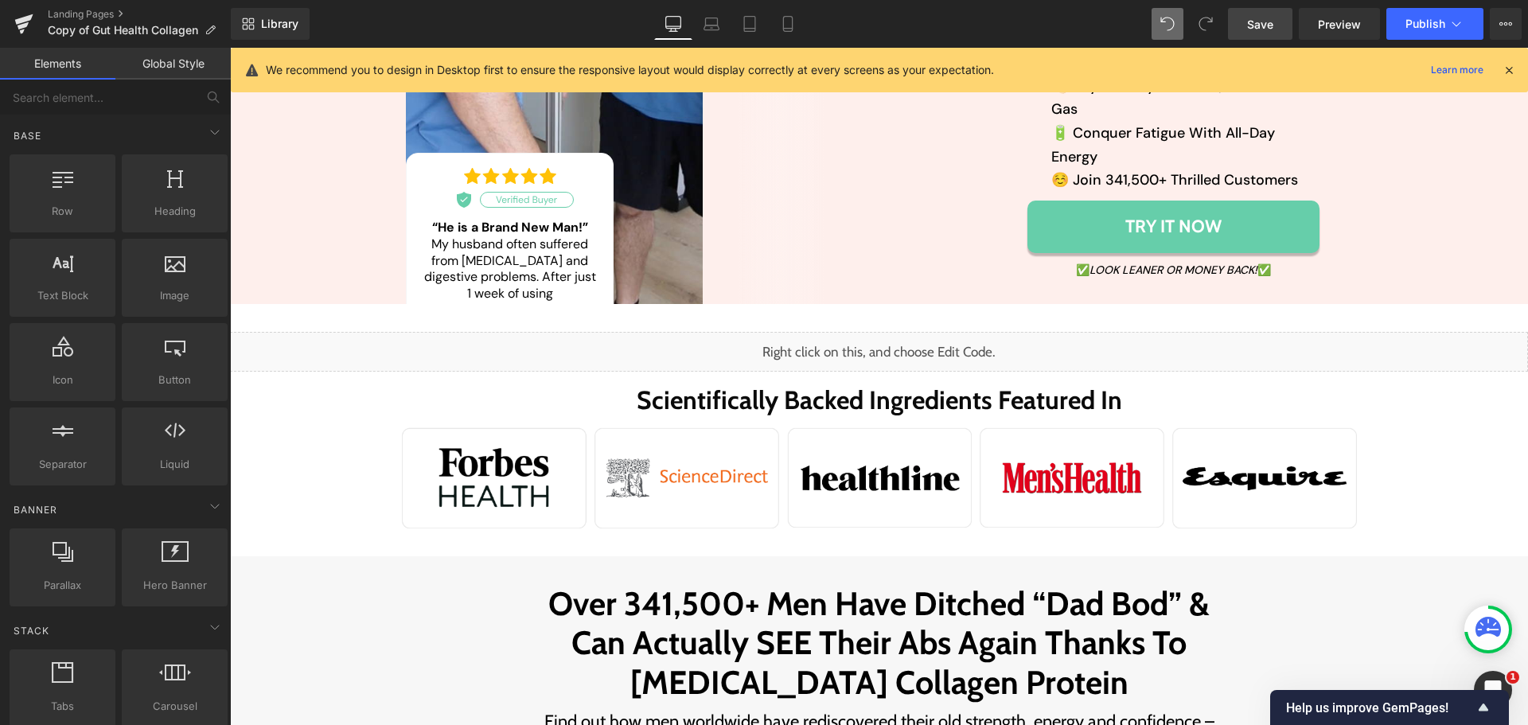
click at [1259, 28] on span "Save" at bounding box center [1260, 24] width 26 height 17
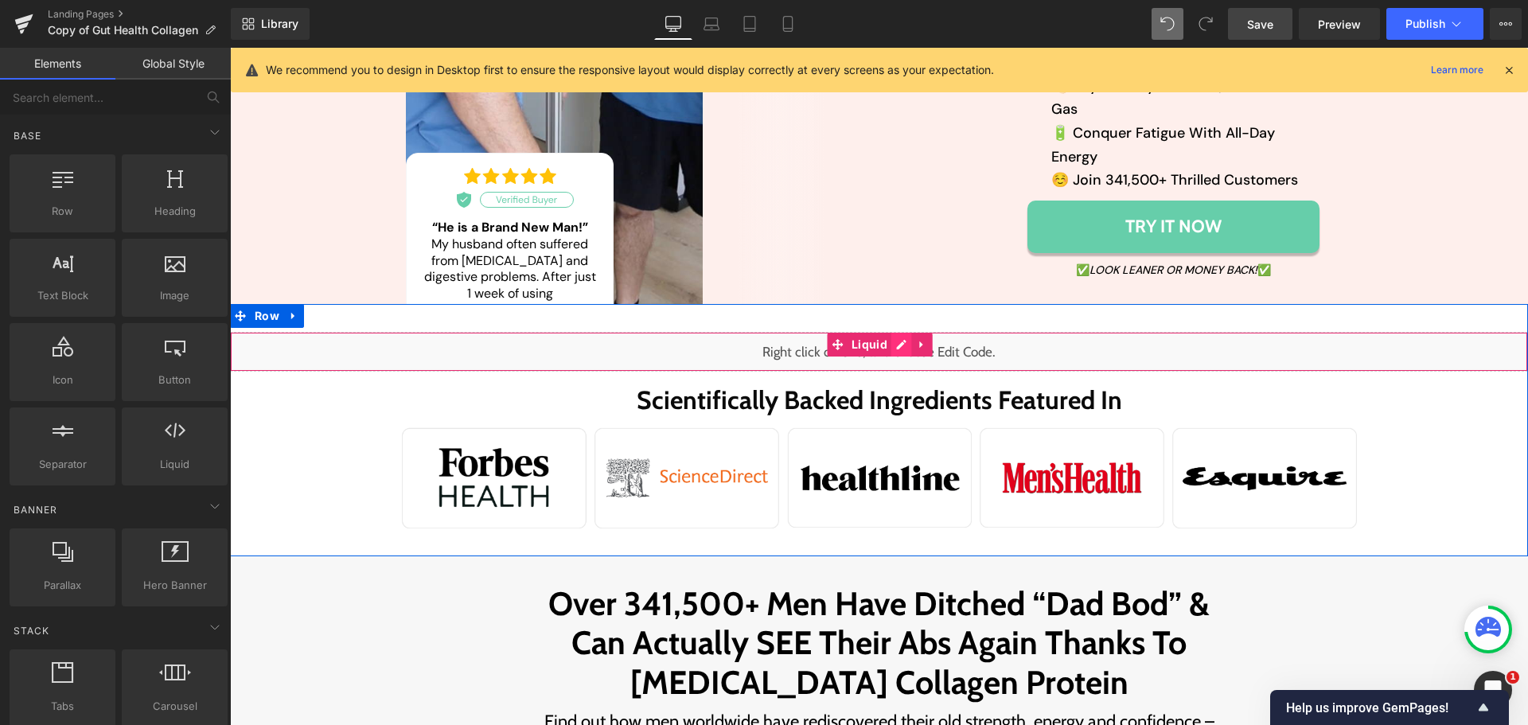
click at [897, 340] on icon at bounding box center [902, 345] width 10 height 10
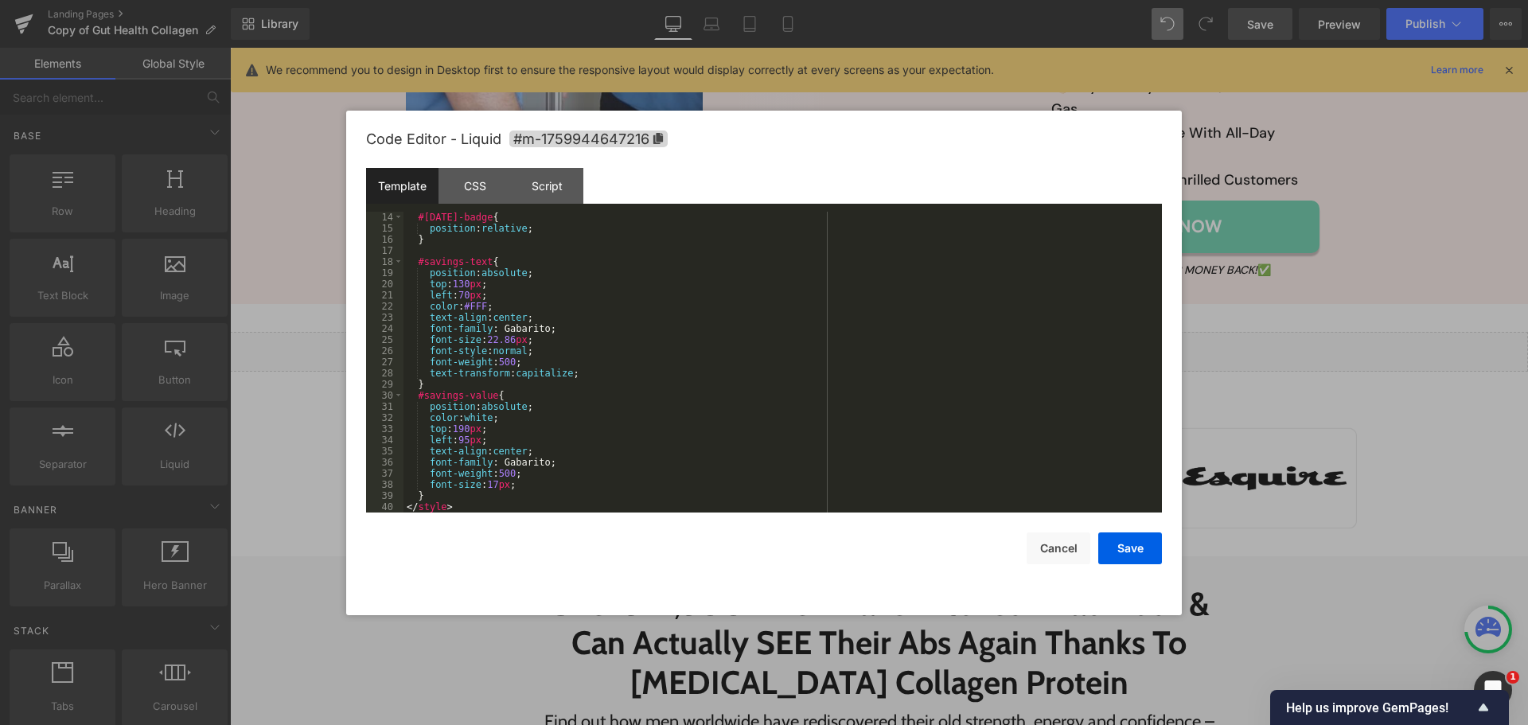
scroll to position [145, 0]
click at [464, 431] on div "#[DATE]-badge { position : relative ; } #savings-text { position : absolute ; t…" at bounding box center [780, 373] width 752 height 323
click at [451, 275] on div "#[DATE]-badge { position : relative ; } #savings-text { position : absolute ; t…" at bounding box center [780, 373] width 752 height 323
click at [455, 285] on div "#[DATE]-badge { position : relative ; } #savings-text { position : absolute ; t…" at bounding box center [780, 373] width 752 height 323
click at [583, 356] on div "#[DATE]-badge { position : relative ; } #savings-text { position : absolute ; t…" at bounding box center [780, 373] width 752 height 323
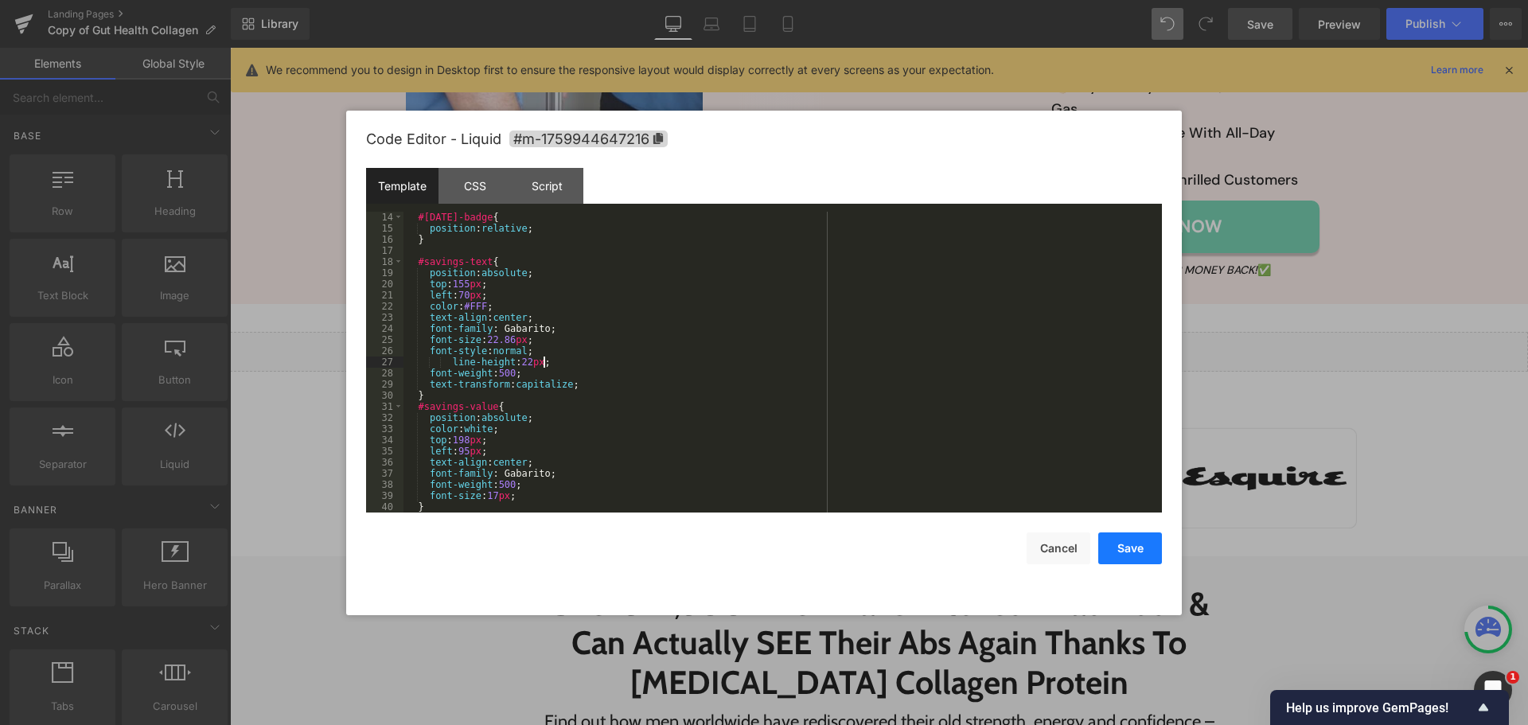
click at [1121, 550] on button "Save" at bounding box center [1131, 549] width 64 height 32
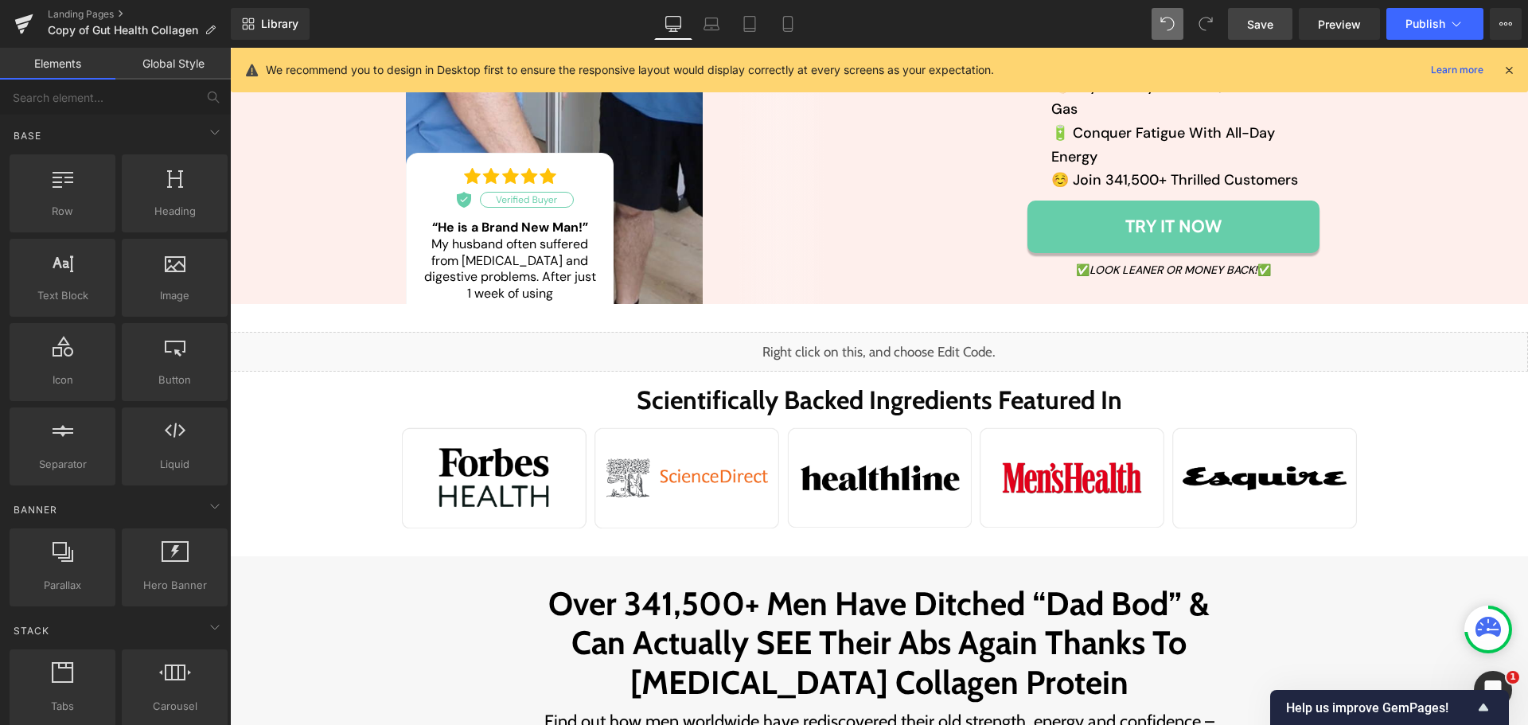
click at [1267, 17] on span "Save" at bounding box center [1260, 24] width 26 height 17
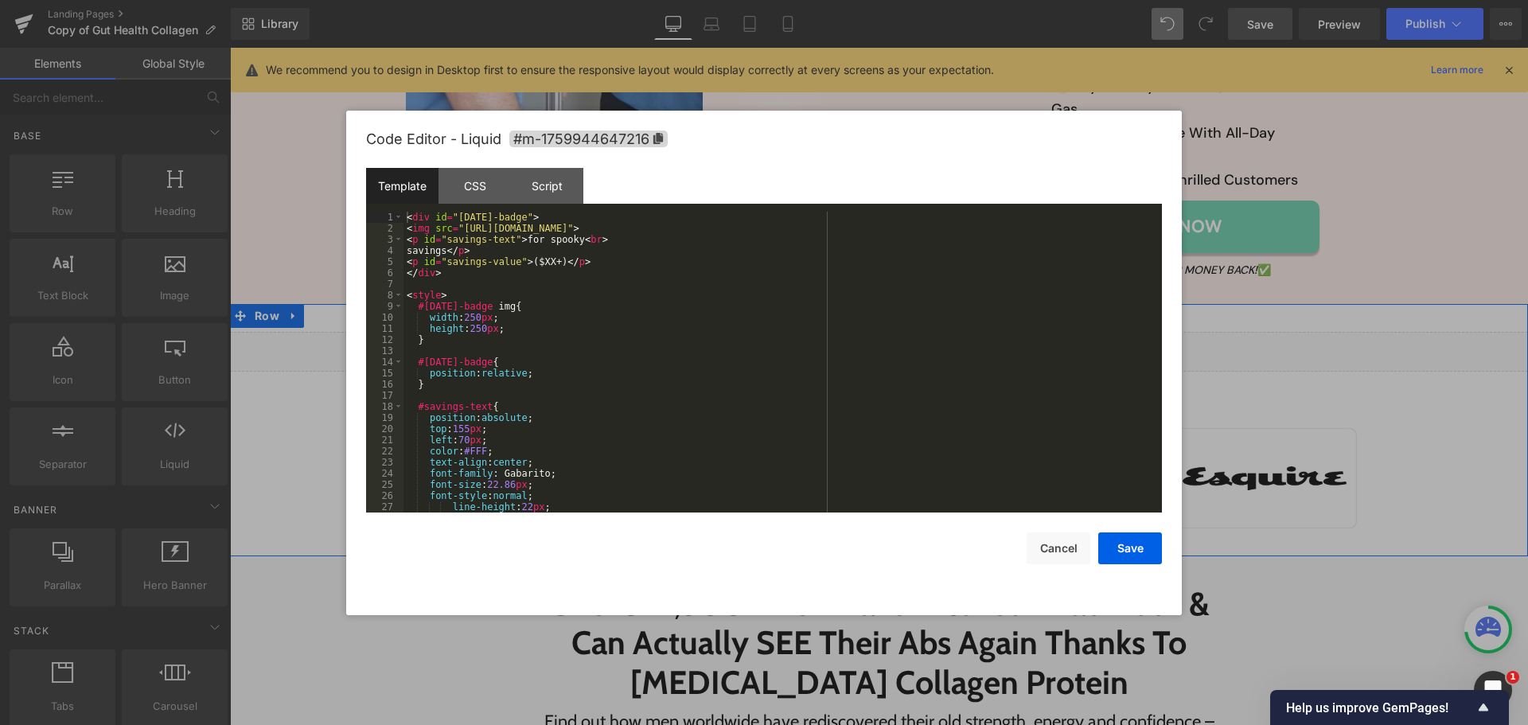
drag, startPoint x: 899, startPoint y: 301, endPoint x: 1129, endPoint y: 349, distance: 234.3
click at [899, 332] on div "Liquid" at bounding box center [879, 352] width 1298 height 40
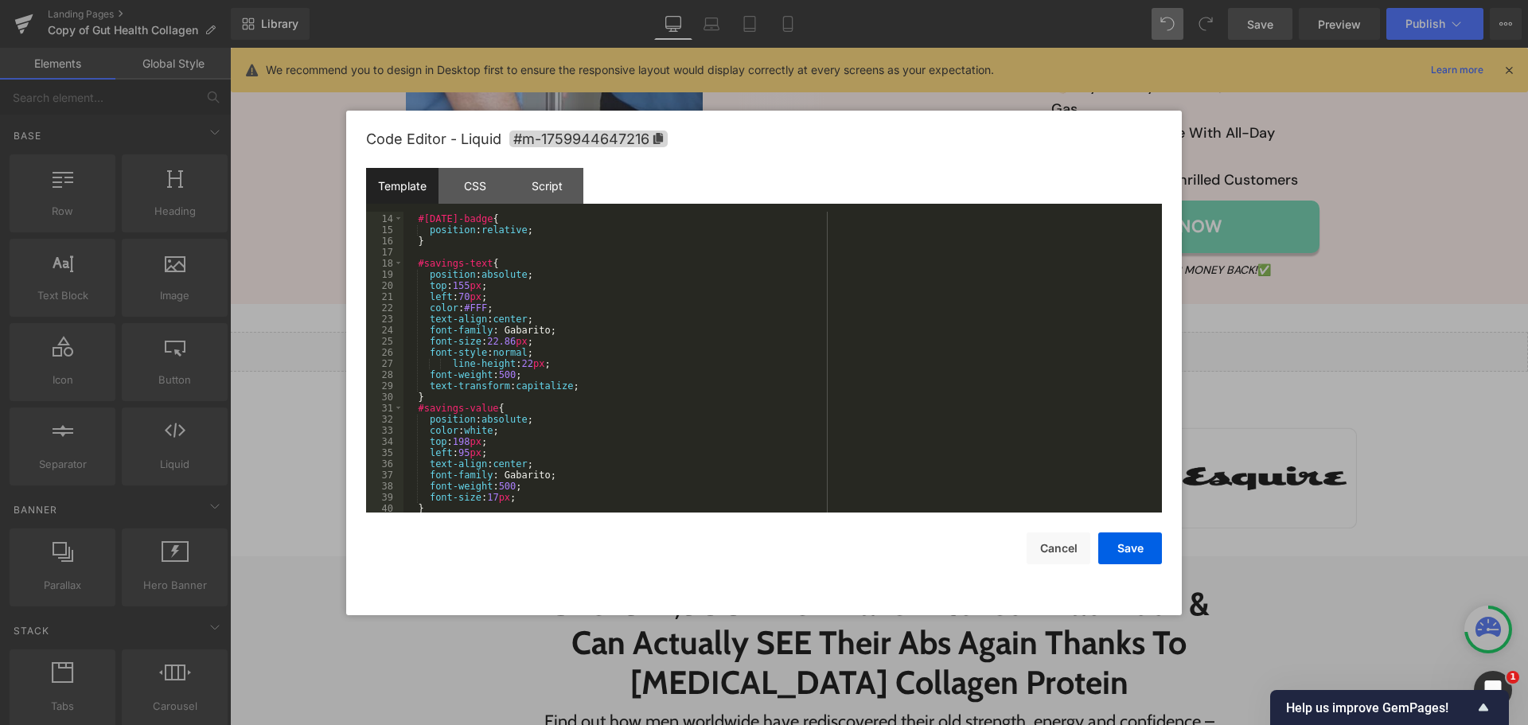
scroll to position [0, 0]
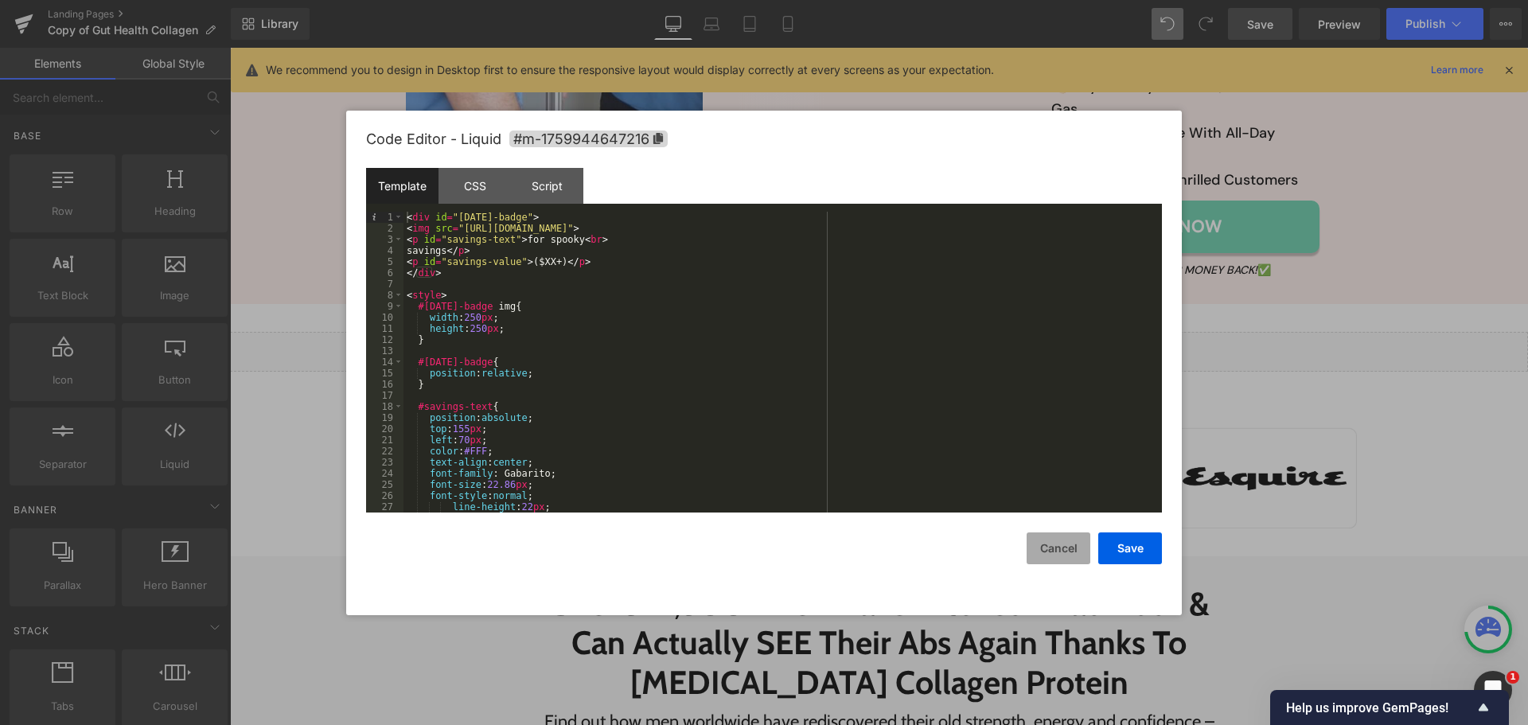
click at [1077, 535] on button "Cancel" at bounding box center [1059, 549] width 64 height 32
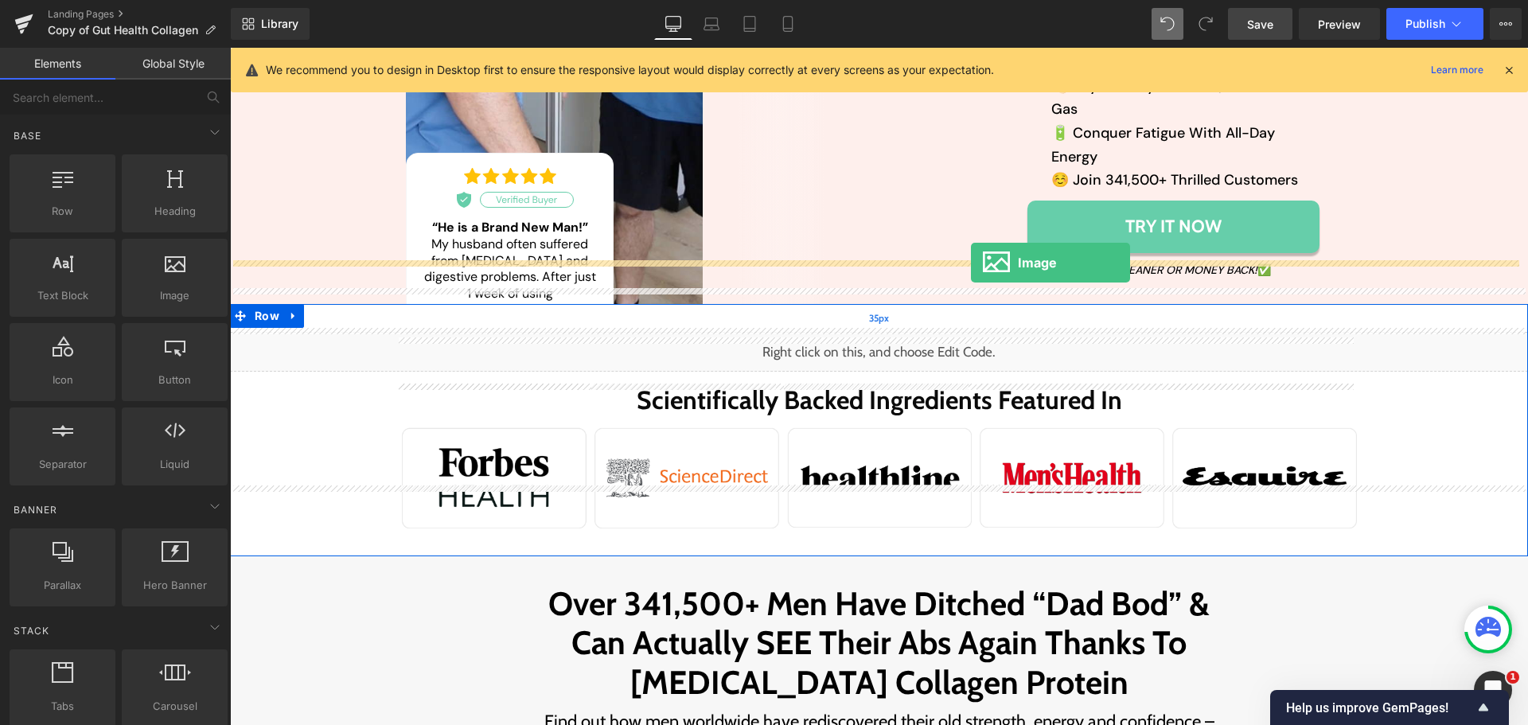
drag, startPoint x: 416, startPoint y: 332, endPoint x: 971, endPoint y: 263, distance: 559.1
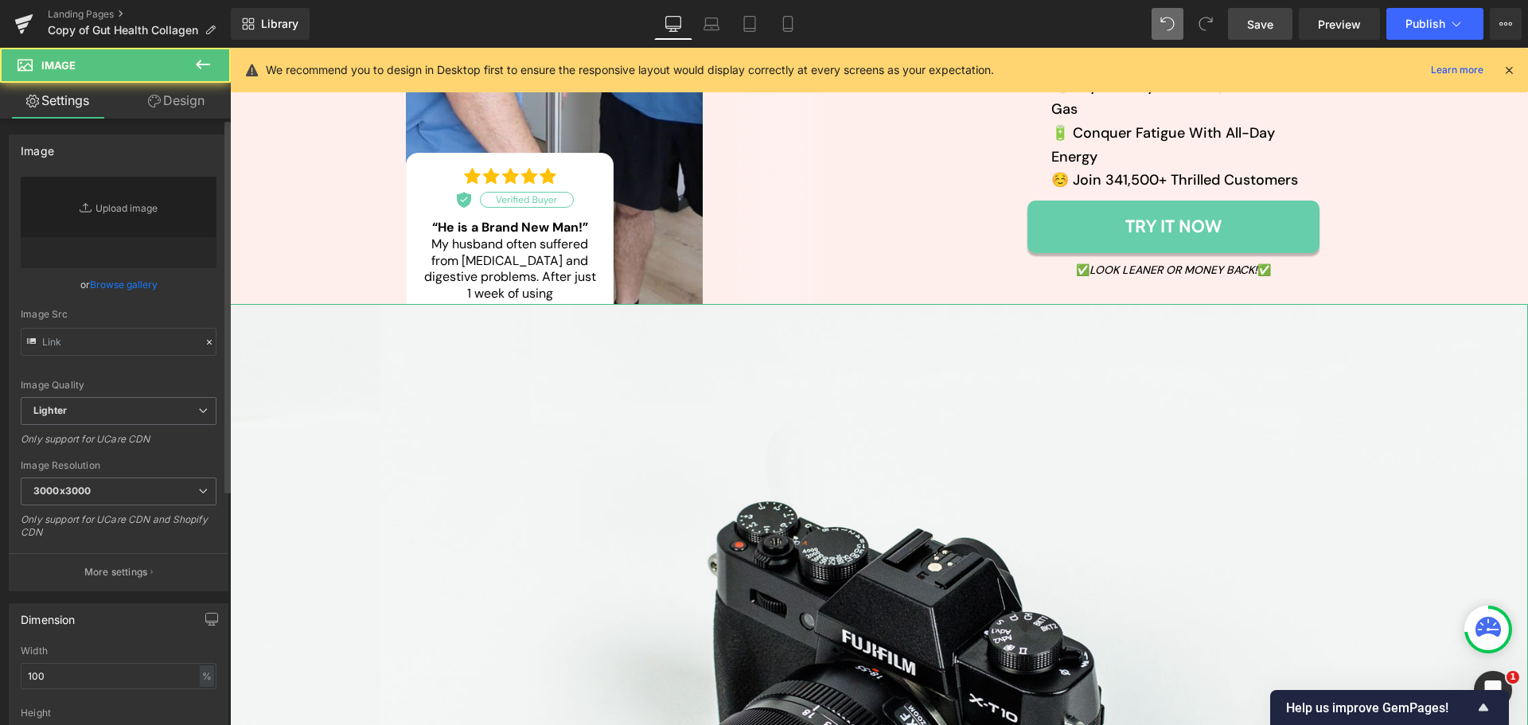
type input "//[DOMAIN_NAME][URL]"
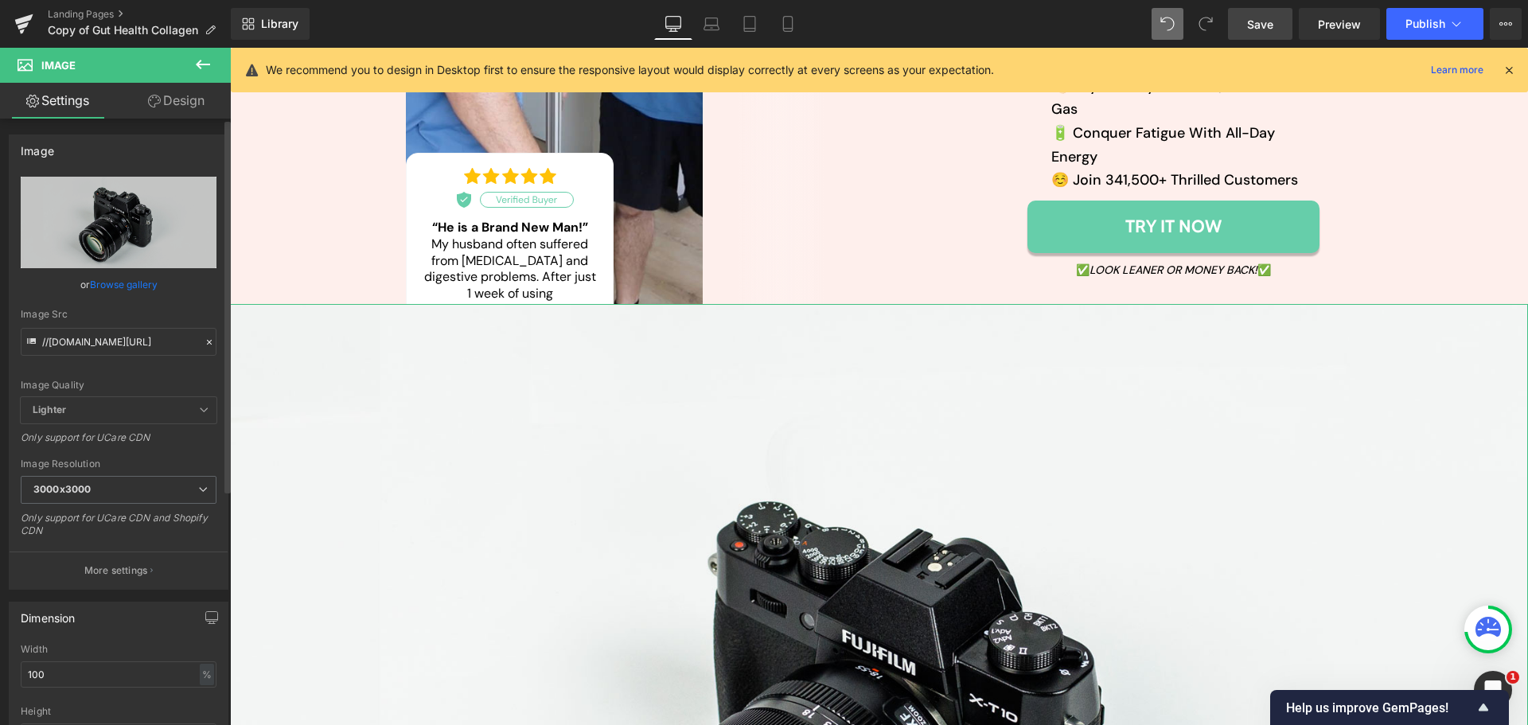
click at [118, 287] on link "Browse gallery" at bounding box center [124, 285] width 68 height 28
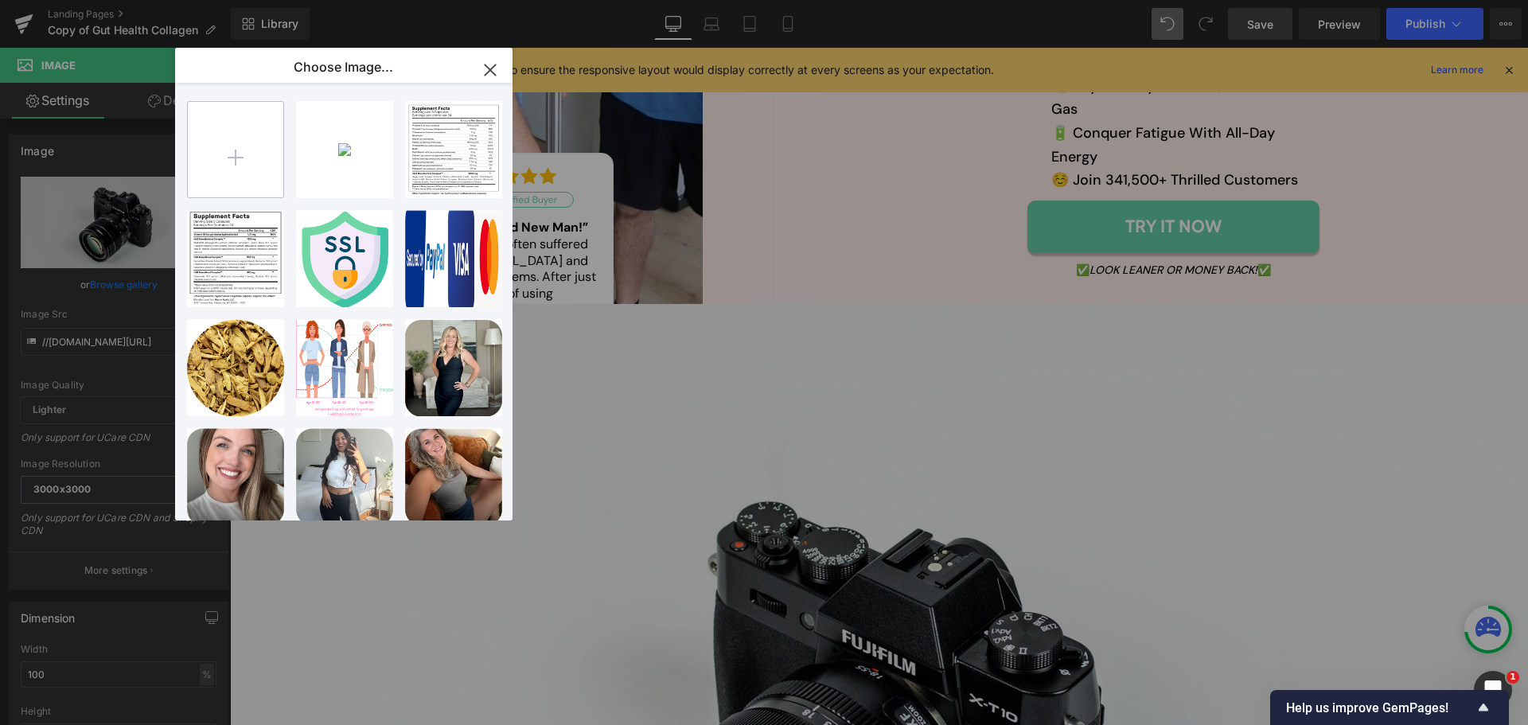
click at [220, 173] on input "file" at bounding box center [236, 150] width 96 height 96
type input "C:\fakepath\Group 1000003151.svg"
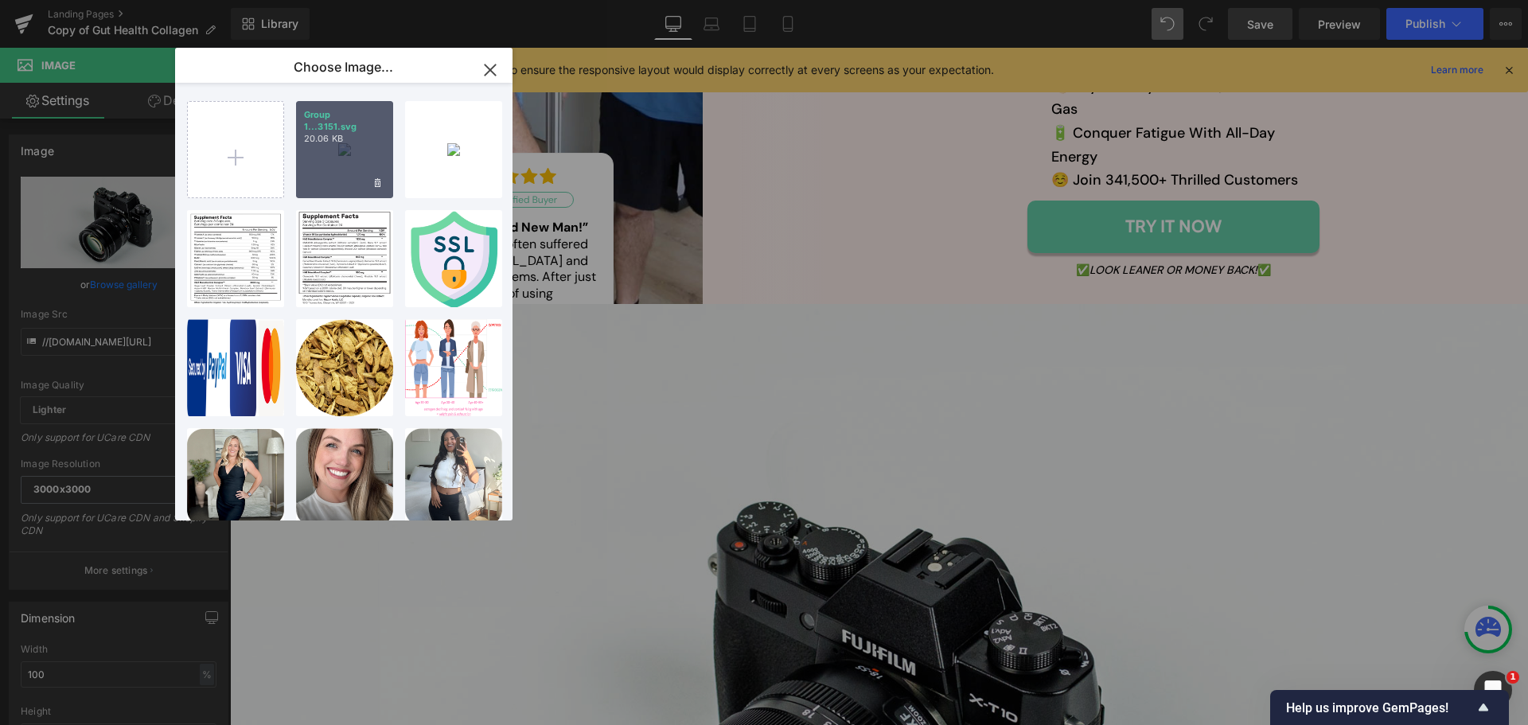
click at [365, 167] on div "Group 1...3151.svg 20.06 KB" at bounding box center [344, 149] width 97 height 97
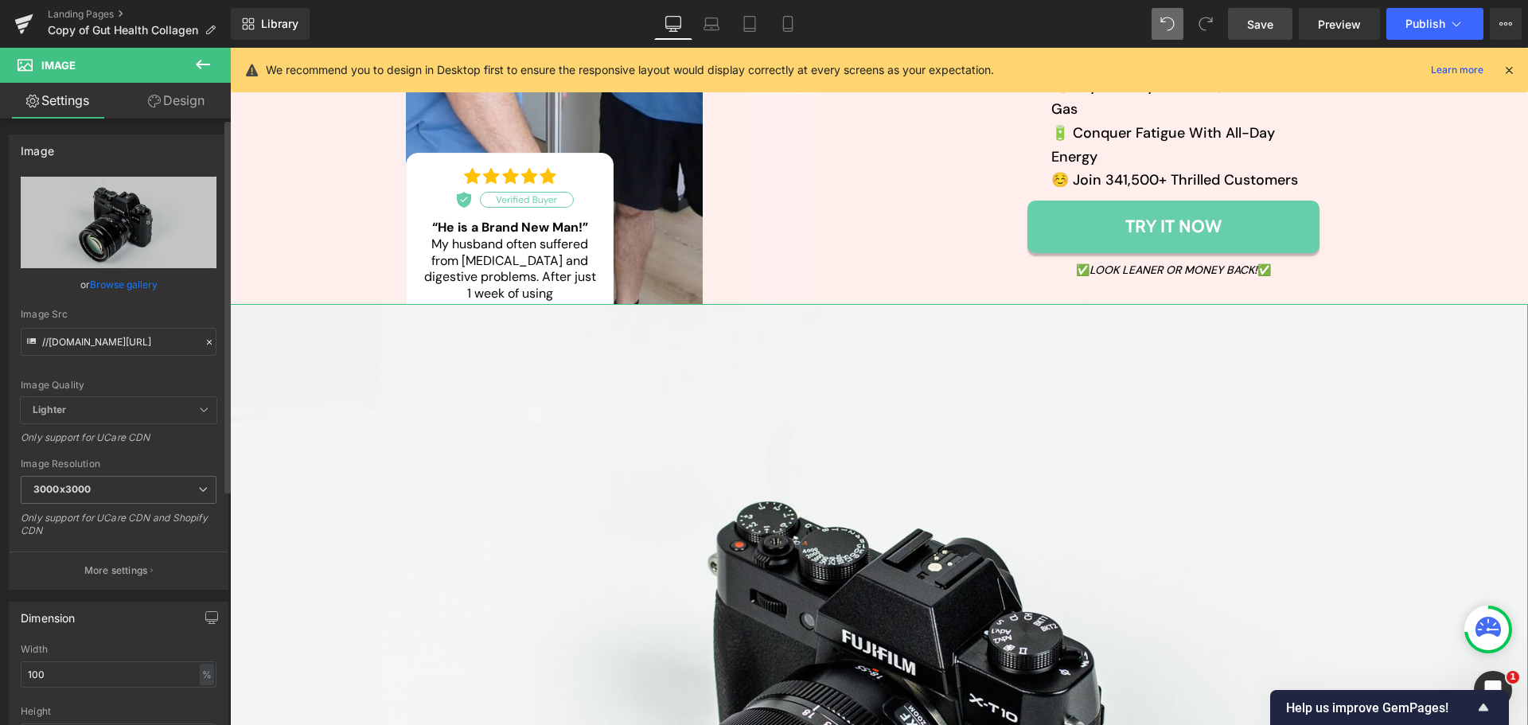
click at [113, 282] on link "Browse gallery" at bounding box center [124, 285] width 68 height 28
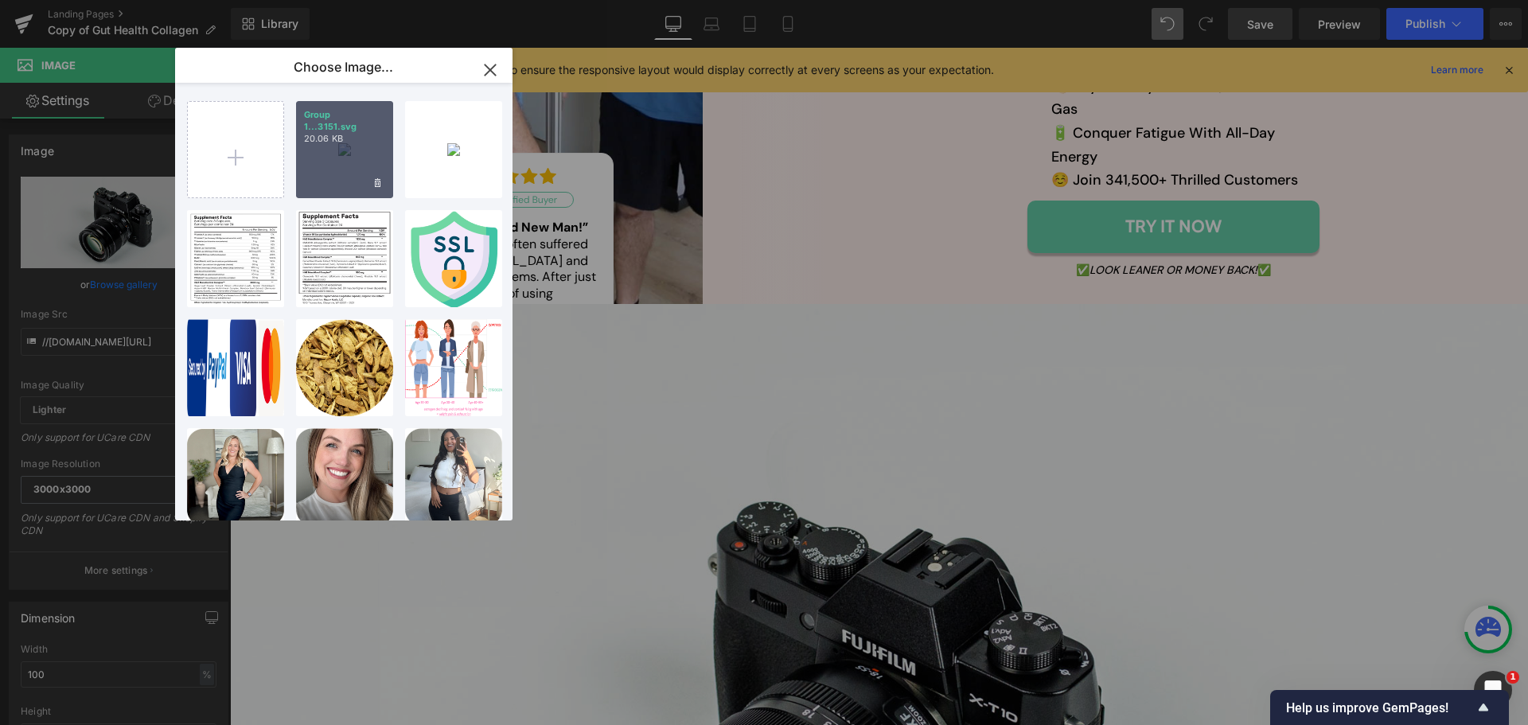
click at [346, 173] on div "Group 1...3151.svg 20.06 KB" at bounding box center [344, 149] width 97 height 97
type input "[URL][DOMAIN_NAME]"
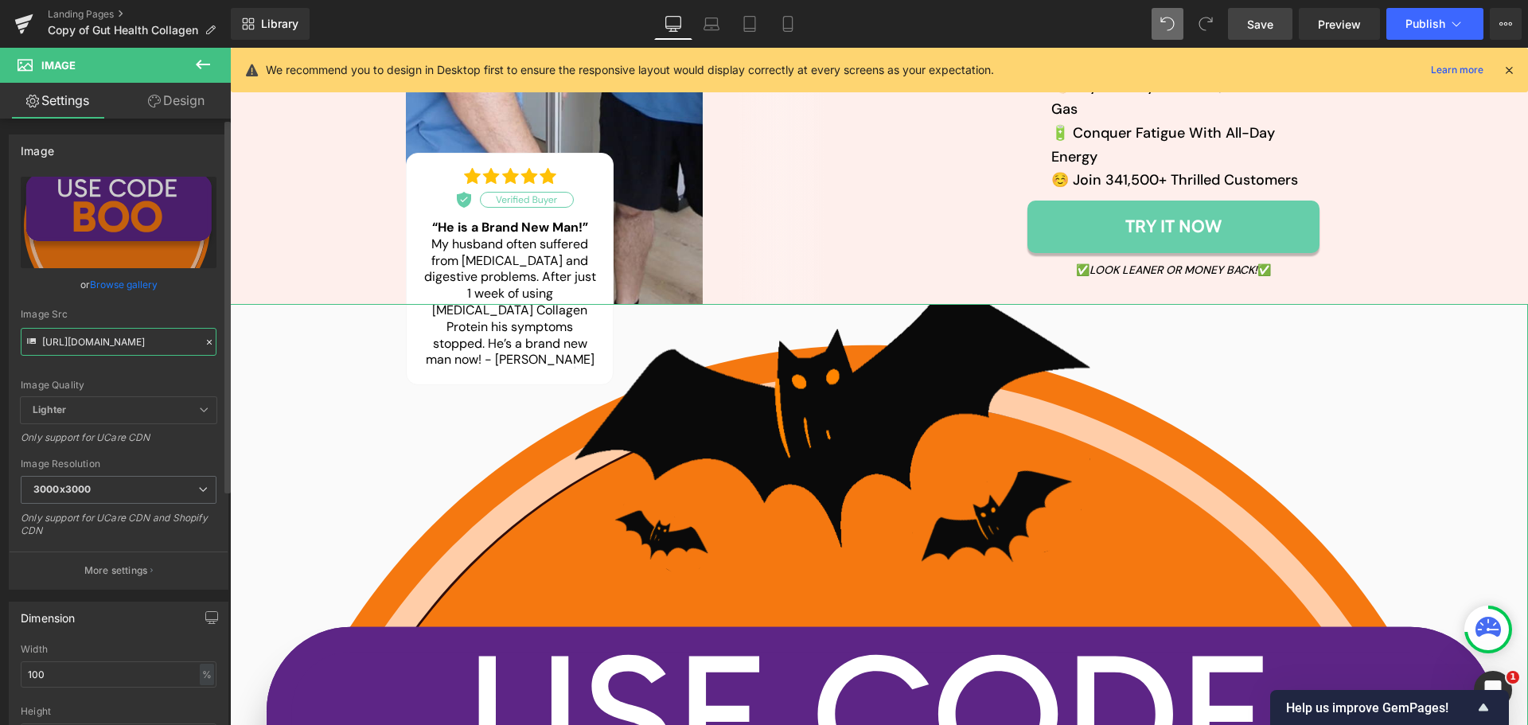
click at [109, 333] on input "[URL][DOMAIN_NAME]" at bounding box center [119, 342] width 196 height 28
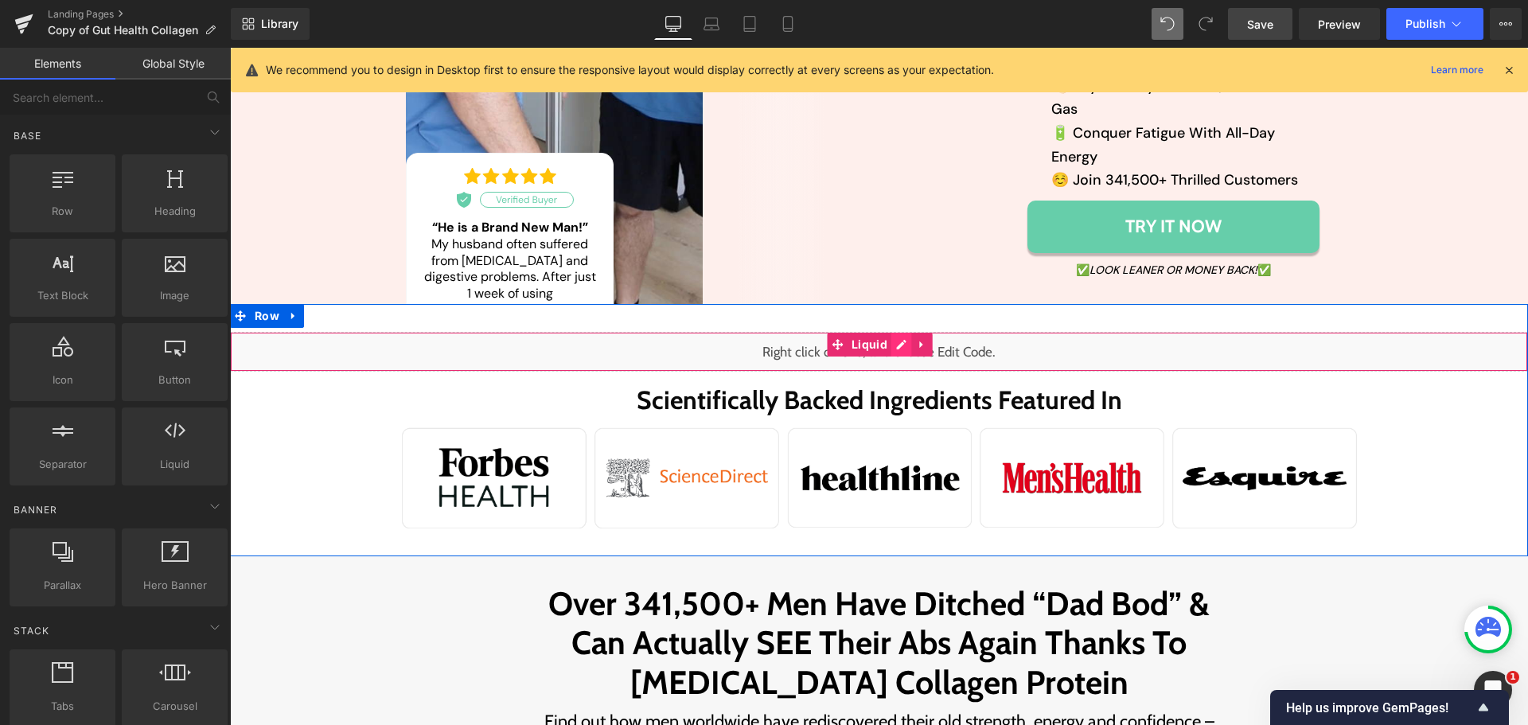
click at [890, 332] on div "Liquid" at bounding box center [879, 352] width 1298 height 40
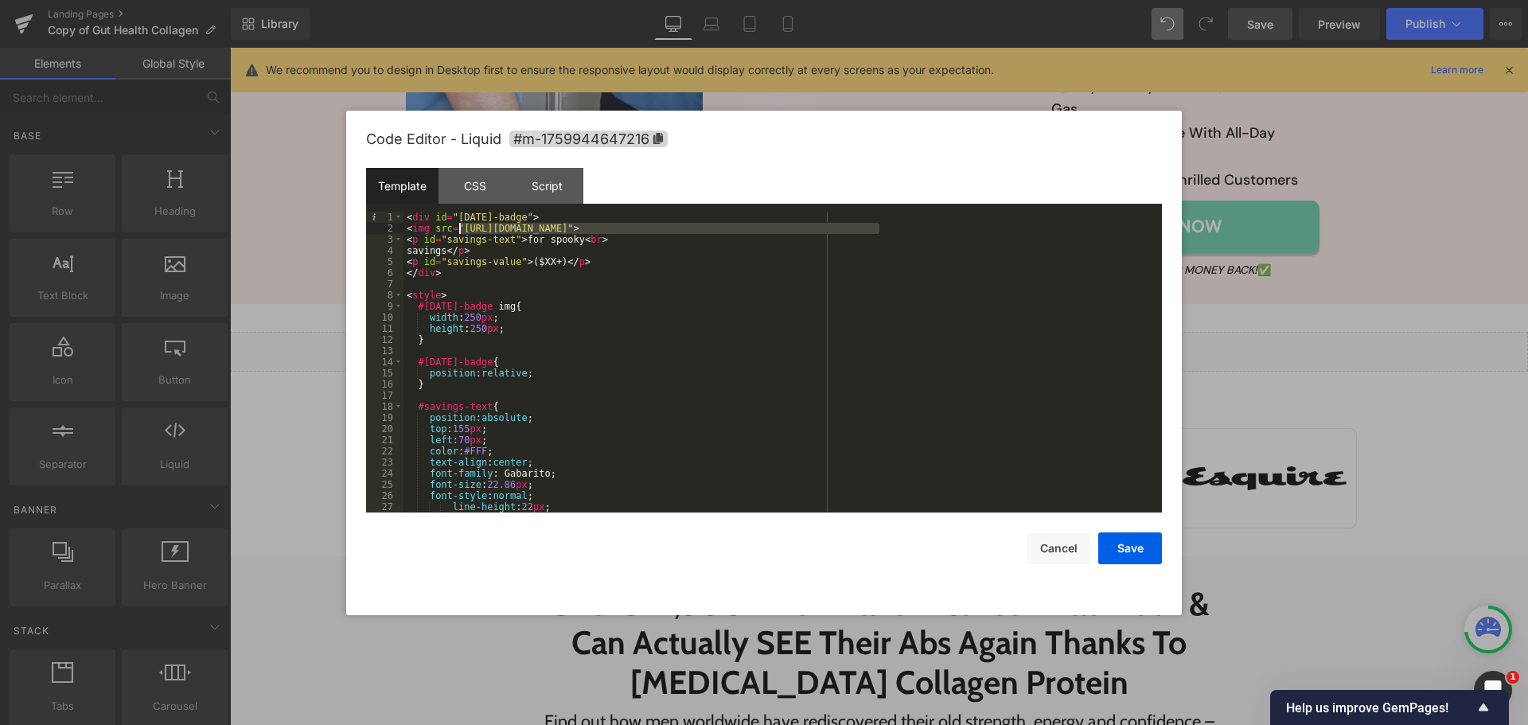
drag, startPoint x: 878, startPoint y: 231, endPoint x: 457, endPoint y: 232, distance: 421.1
click at [457, 232] on div "< div id = "[DATE]-badge" > < img src = "[URL][DOMAIN_NAME]" > < p id = "saving…" at bounding box center [780, 373] width 752 height 323
click at [1145, 543] on button "Save" at bounding box center [1131, 549] width 64 height 32
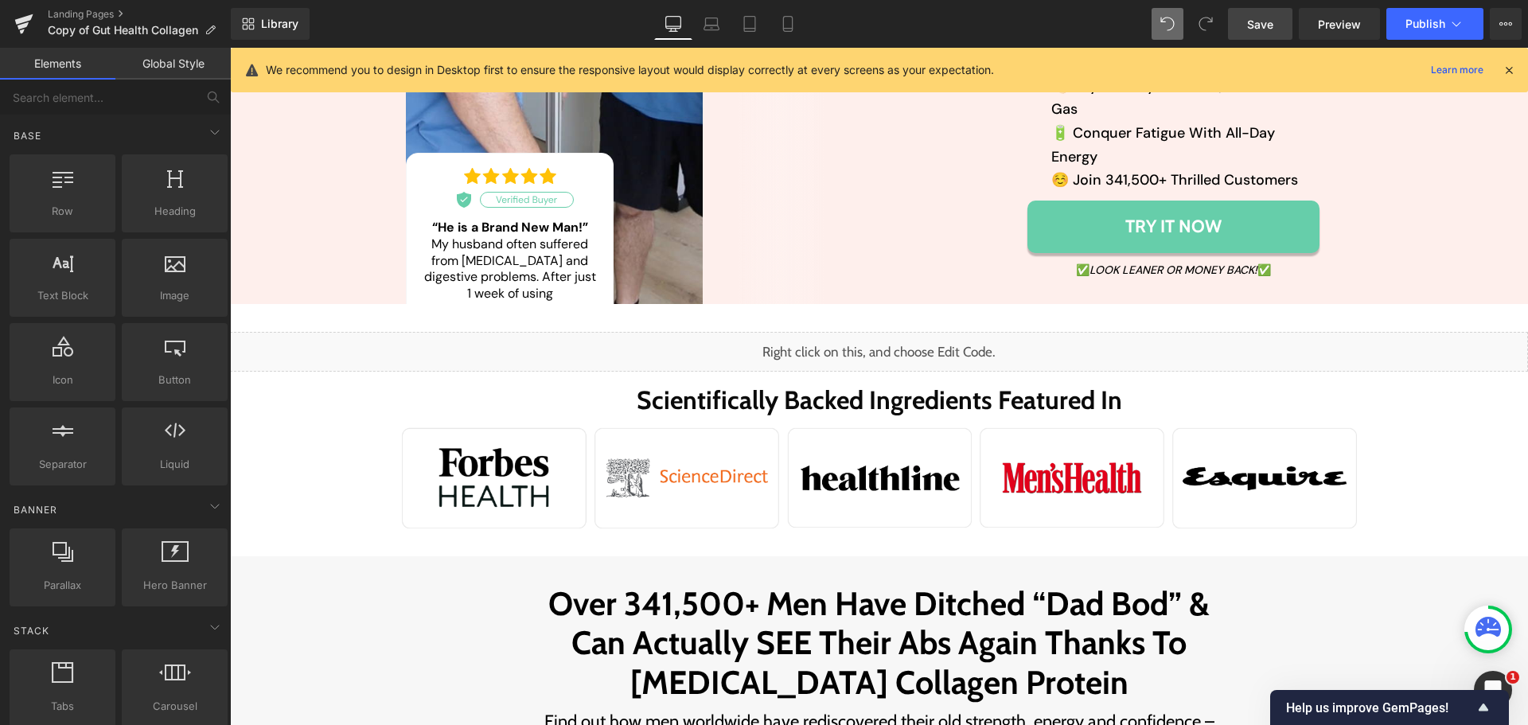
click at [1259, 21] on span "Save" at bounding box center [1260, 24] width 26 height 17
